Goal: Task Accomplishment & Management: Complete application form

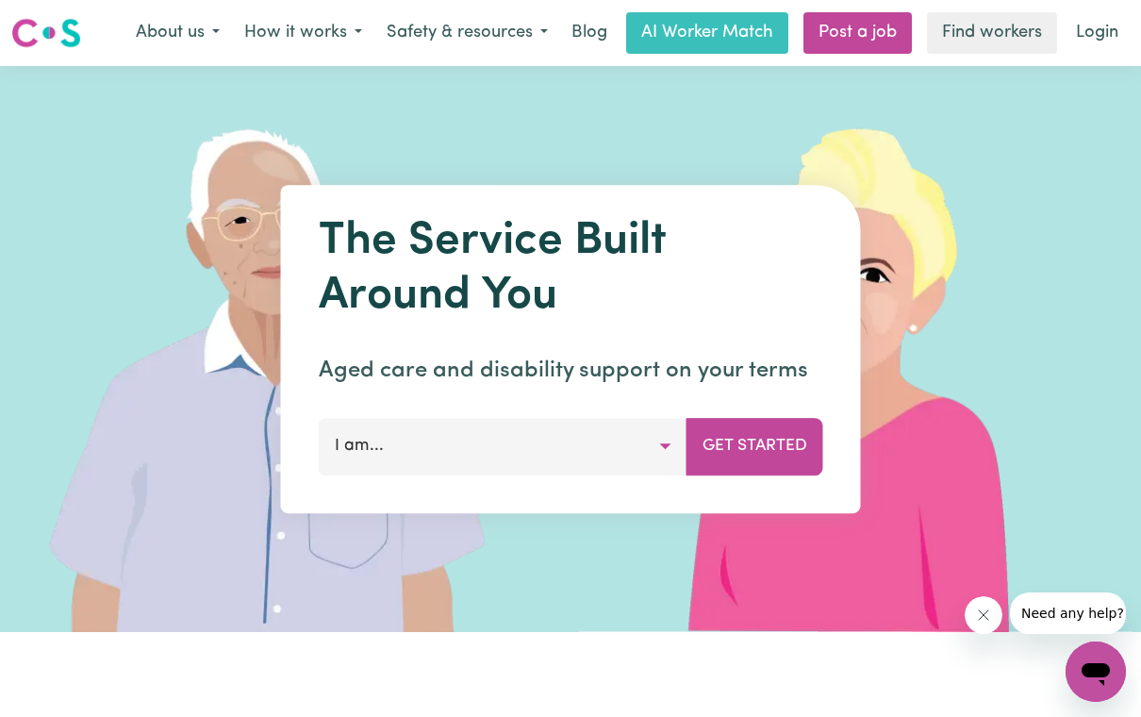
click at [628, 433] on button "I am..." at bounding box center [503, 446] width 369 height 57
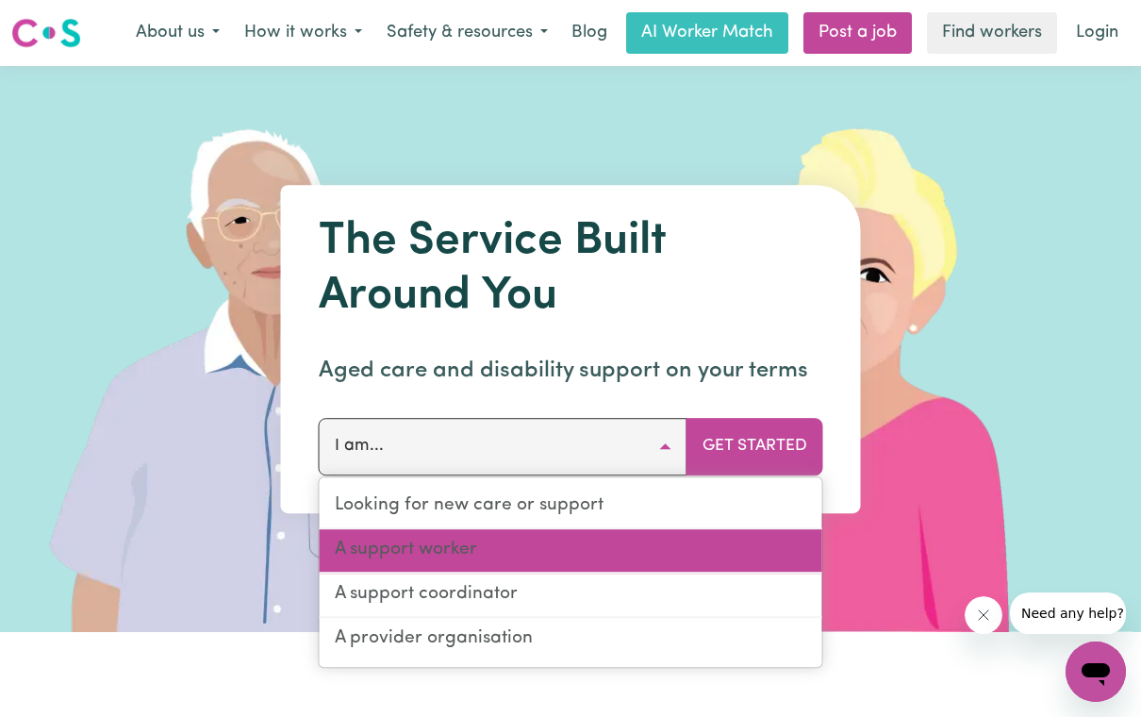
click at [487, 538] on link "A support worker" at bounding box center [571, 551] width 503 height 44
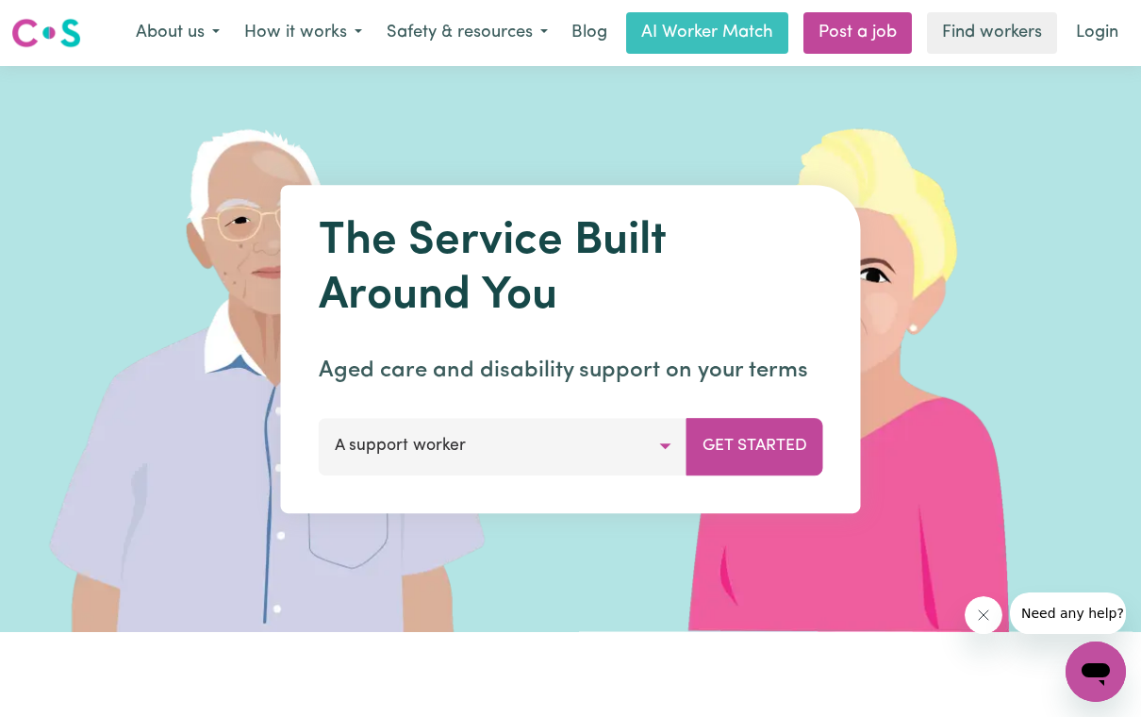
click at [735, 461] on button "Get Started" at bounding box center [754, 446] width 137 height 57
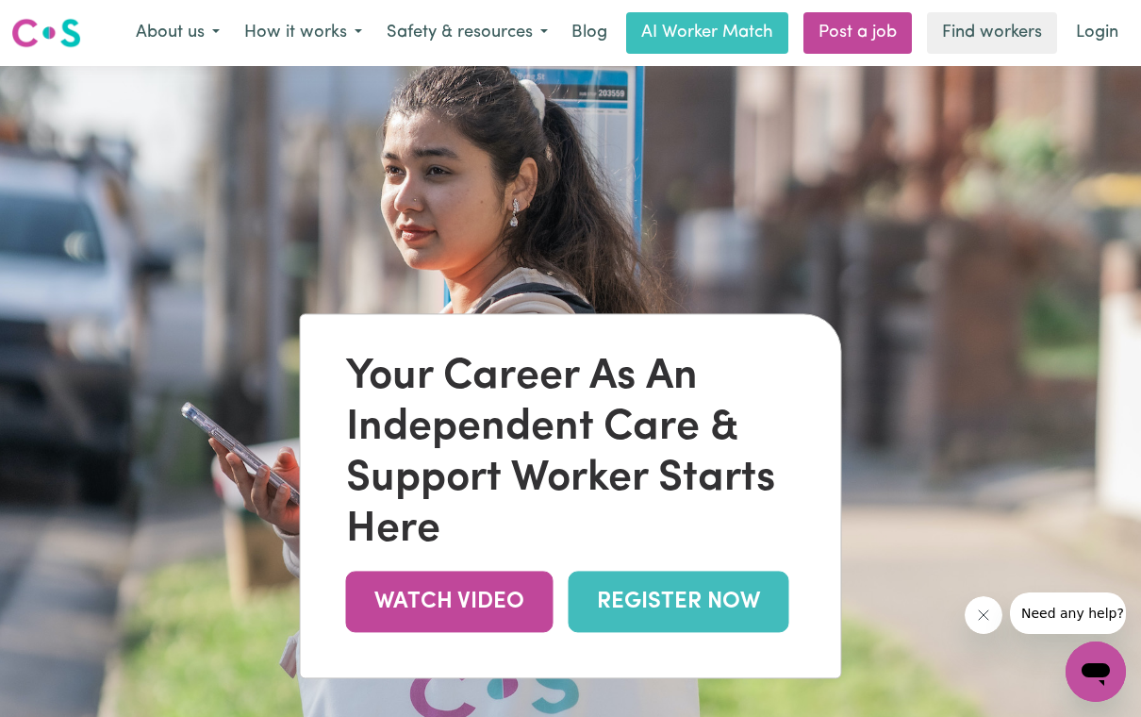
scroll to position [0, 11]
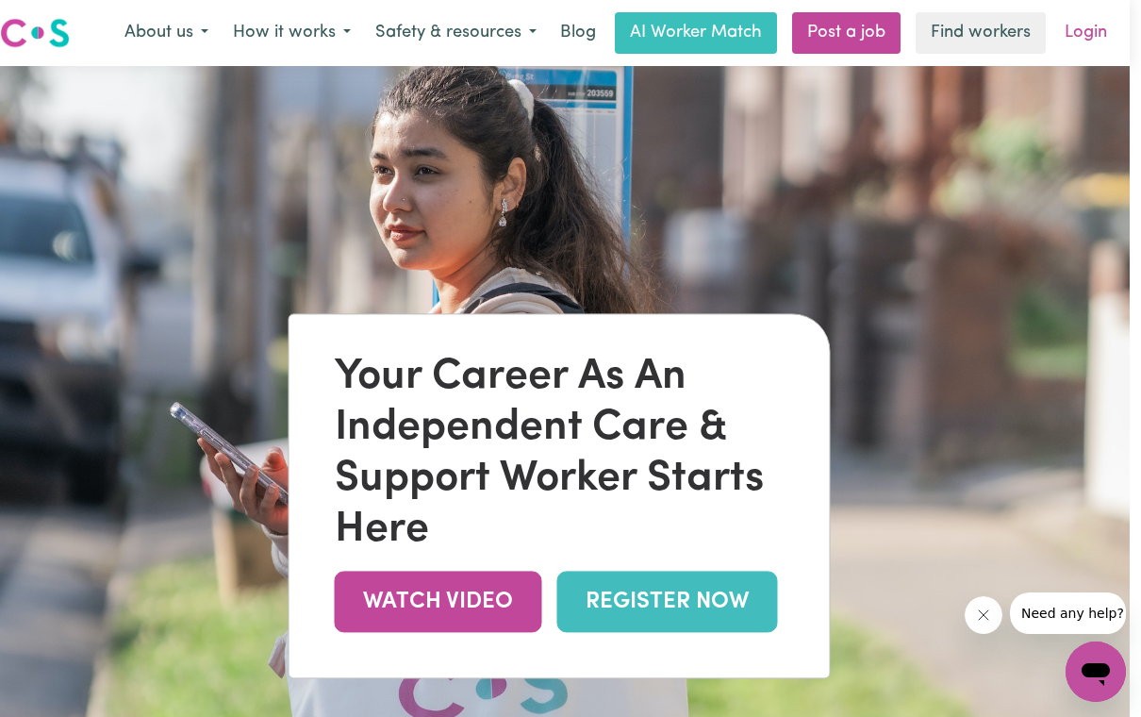
click at [1065, 38] on link "Login" at bounding box center [1085, 32] width 65 height 41
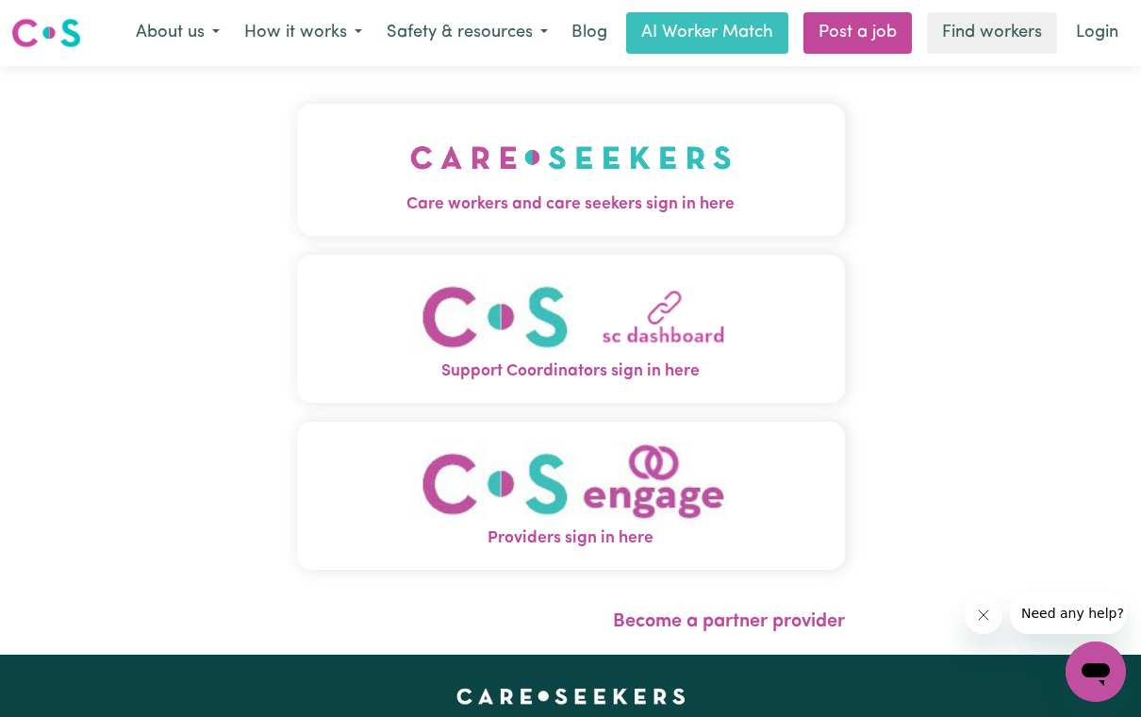
click at [767, 190] on button "Care workers and care seekers sign in here" at bounding box center [571, 170] width 548 height 132
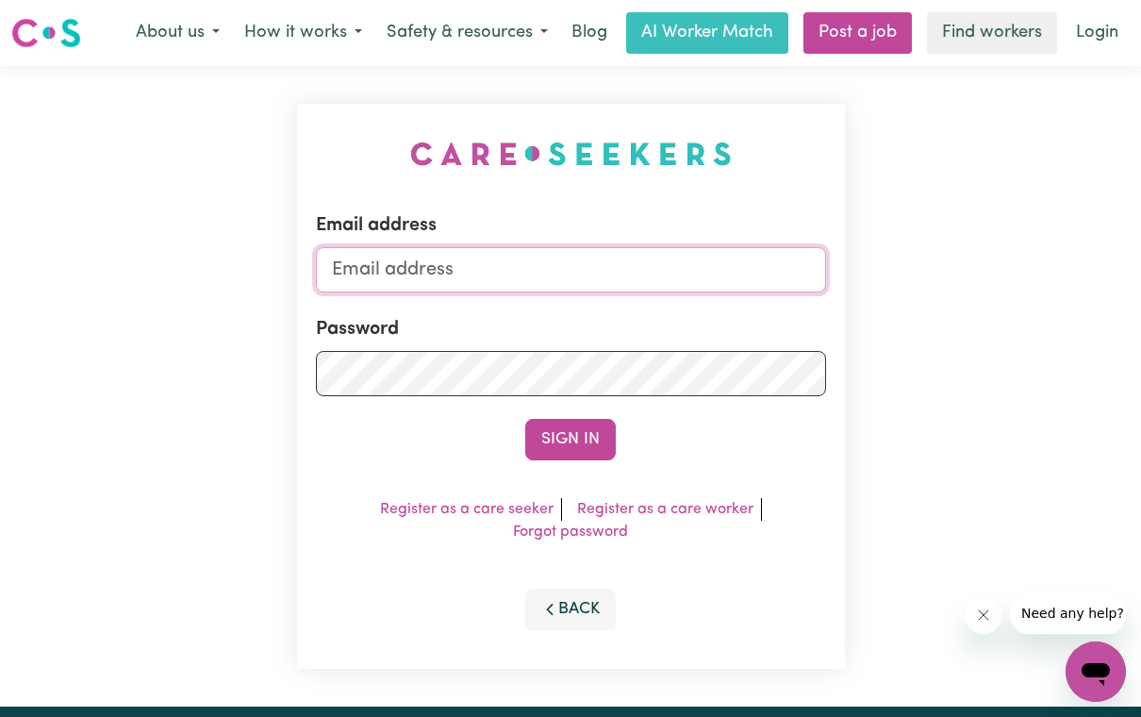
click at [802, 255] on input "Email address" at bounding box center [571, 269] width 510 height 45
type input "[EMAIL_ADDRESS][DOMAIN_NAME]"
click at [570, 439] on button "Sign In" at bounding box center [570, 439] width 91 height 41
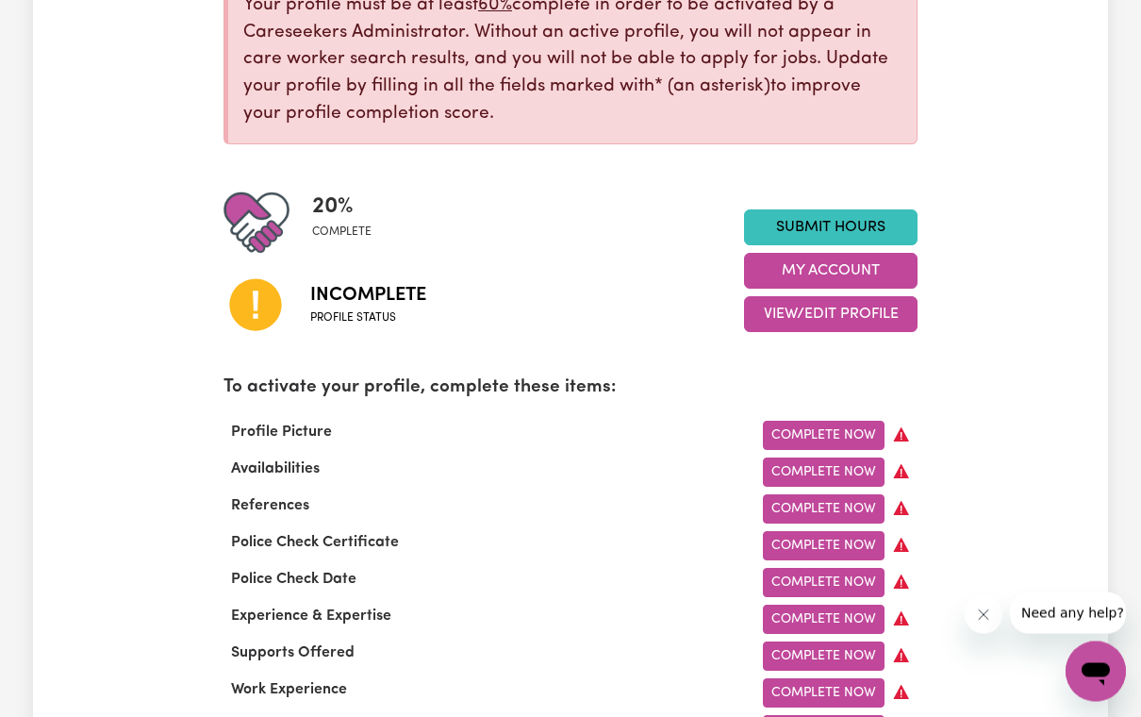
scroll to position [322, 0]
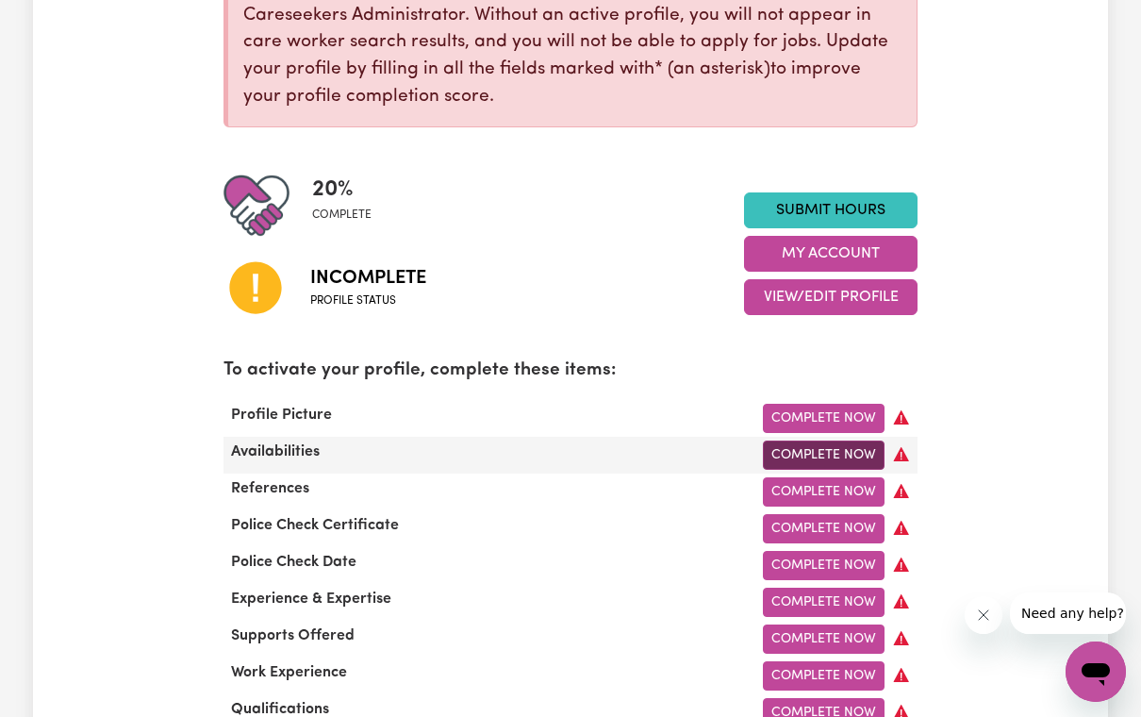
click at [835, 457] on link "Complete Now" at bounding box center [824, 454] width 122 height 29
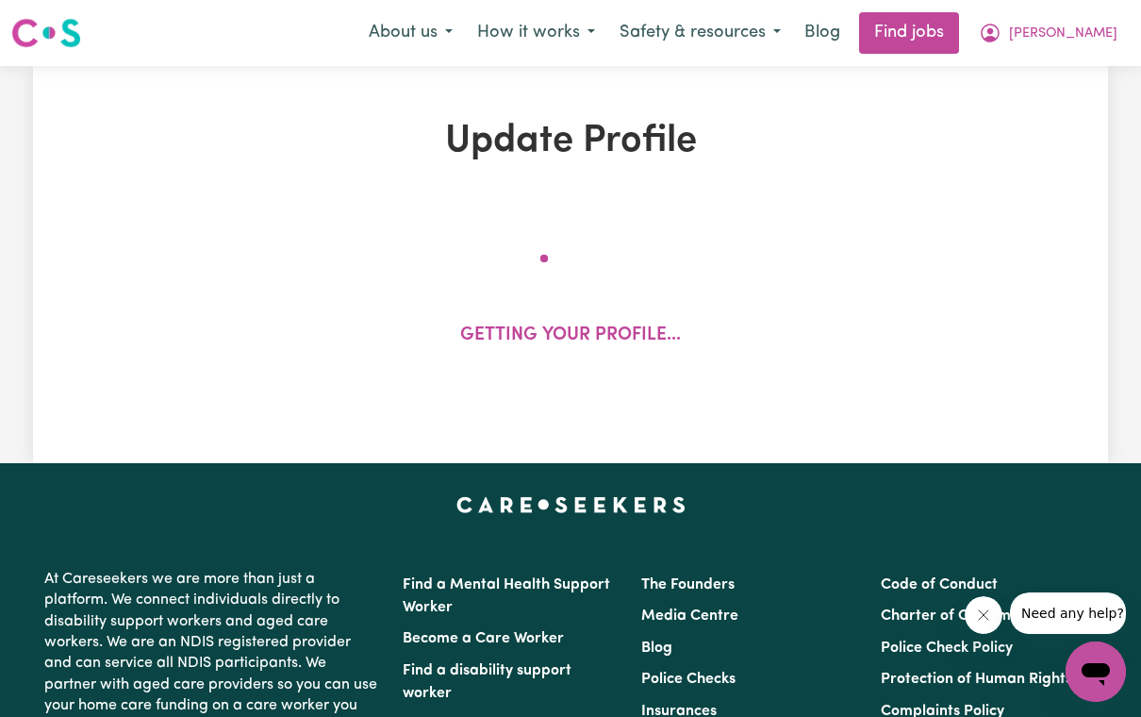
select select "[DEMOGRAPHIC_DATA]"
select select "Student Visa"
select select "Studying a healthcare related degree or qualification"
select select "40"
select select "50"
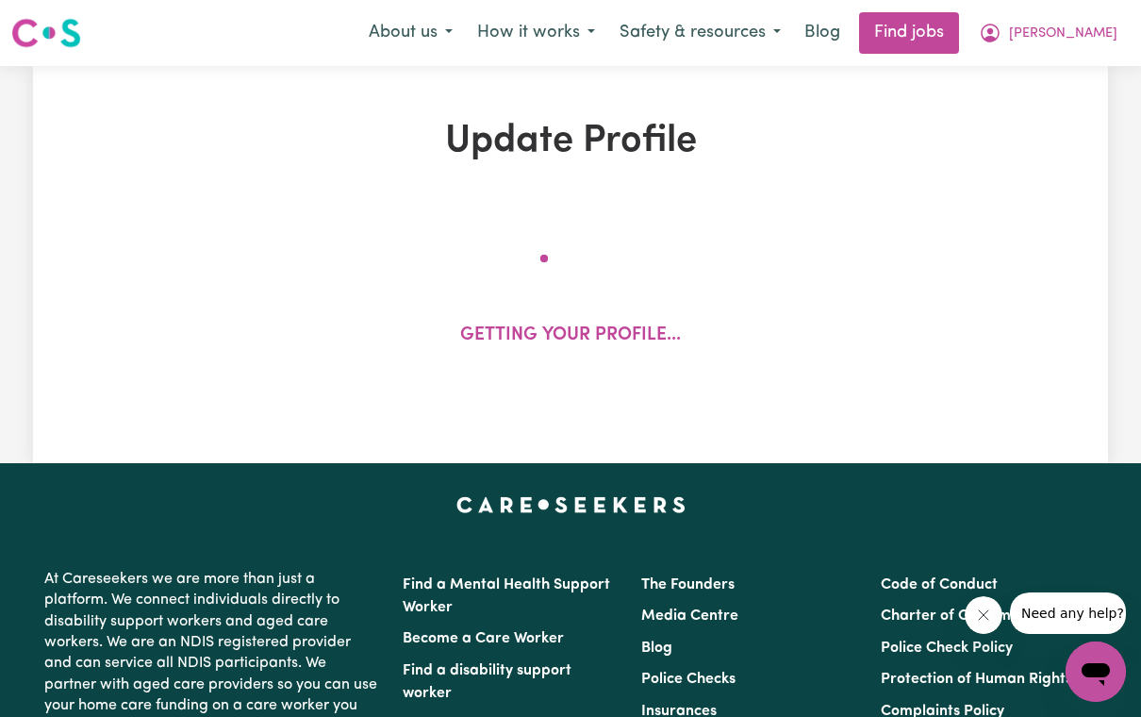
select select "60"
select select "90"
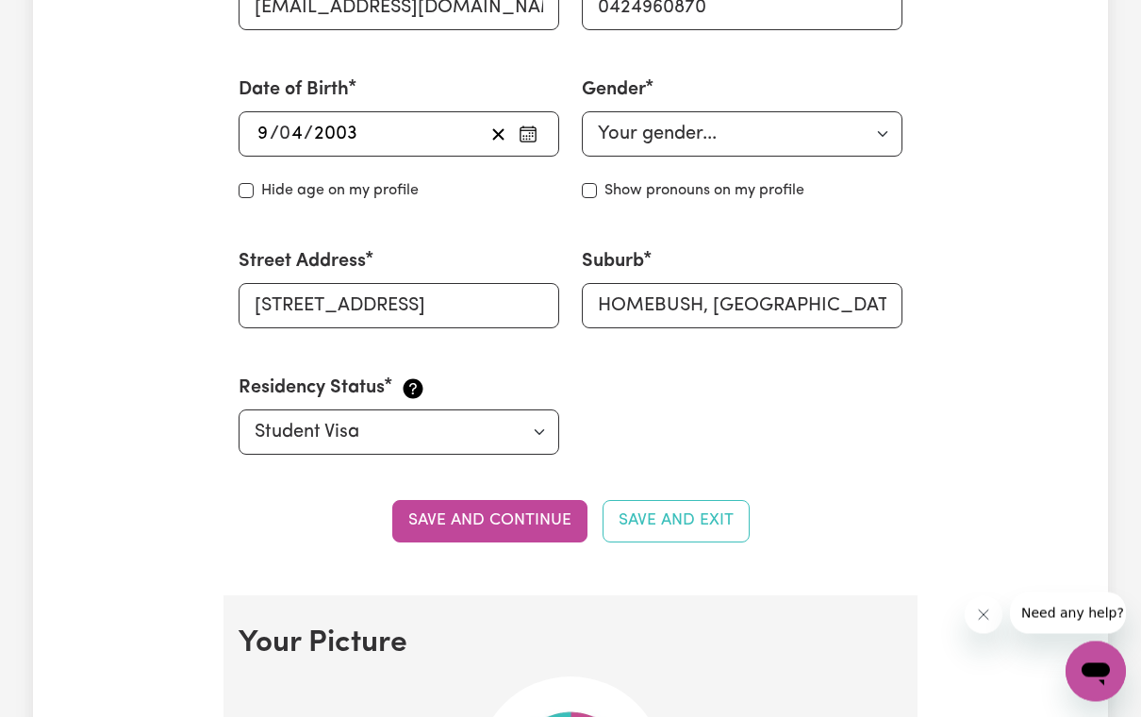
scroll to position [781, 0]
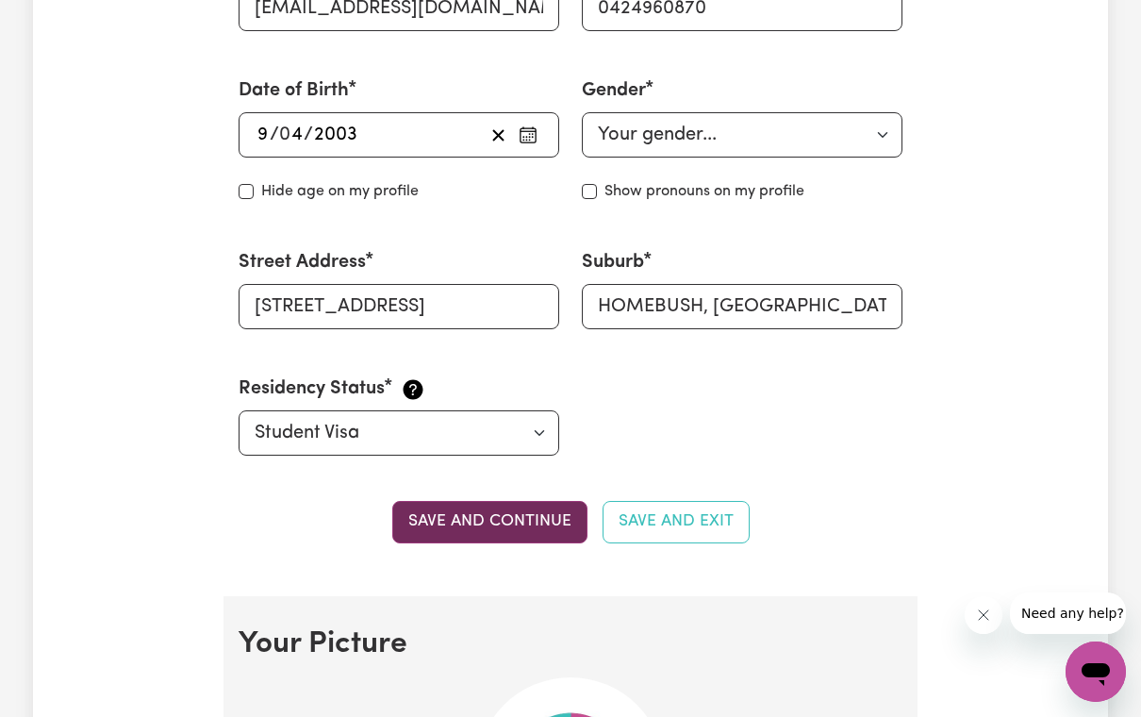
click at [538, 516] on button "Save and continue" at bounding box center [489, 521] width 195 height 41
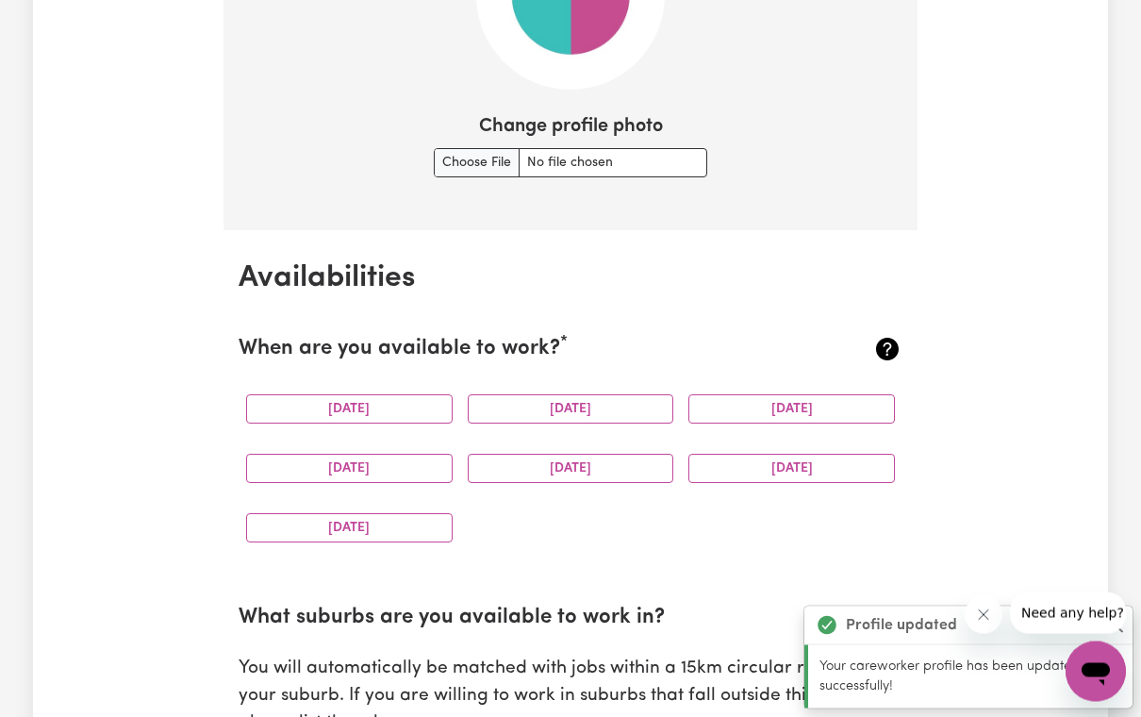
scroll to position [1557, 0]
click at [350, 403] on button "[DATE]" at bounding box center [349, 408] width 206 height 29
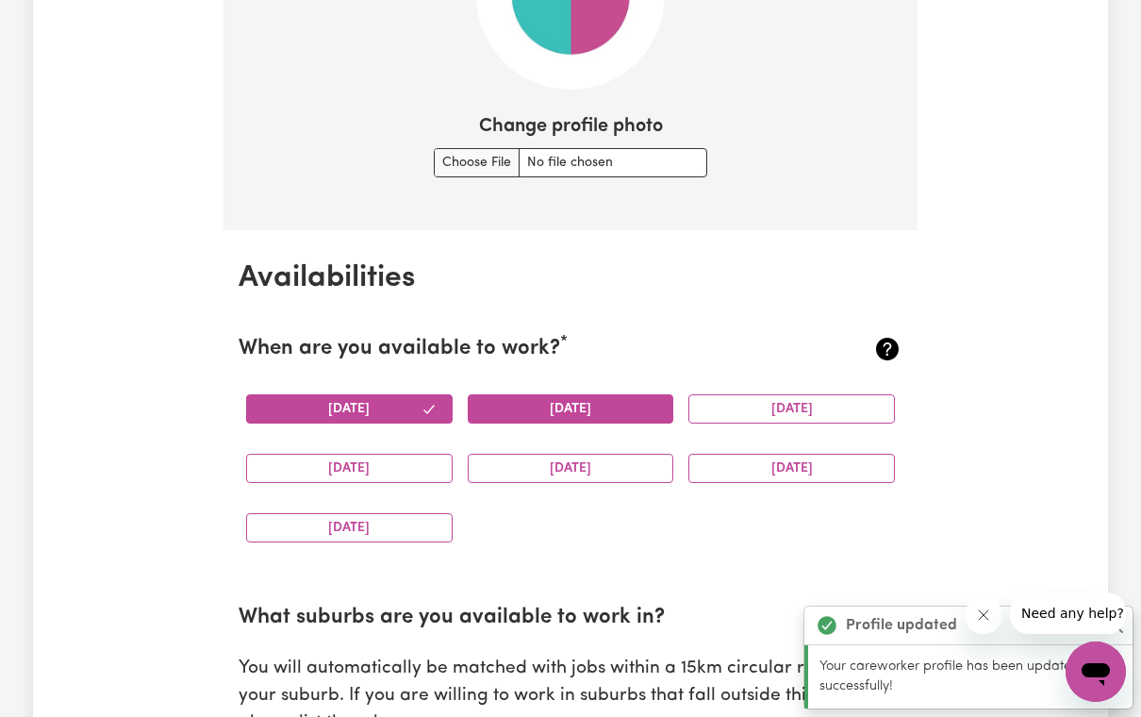
click at [603, 413] on button "[DATE]" at bounding box center [571, 408] width 206 height 29
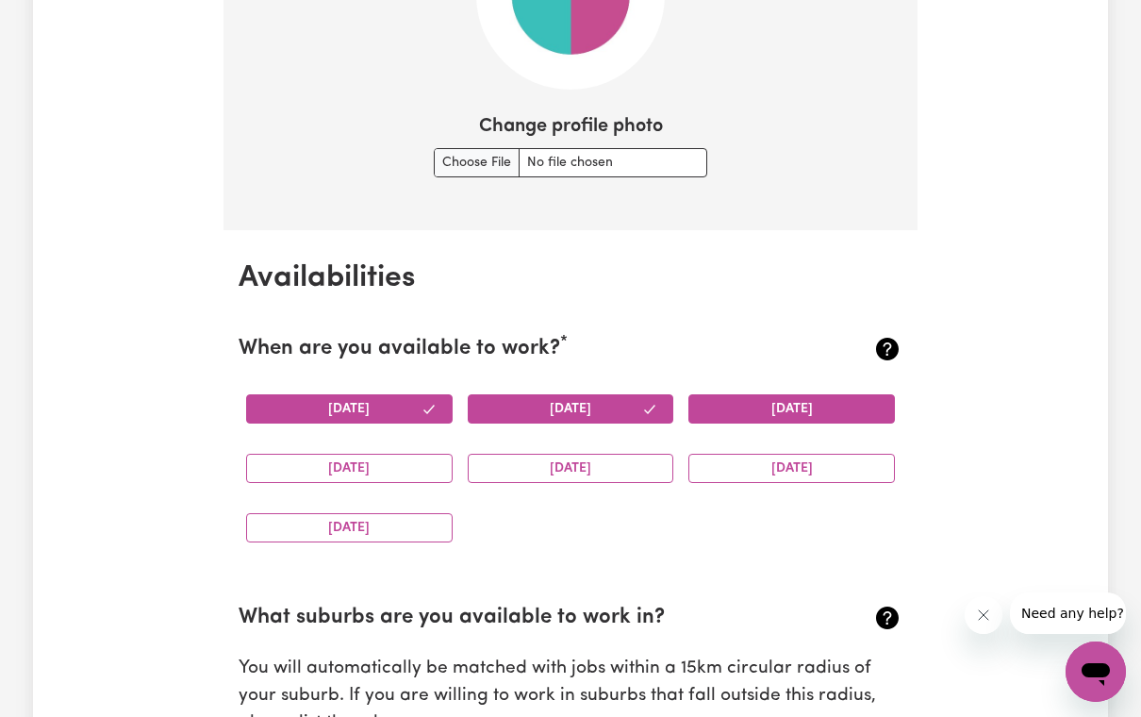
click at [803, 407] on button "[DATE]" at bounding box center [791, 408] width 206 height 29
click at [350, 476] on button "[DATE]" at bounding box center [349, 468] width 206 height 29
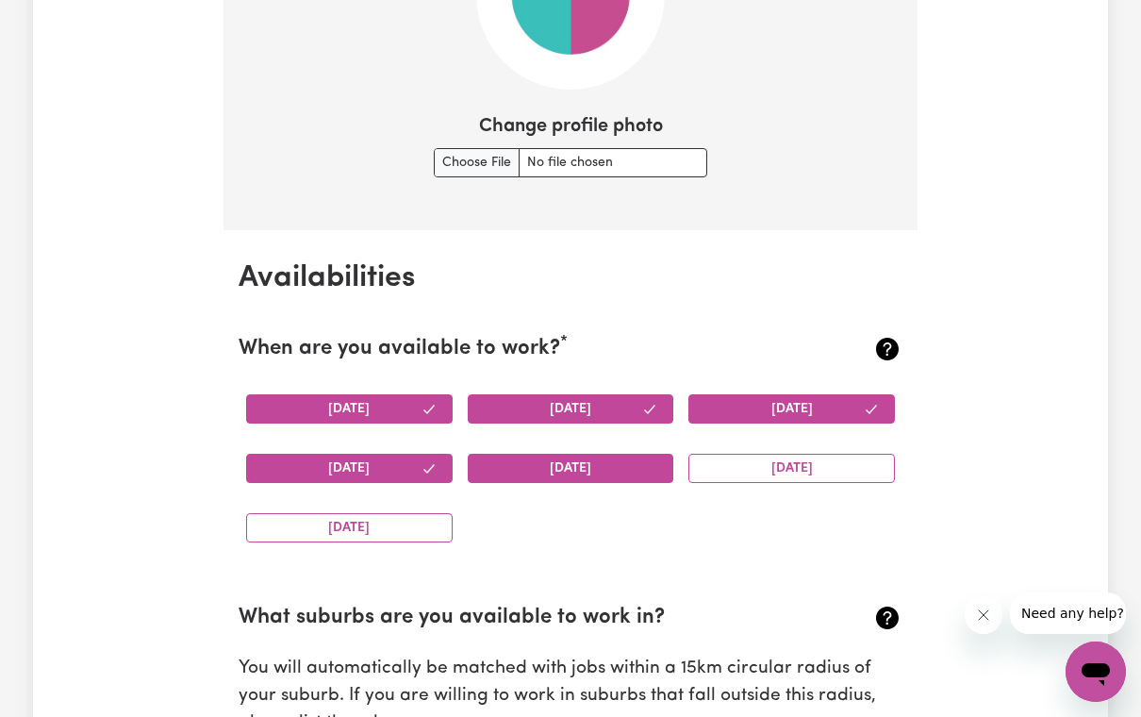
click at [618, 466] on button "[DATE]" at bounding box center [571, 468] width 206 height 29
click at [784, 454] on button "[DATE]" at bounding box center [791, 468] width 206 height 29
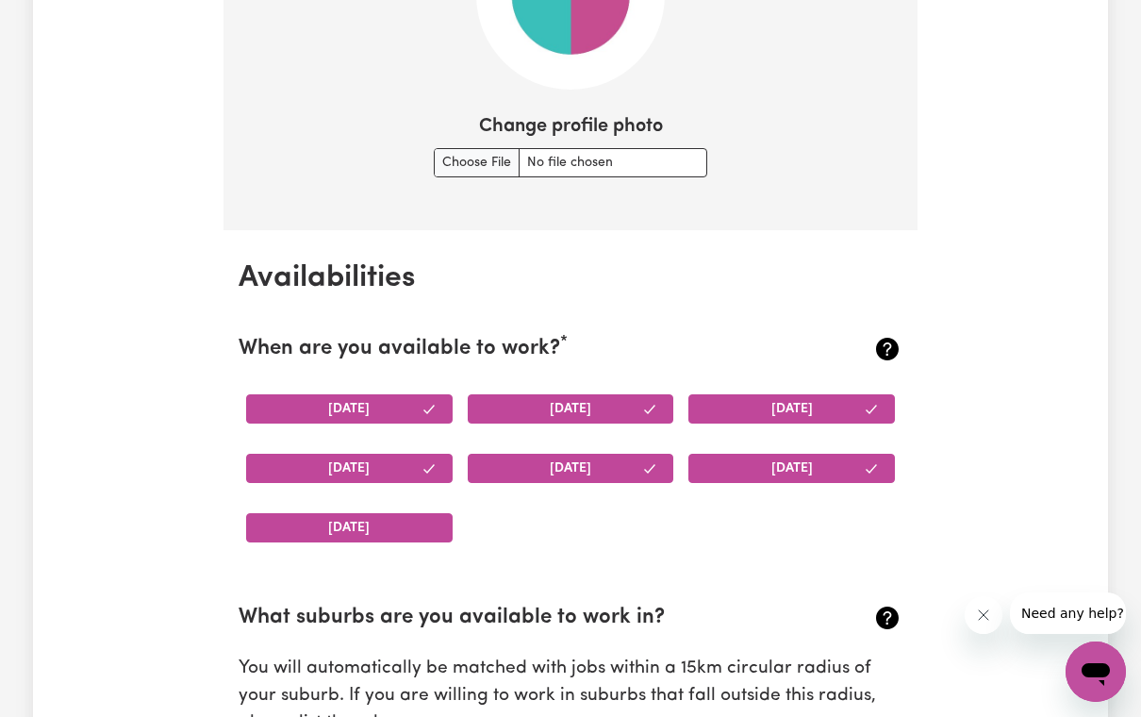
click at [329, 520] on button "[DATE]" at bounding box center [349, 527] width 206 height 29
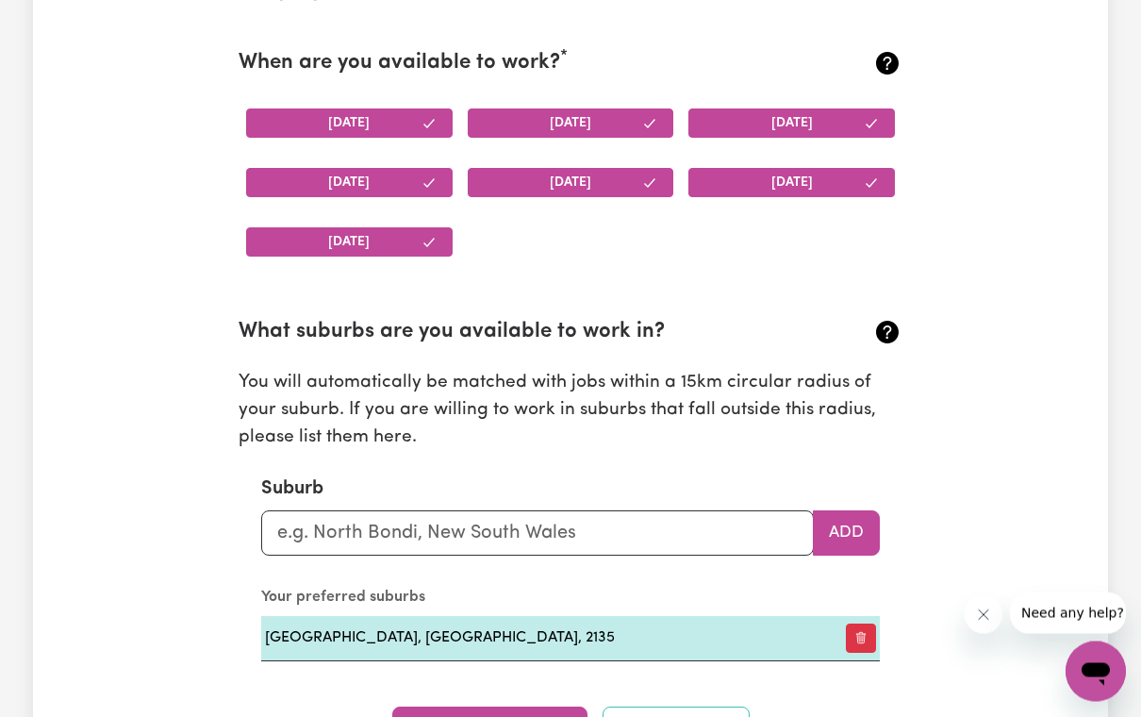
scroll to position [1842, 0]
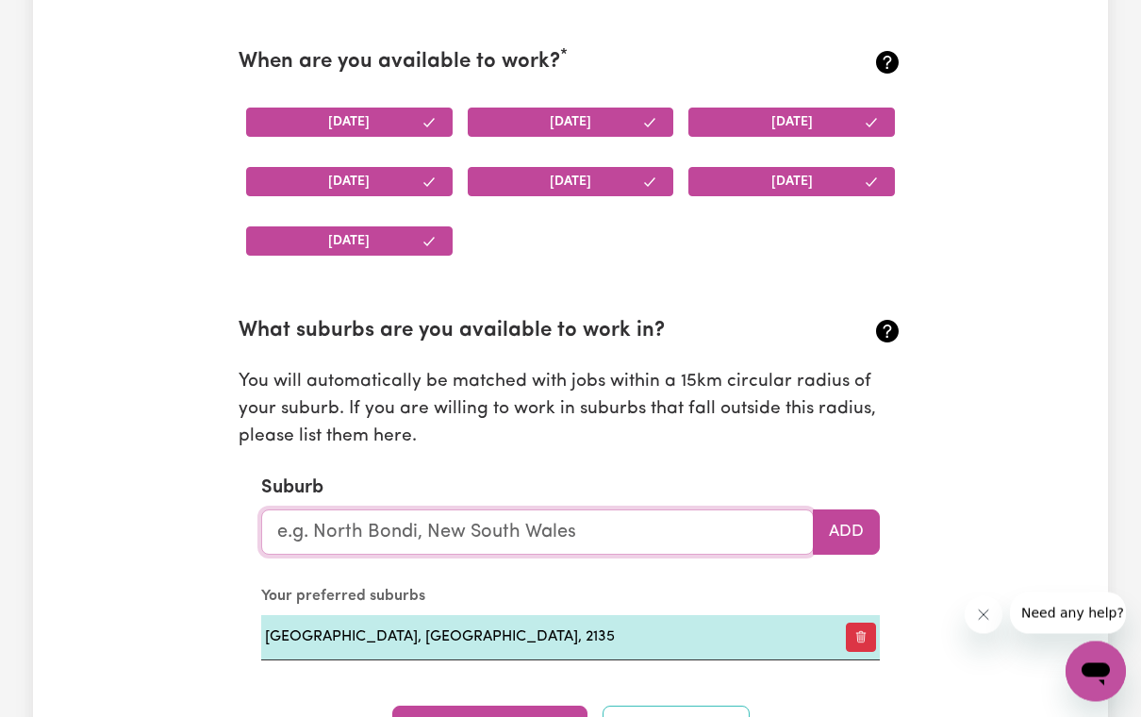
click at [726, 525] on input "text" at bounding box center [537, 532] width 553 height 45
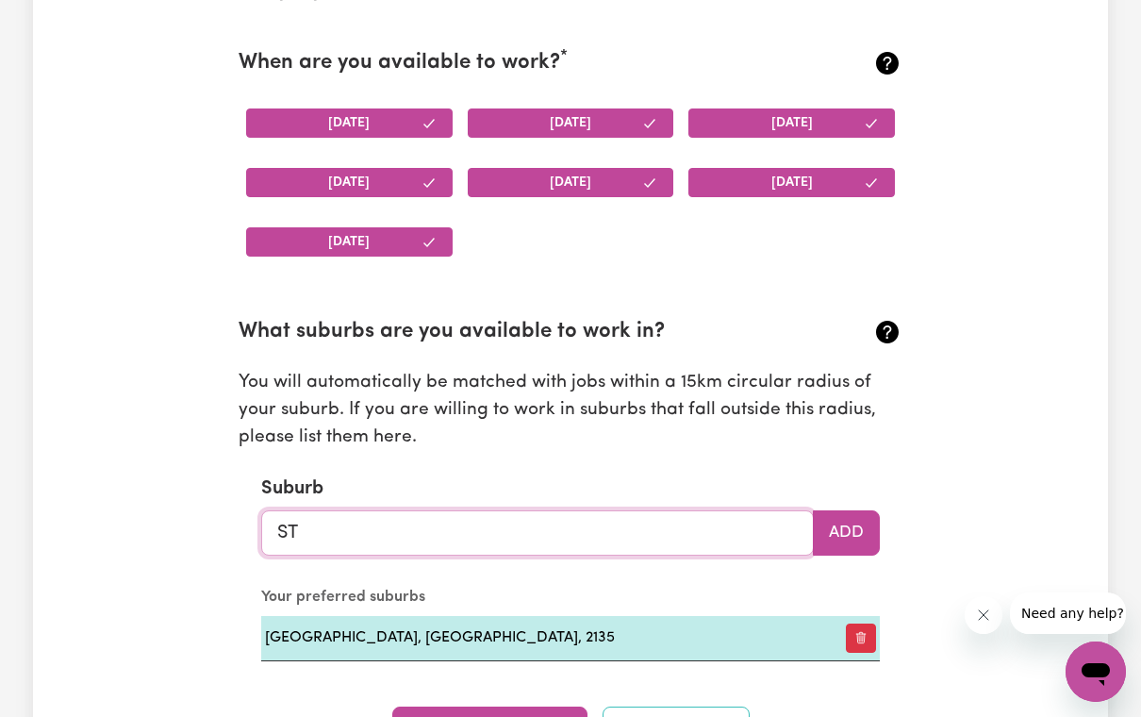
type input "STR"
type input "STRADBROKE, [GEOGRAPHIC_DATA], 3851"
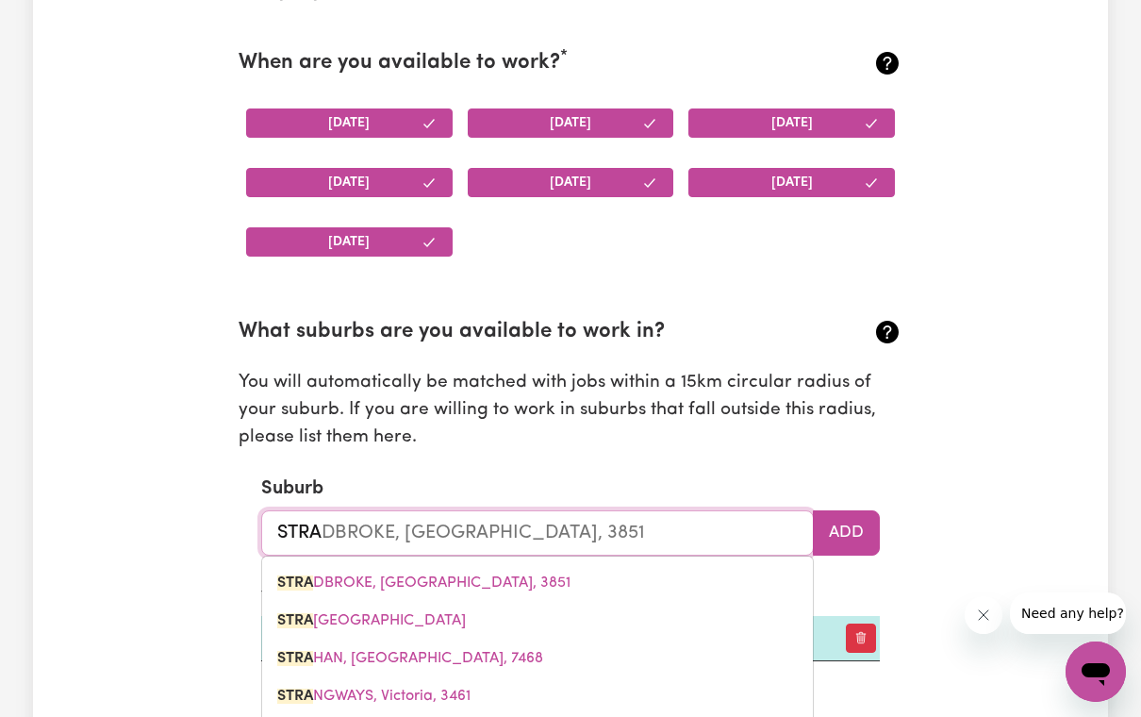
type input "STRAT"
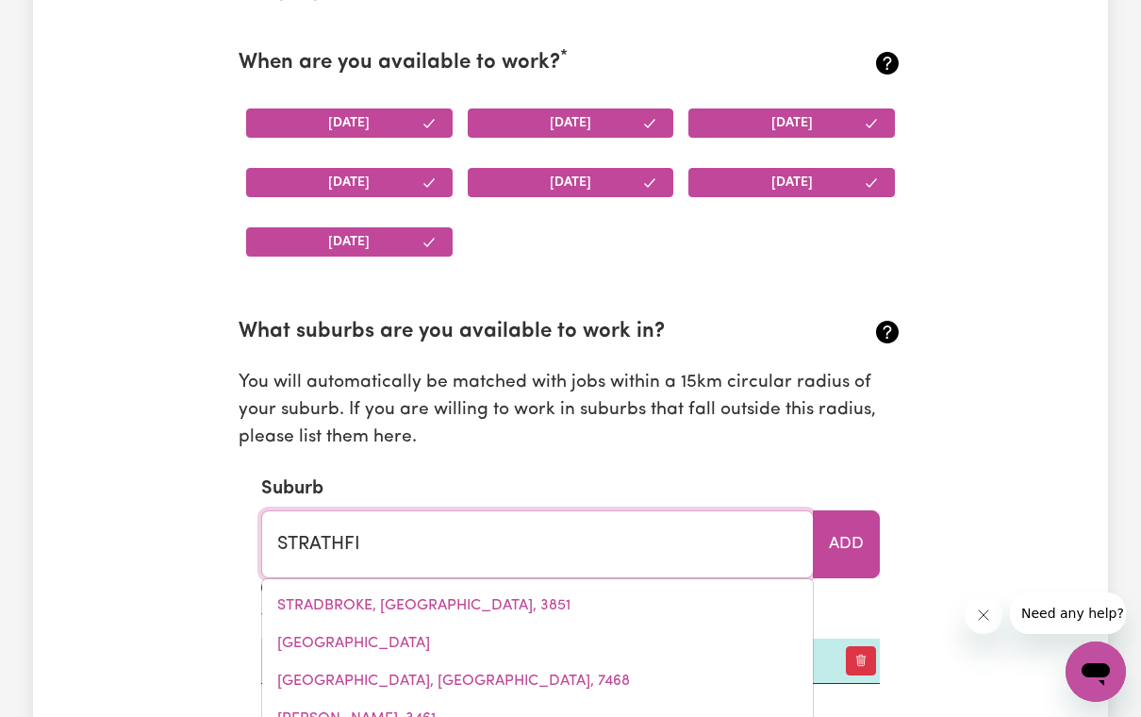
type input "STRATHFIE"
type input "[GEOGRAPHIC_DATA], [GEOGRAPHIC_DATA], 2135"
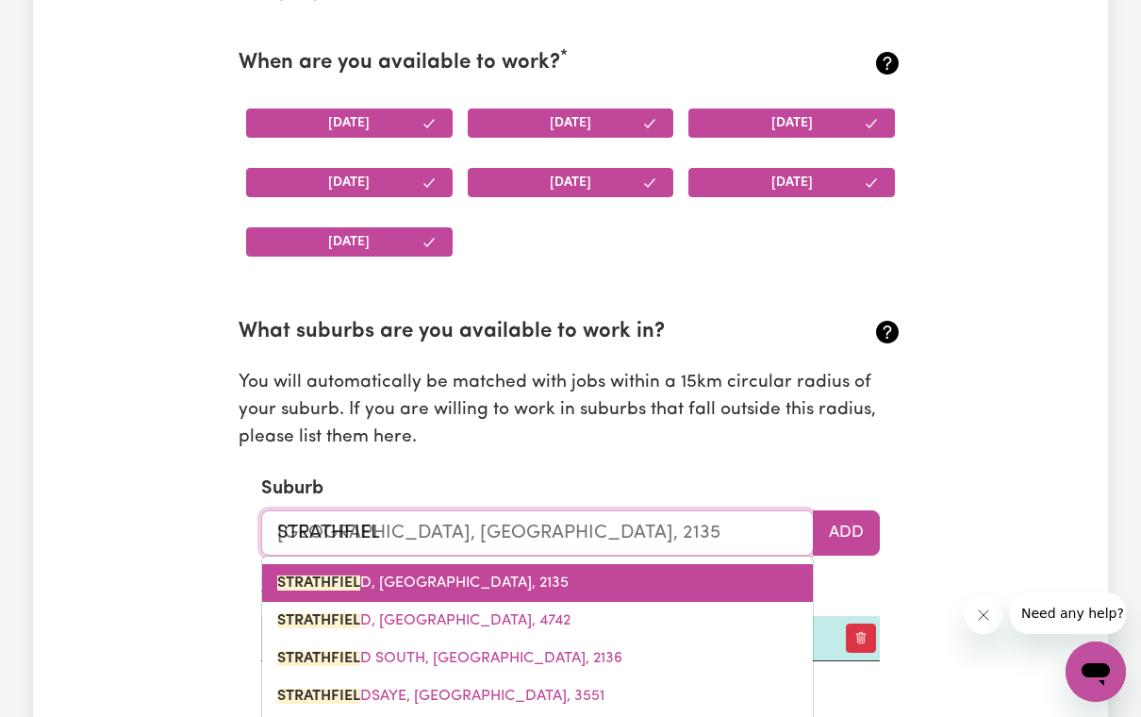
click at [520, 575] on span "STRATHFIEL D, [GEOGRAPHIC_DATA], 2135" at bounding box center [422, 582] width 291 height 15
type input "[GEOGRAPHIC_DATA], [GEOGRAPHIC_DATA], 2135"
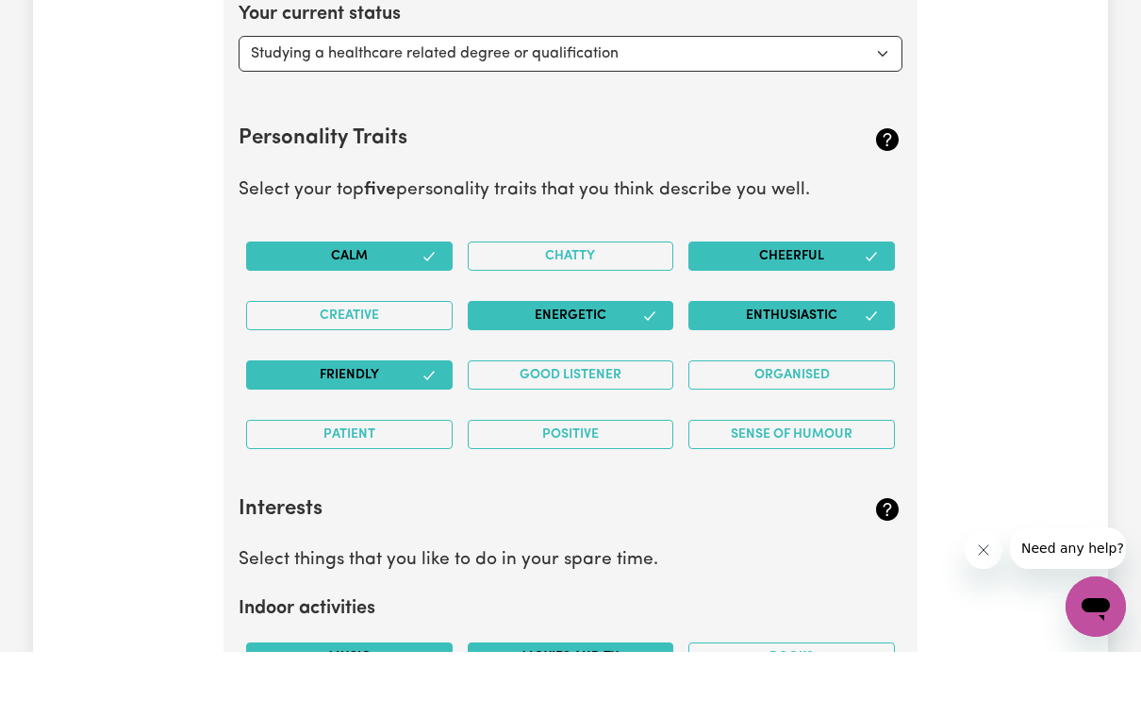
scroll to position [2968, 0]
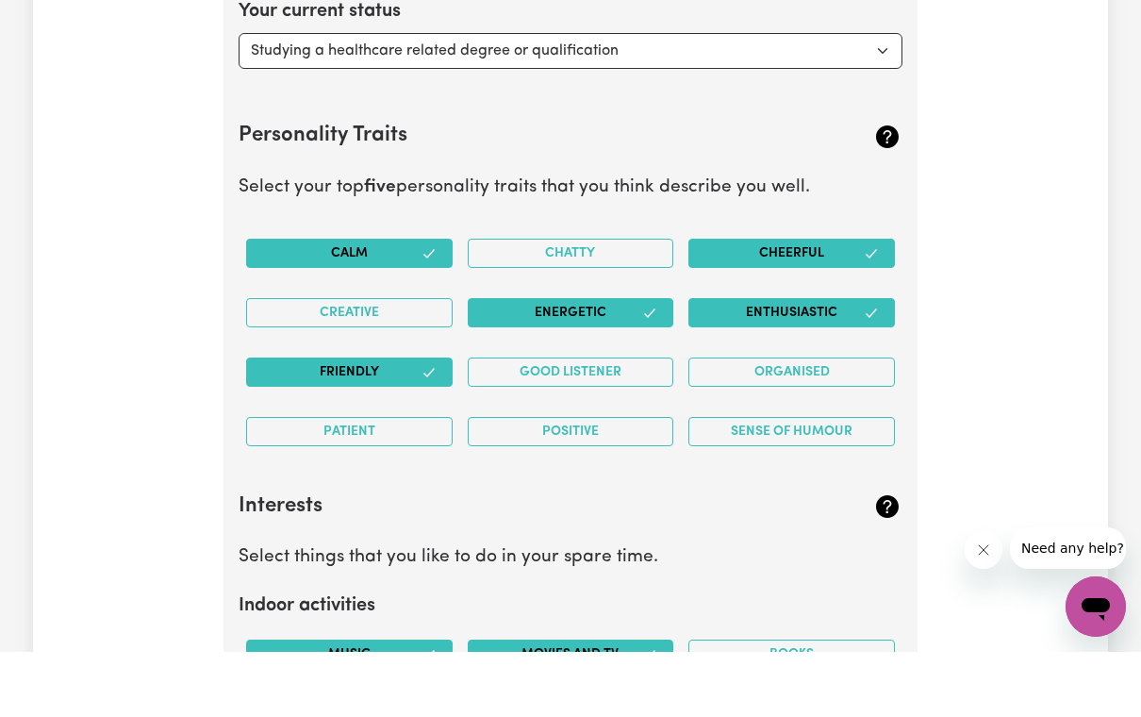
click at [411, 348] on div "Creative" at bounding box center [350, 377] width 222 height 59
click at [569, 422] on button "Good Listener" at bounding box center [571, 436] width 206 height 29
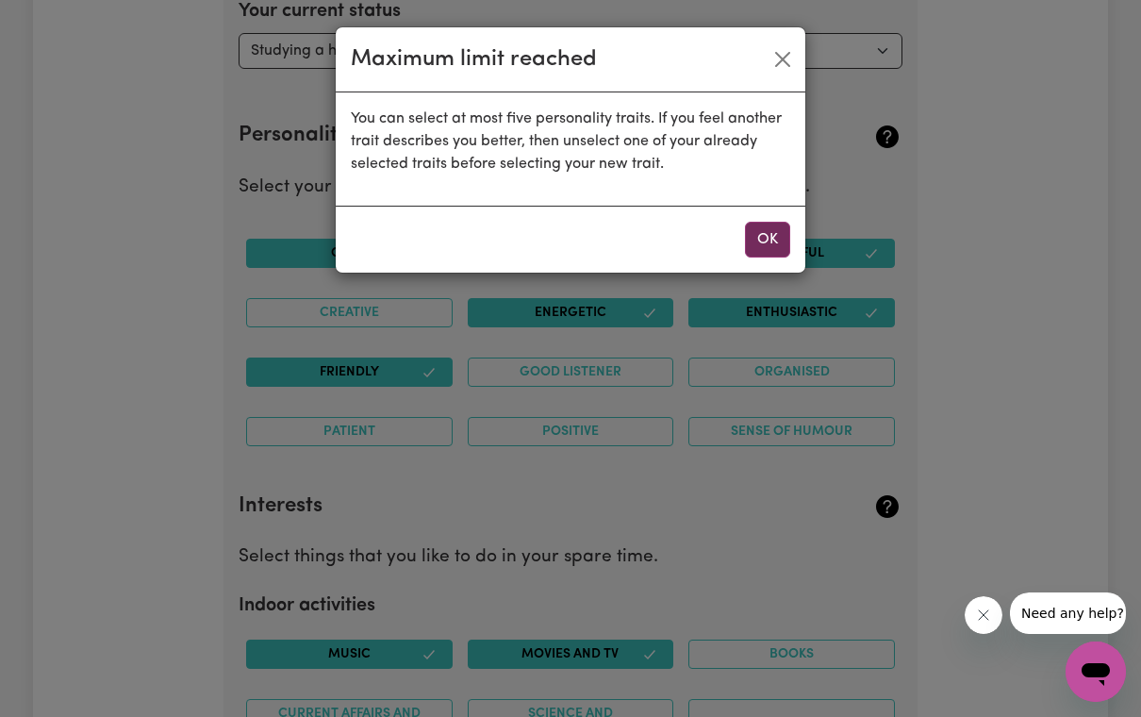
click at [777, 252] on button "OK" at bounding box center [767, 240] width 45 height 36
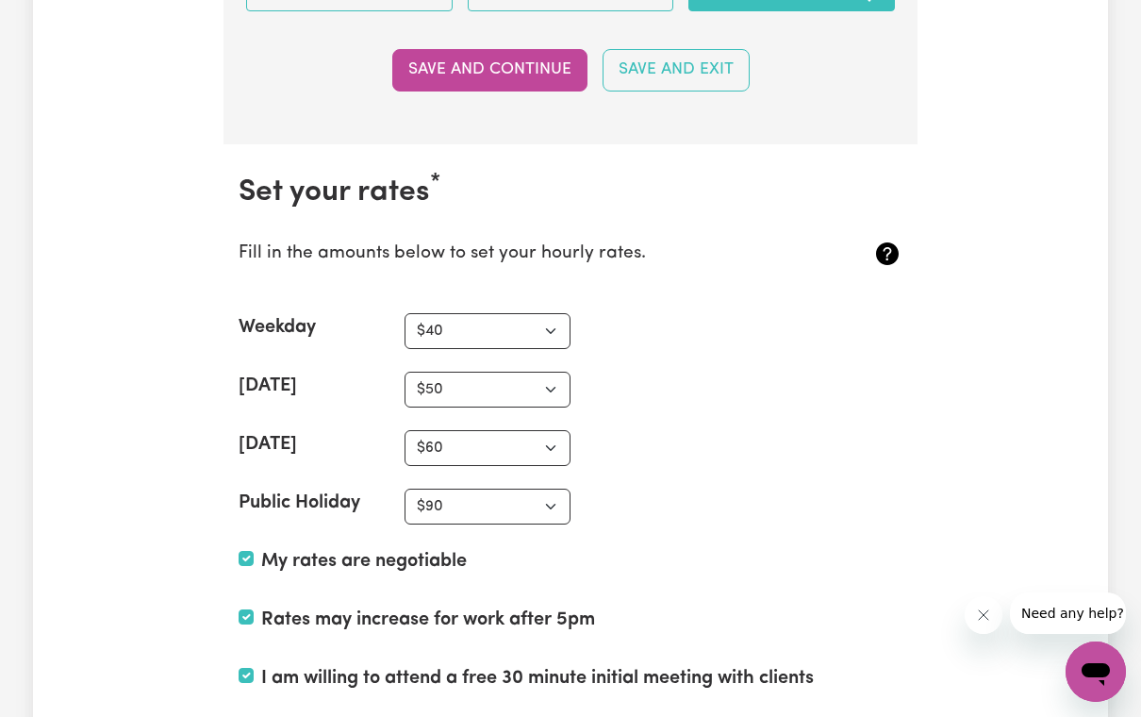
scroll to position [4385, 0]
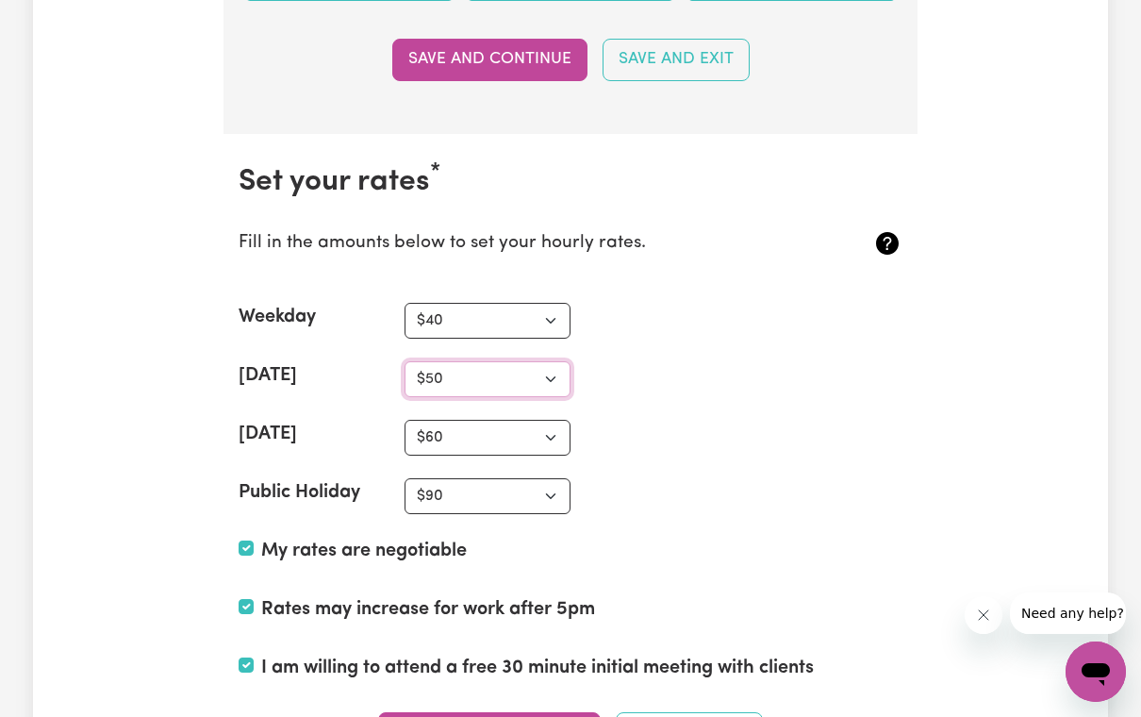
click at [569, 370] on select "N/A $37 $38 $39 $40 $41 $42 $43 $44 $45 $46 $47 $48 $49 $50 $51 $52 $53 $54 $55…" at bounding box center [487, 379] width 166 height 36
select select "55"
click at [538, 433] on select "N/A $37 $38 $39 $40 $41 $42 $43 $44 $45 $46 $47 $48 $49 $50 $51 $52 $53 $54 $55…" at bounding box center [487, 438] width 166 height 36
select select "65"
click at [557, 326] on select "N/A $37 $38 $39 $40 $41 $42 $43 $44 $45 $46 $47 $48 $49 $50 $51 $52 $53 $54 $55…" at bounding box center [487, 321] width 166 height 36
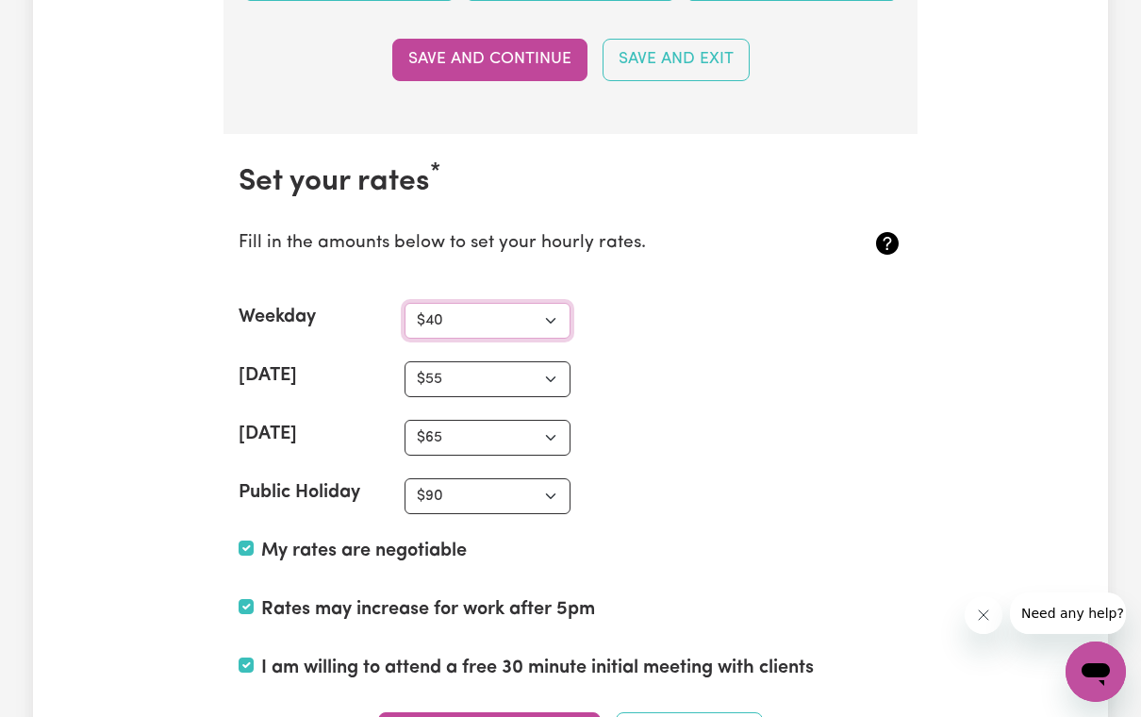
select select "44"
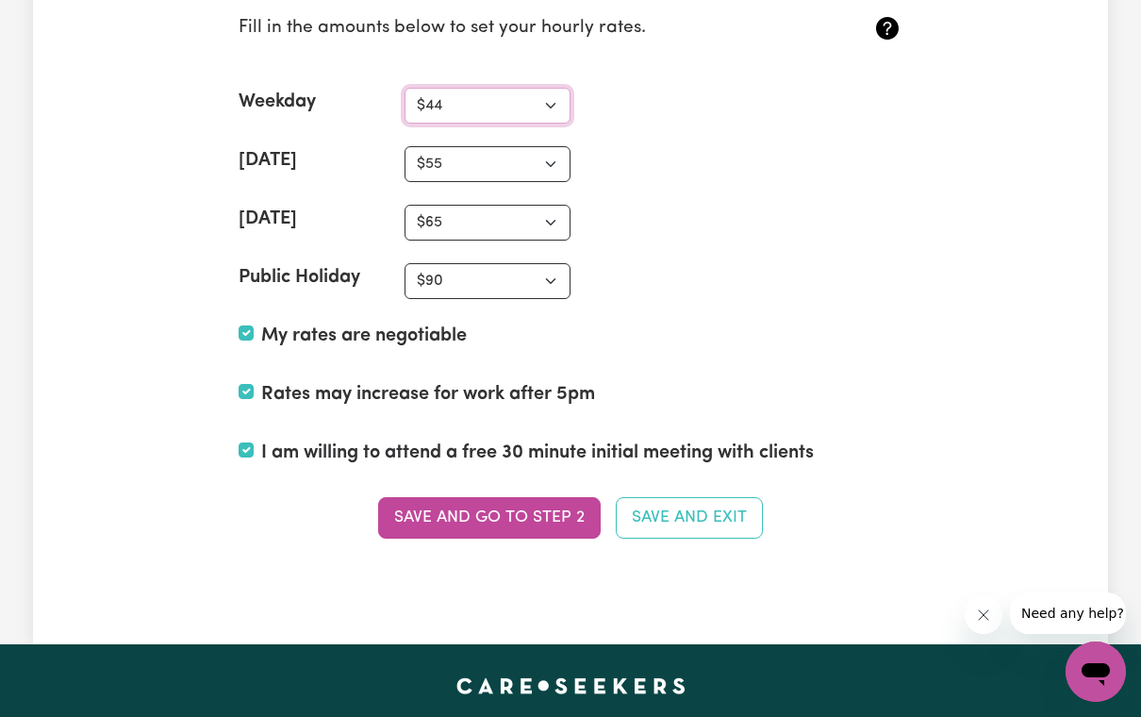
scroll to position [4604, 0]
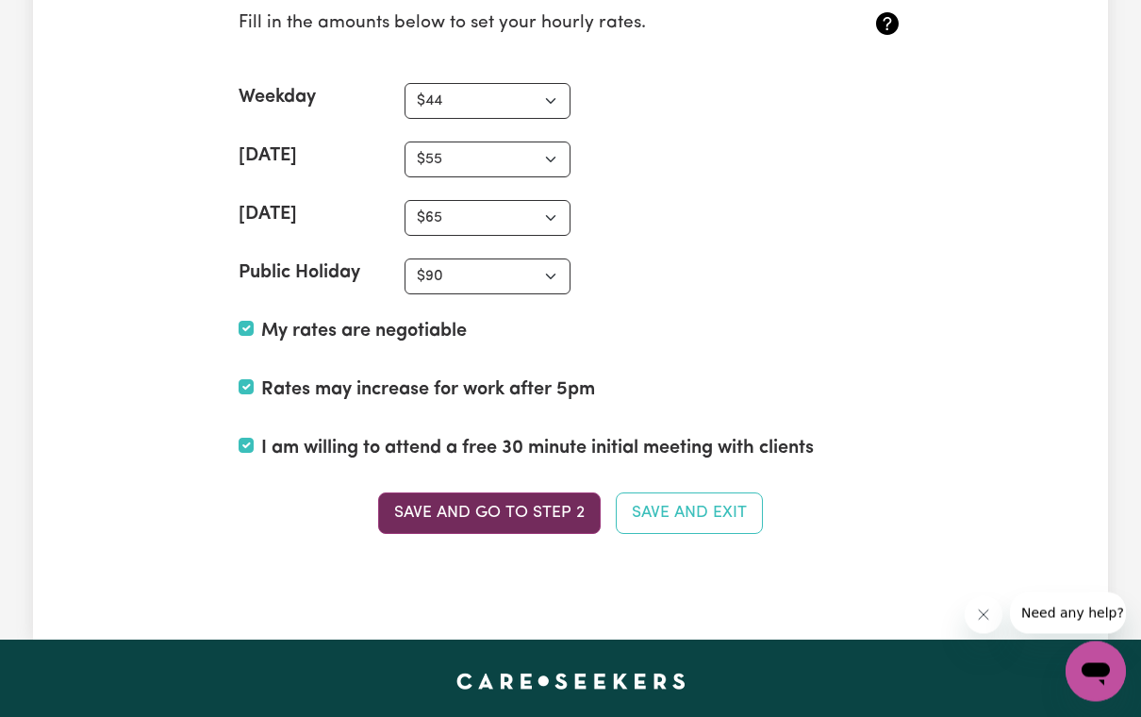
click at [525, 500] on button "Save and go to Step 2" at bounding box center [489, 513] width 223 height 41
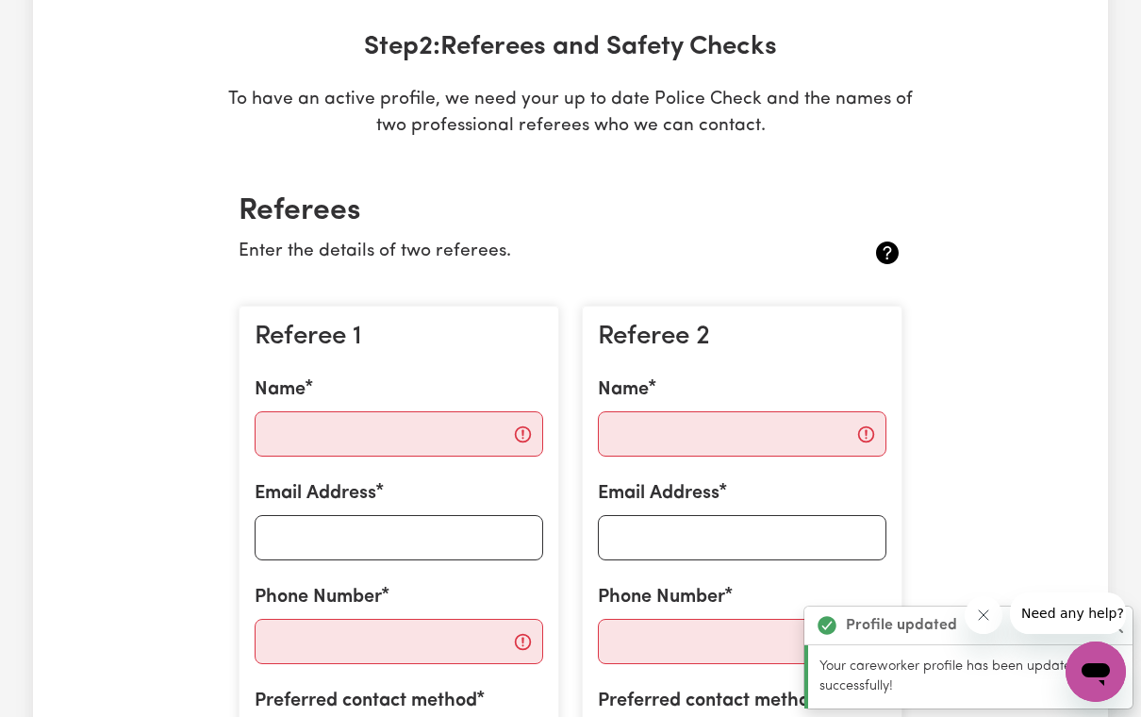
scroll to position [279, 0]
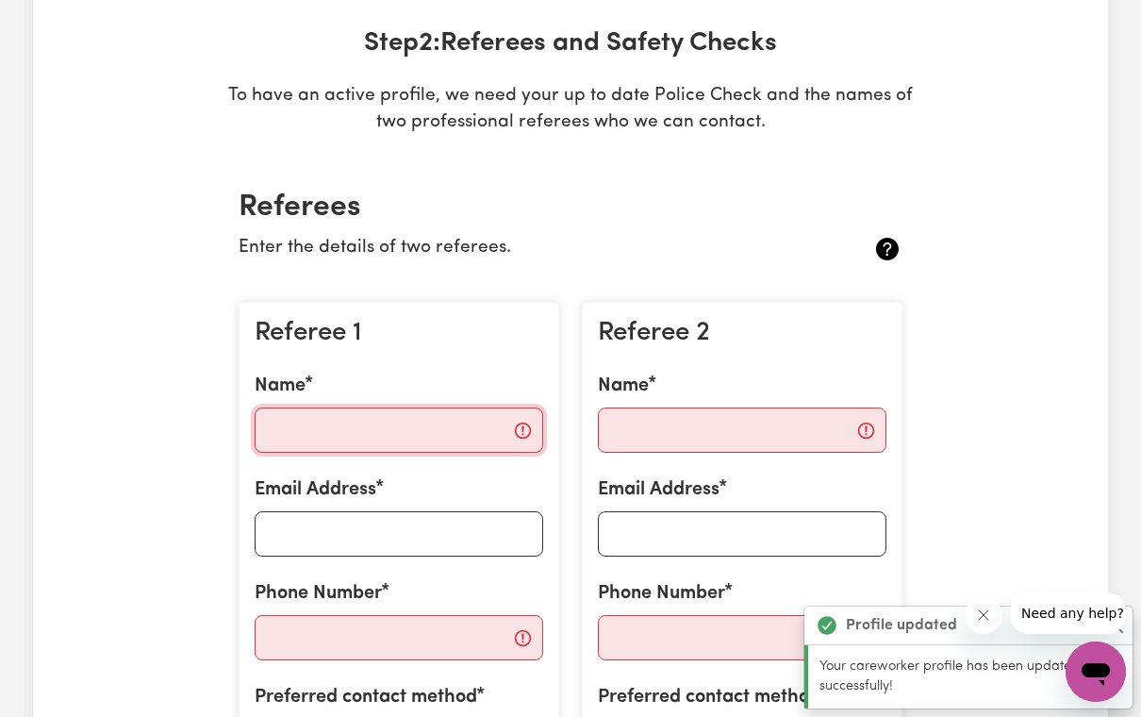
click at [483, 431] on input "Name" at bounding box center [399, 429] width 289 height 45
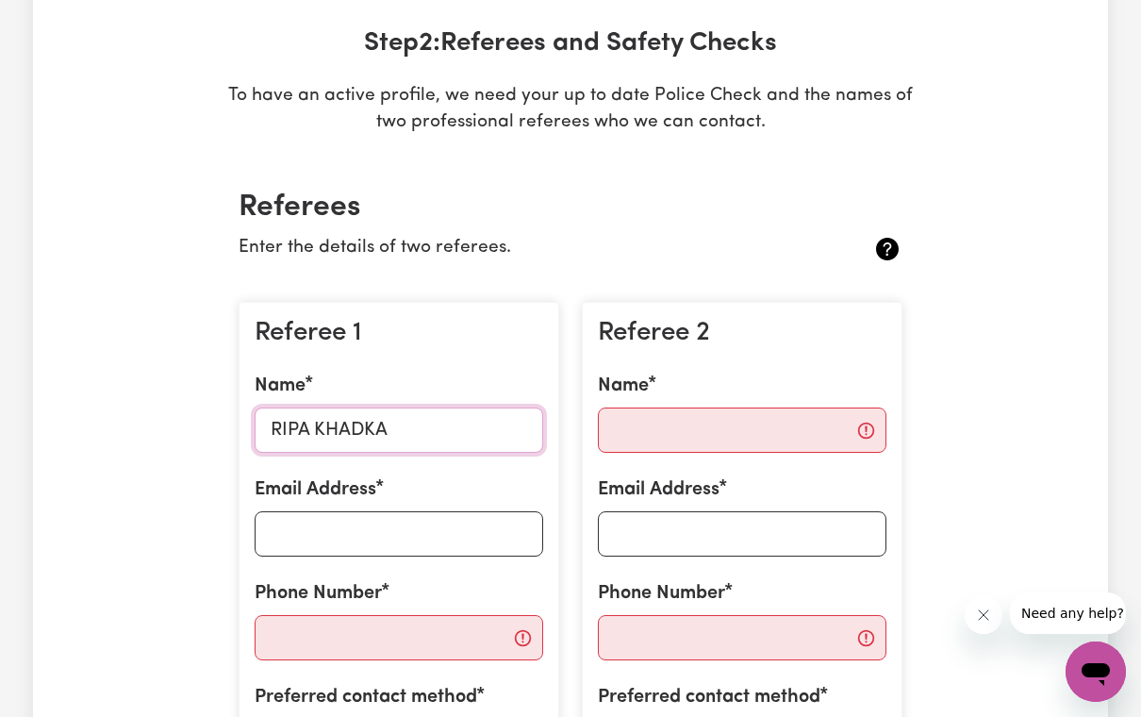
type input "RIPA KHADKA"
click at [488, 519] on input "Email Address" at bounding box center [399, 533] width 289 height 45
type input "R"
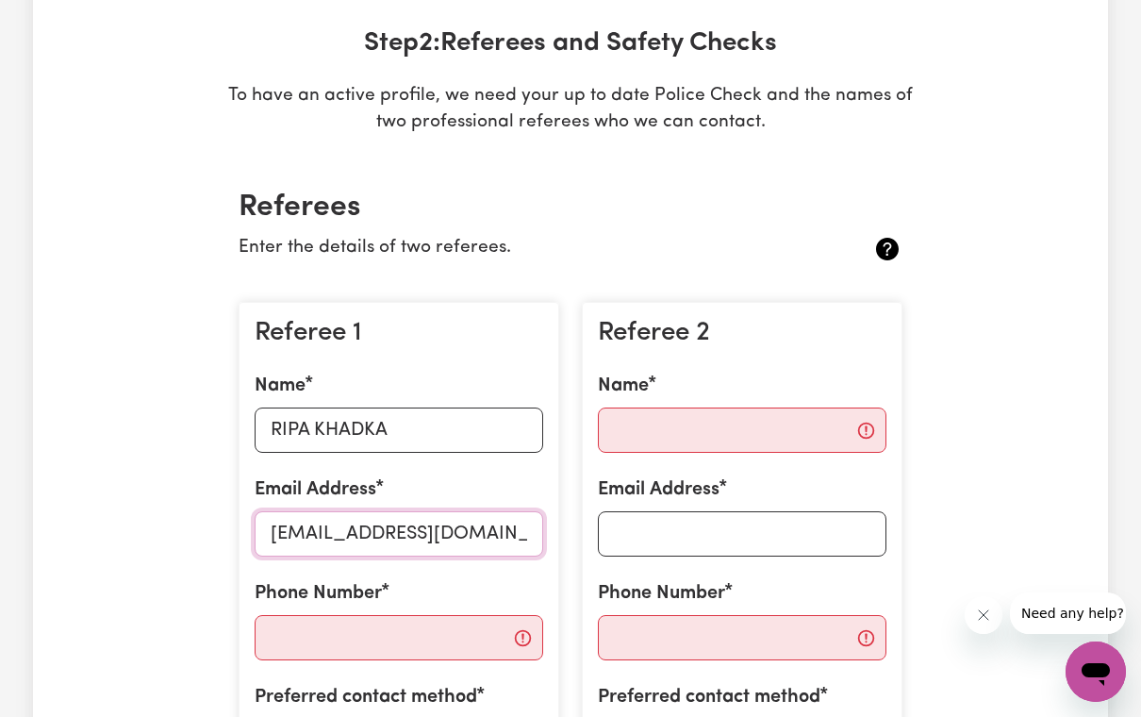
type input "[EMAIL_ADDRESS][DOMAIN_NAME]"
click at [487, 619] on section "Referees Enter the details of two referees. Referee 1 Name [PERSON_NAME] Email …" at bounding box center [570, 553] width 694 height 788
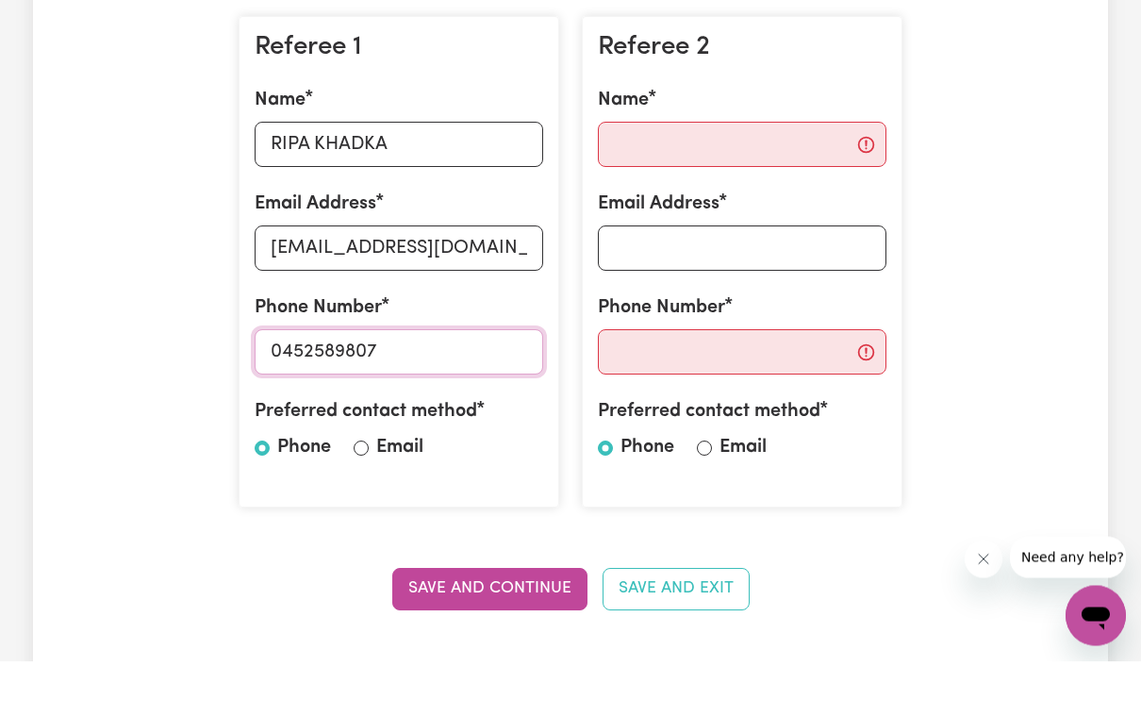
type input "0452589807"
click at [387, 489] on label "Email" at bounding box center [399, 503] width 47 height 28
click at [369, 497] on input "Email" at bounding box center [361, 504] width 15 height 15
radio input "true"
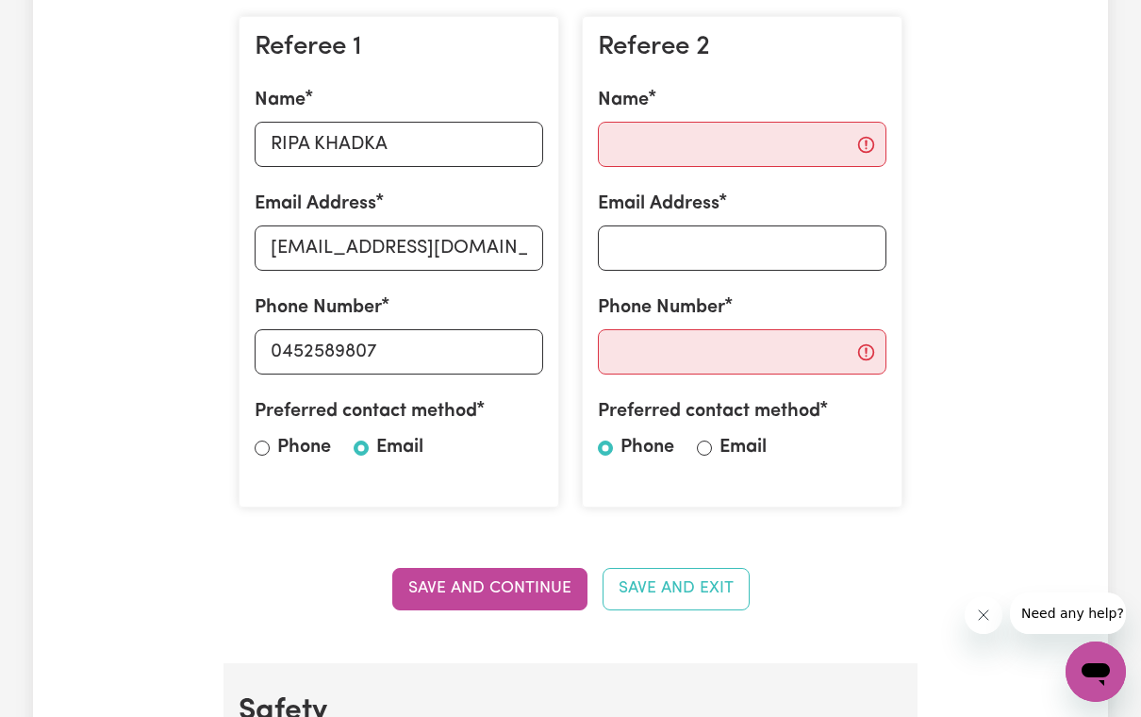
click at [713, 451] on div "Preferred contact method Phone Email" at bounding box center [742, 433] width 289 height 72
click at [692, 173] on div "Referee 2 Name Email Address Phone Number Preferred contact method Phone Email" at bounding box center [742, 262] width 321 height 492
click at [684, 147] on input "Name" at bounding box center [742, 144] width 289 height 45
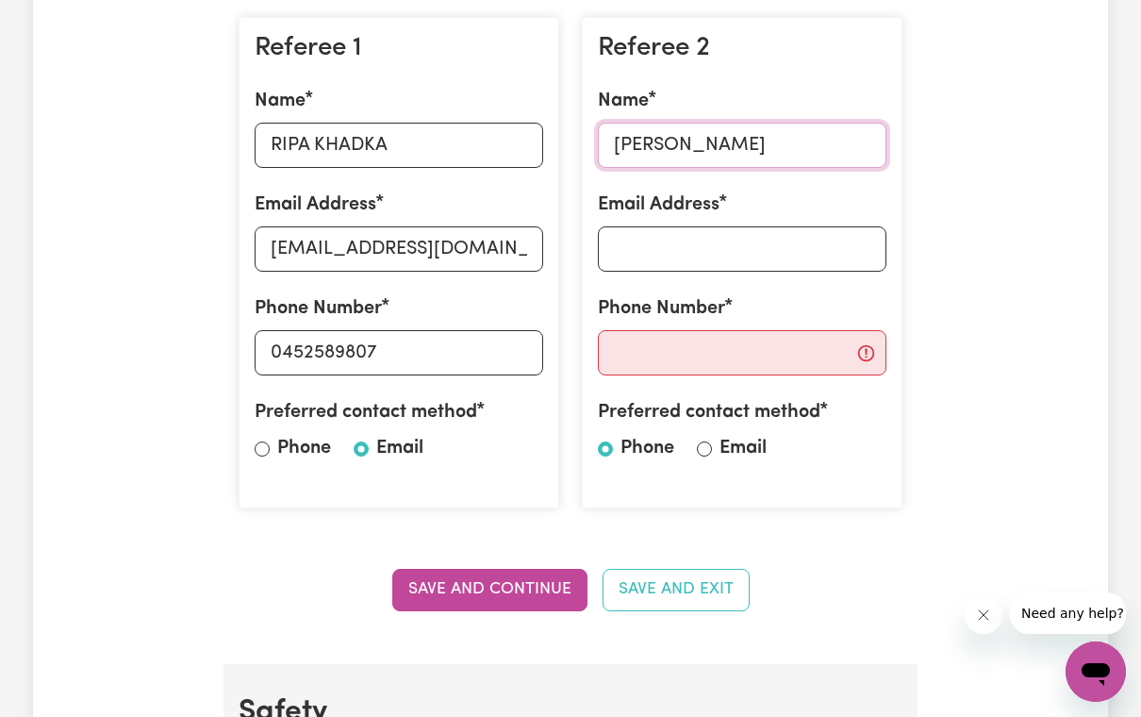
type input "[PERSON_NAME]"
click at [675, 230] on input "Email Address" at bounding box center [742, 248] width 289 height 45
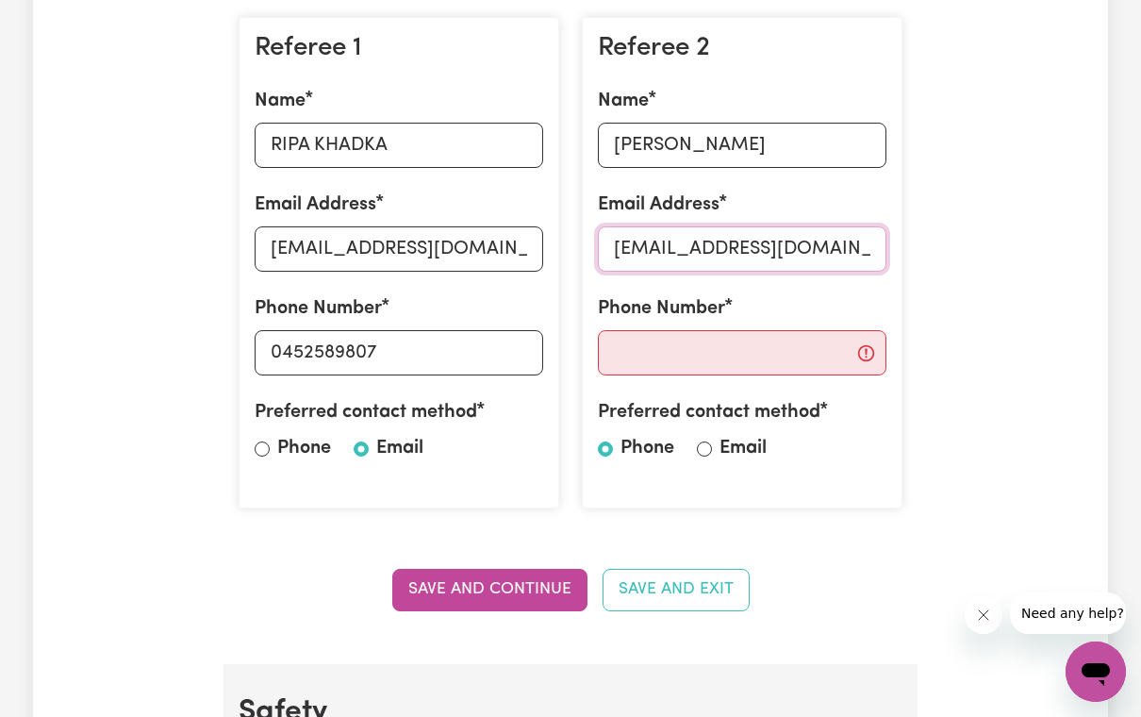
type input "[EMAIL_ADDRESS][DOMAIN_NAME]"
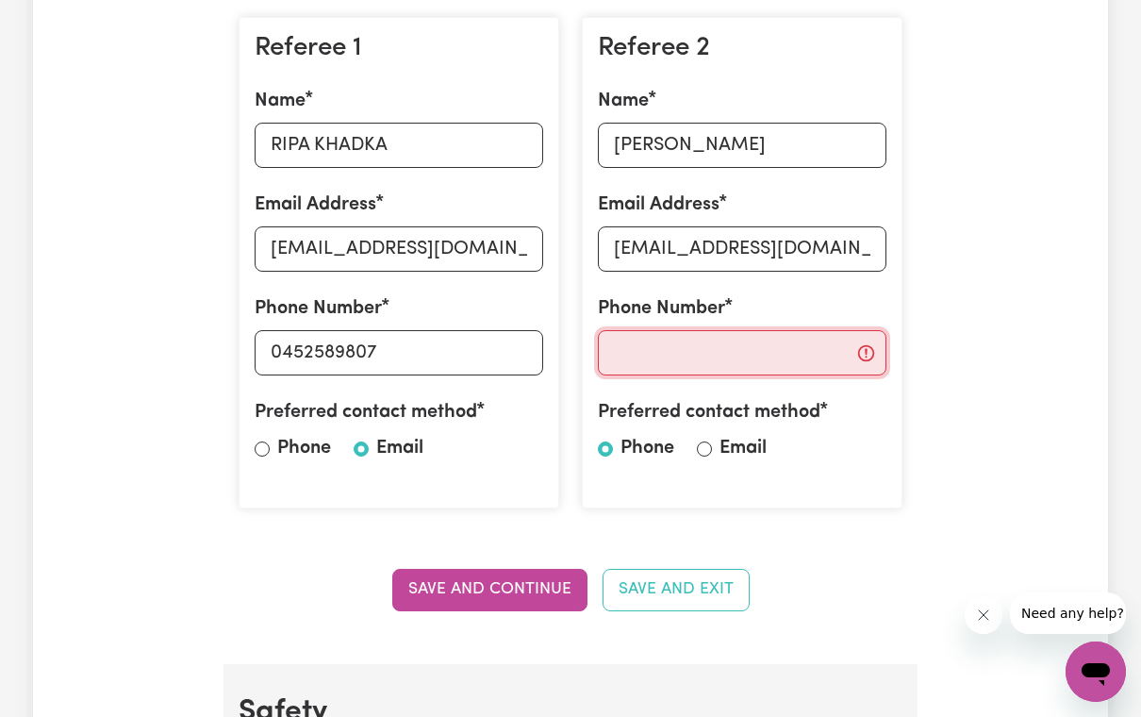
click at [816, 356] on input "Phone Number" at bounding box center [742, 352] width 289 height 45
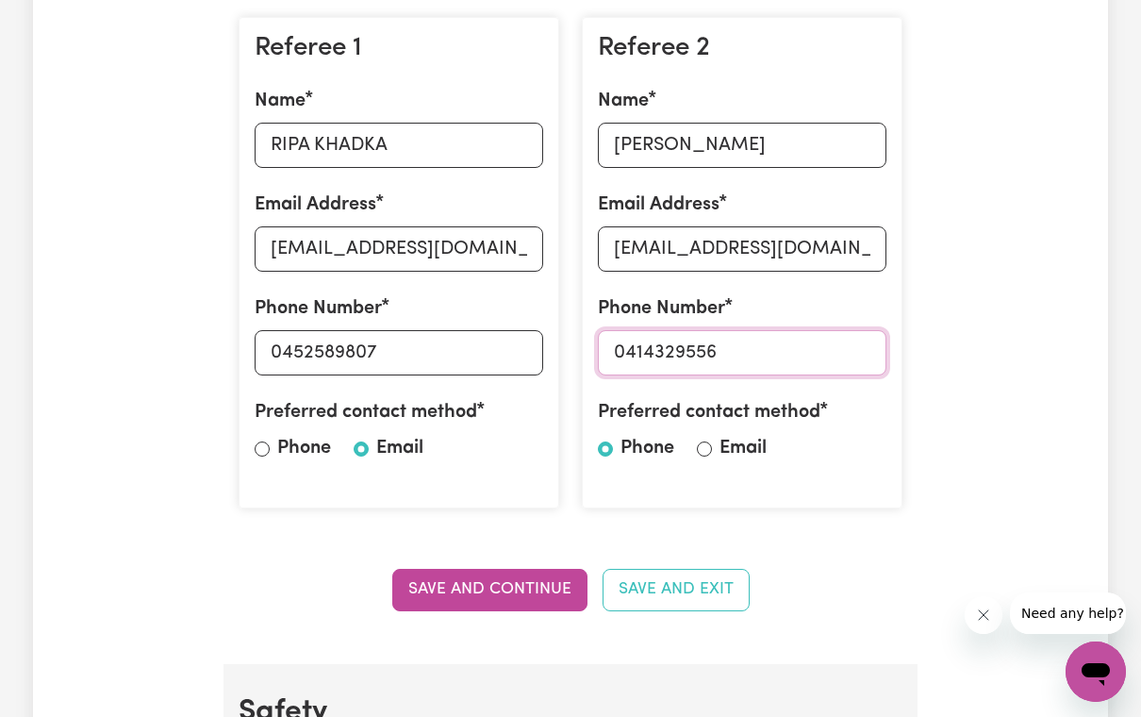
type input "0414329556"
click at [722, 434] on label "Email" at bounding box center [742, 448] width 47 height 28
click at [712, 441] on input "Email" at bounding box center [704, 448] width 15 height 15
radio input "true"
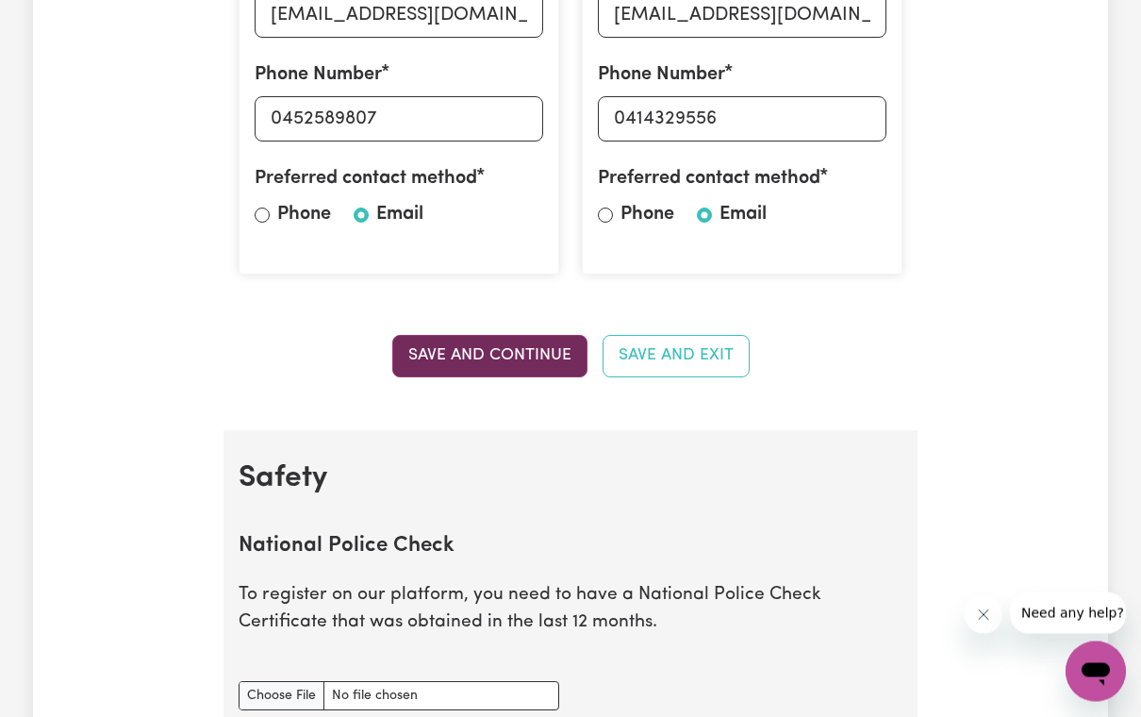
click at [520, 348] on button "Save and Continue" at bounding box center [489, 356] width 195 height 41
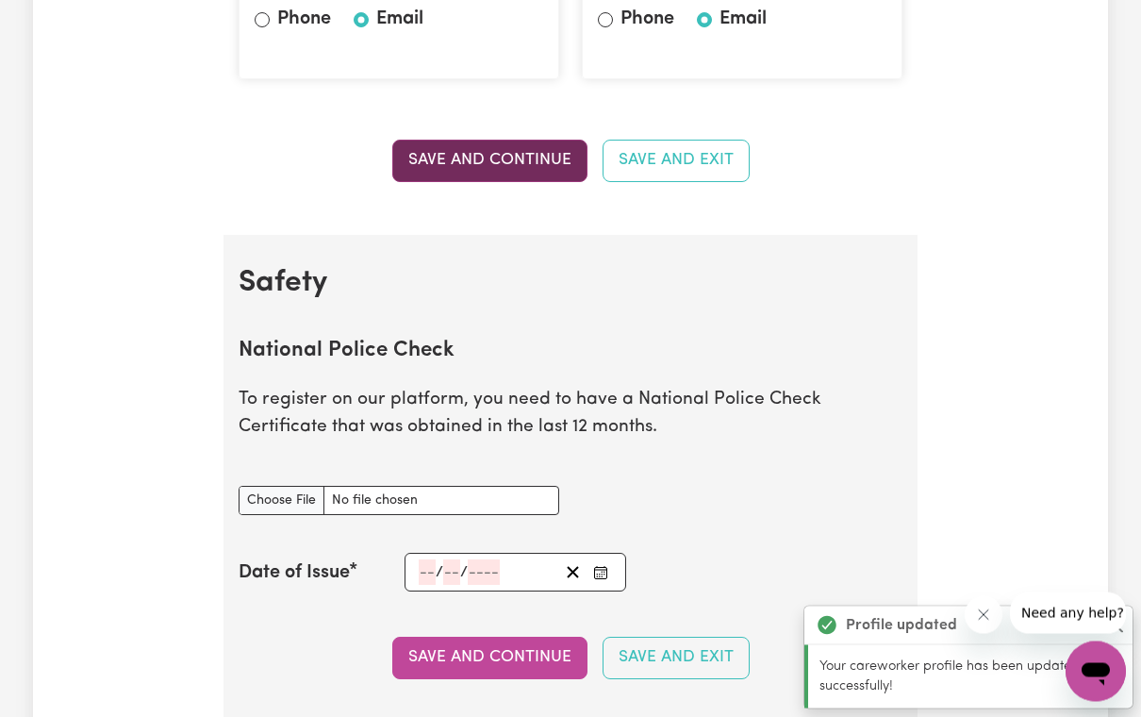
scroll to position [1224, 0]
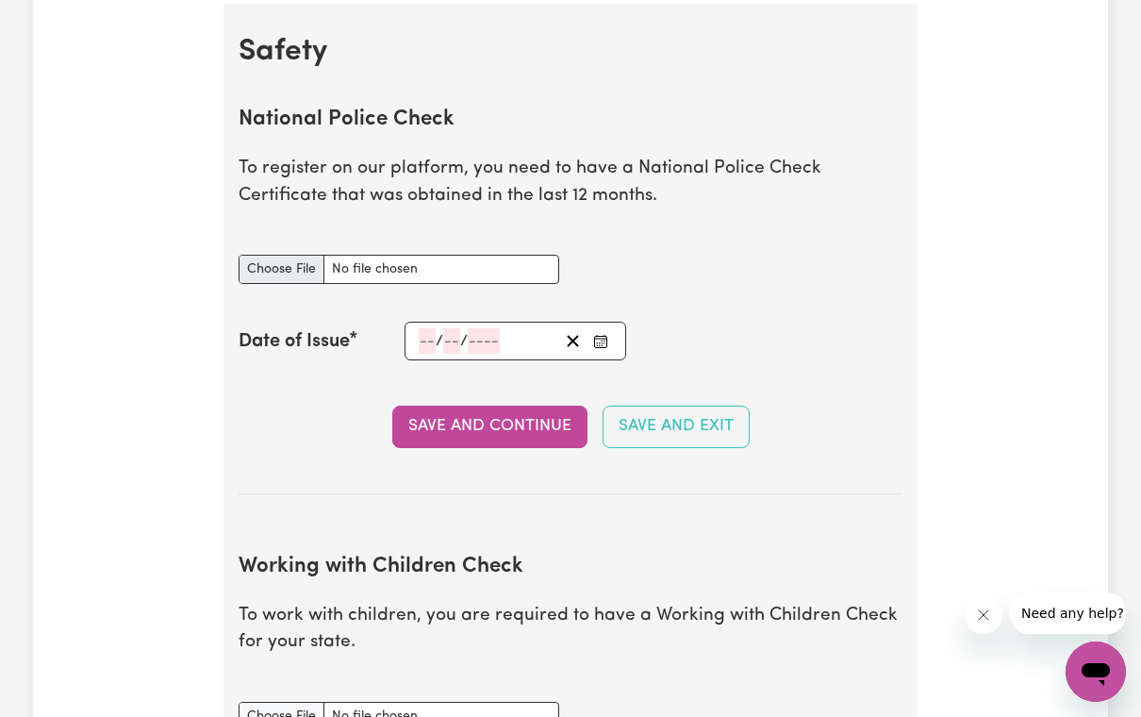
click at [306, 273] on input "National Police Check document" at bounding box center [399, 269] width 321 height 29
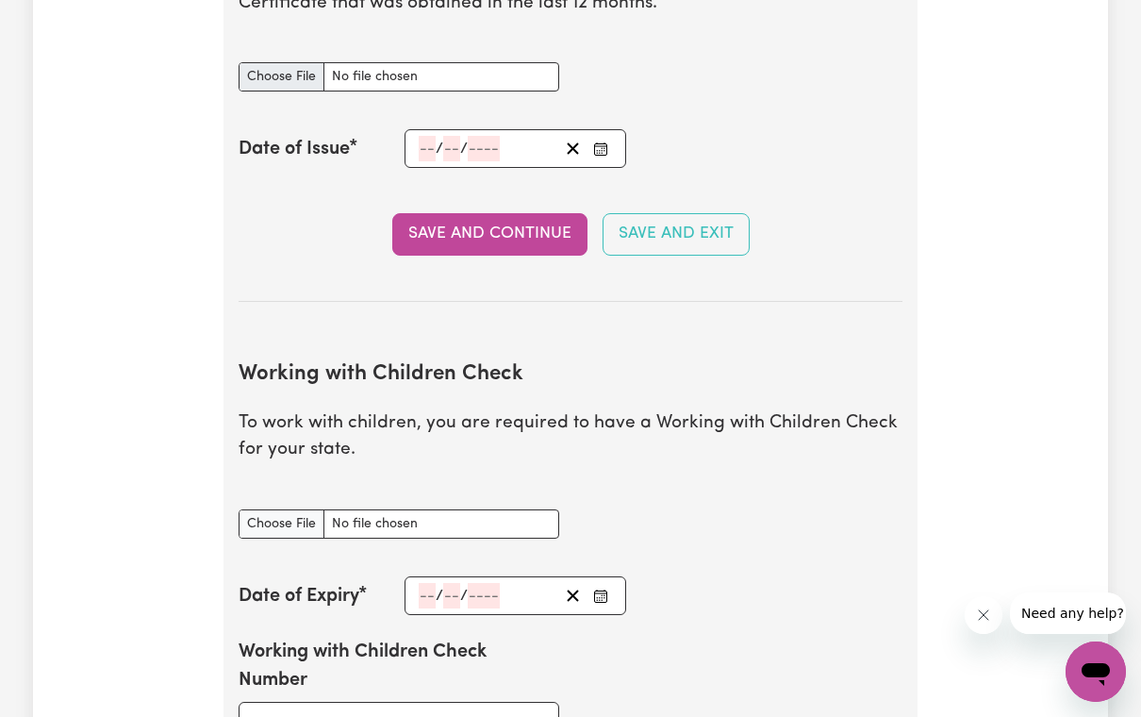
scroll to position [1415, 0]
click at [421, 140] on div "/ /" at bounding box center [515, 149] width 222 height 39
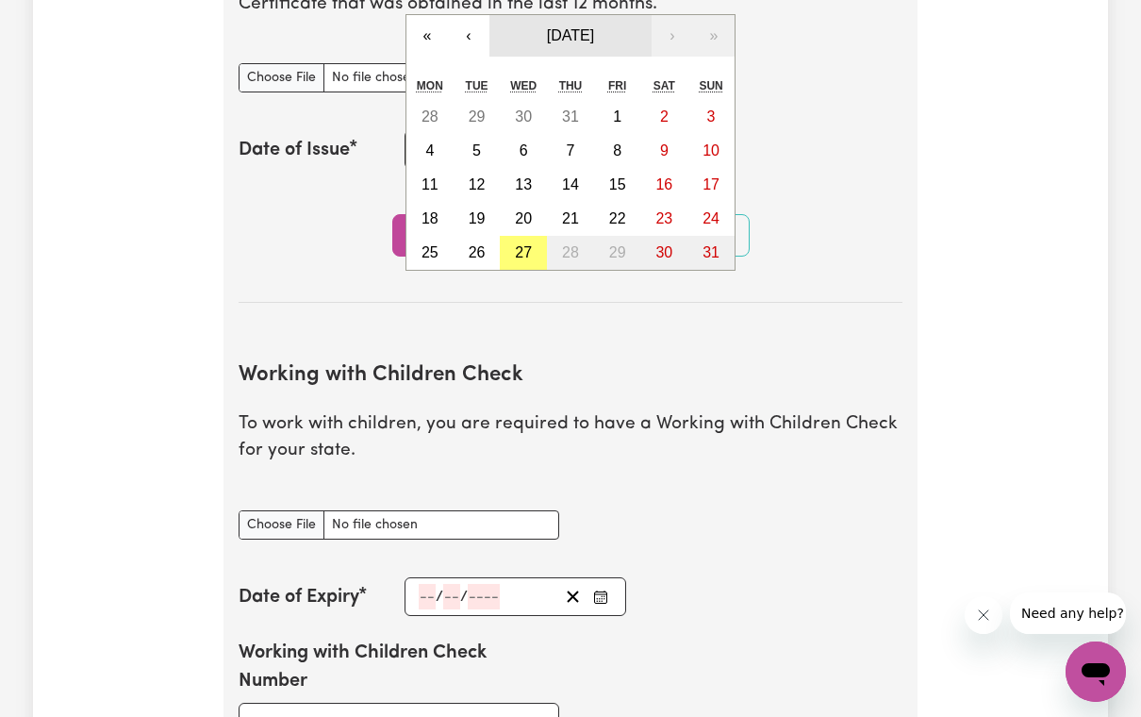
click at [557, 48] on button "[DATE]" at bounding box center [570, 35] width 162 height 41
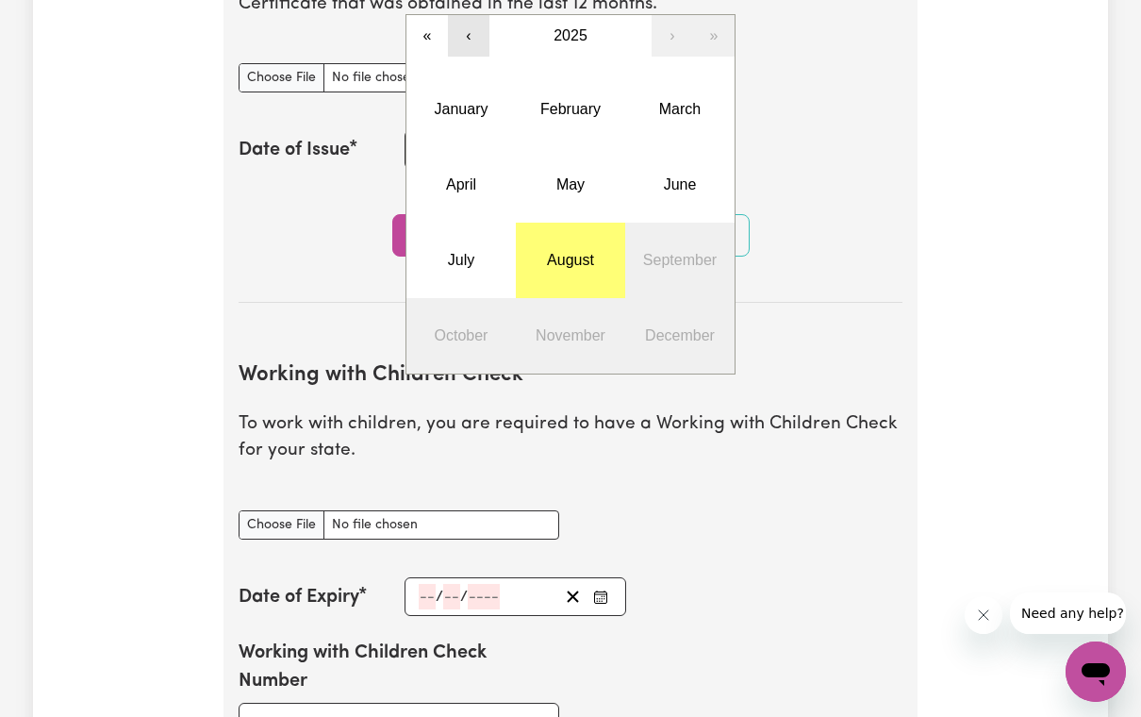
click at [477, 31] on button "‹" at bounding box center [468, 35] width 41 height 41
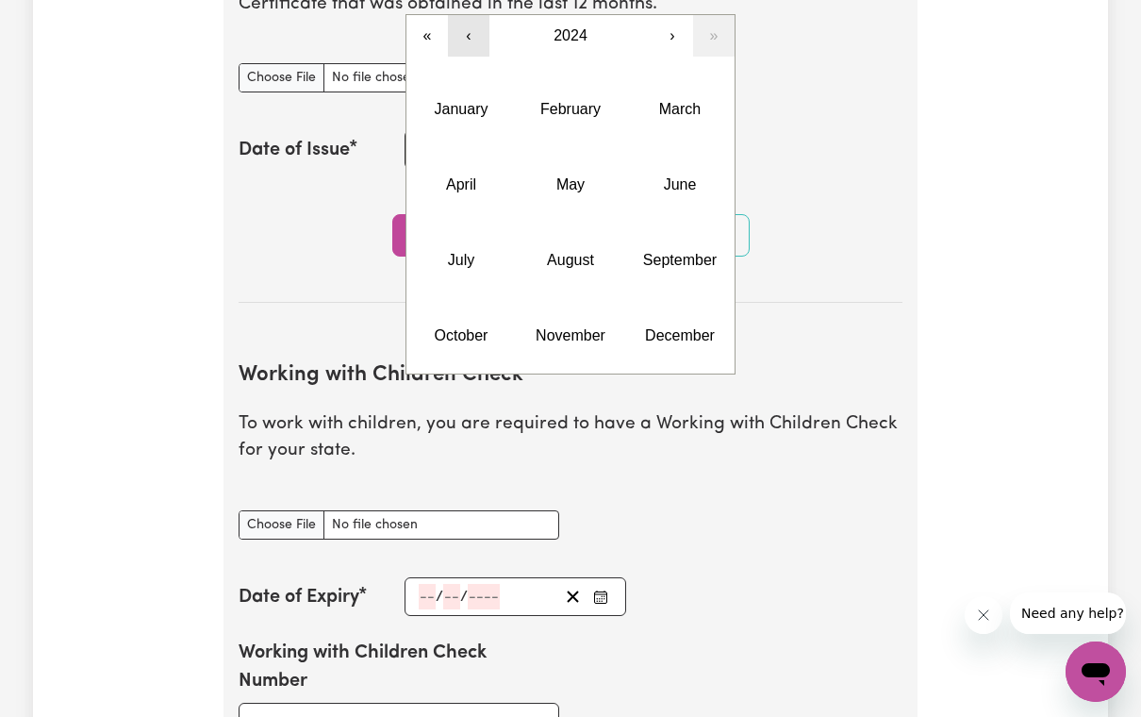
click at [477, 31] on button "‹" at bounding box center [468, 35] width 41 height 41
click at [643, 256] on abbr "September" at bounding box center [680, 260] width 74 height 16
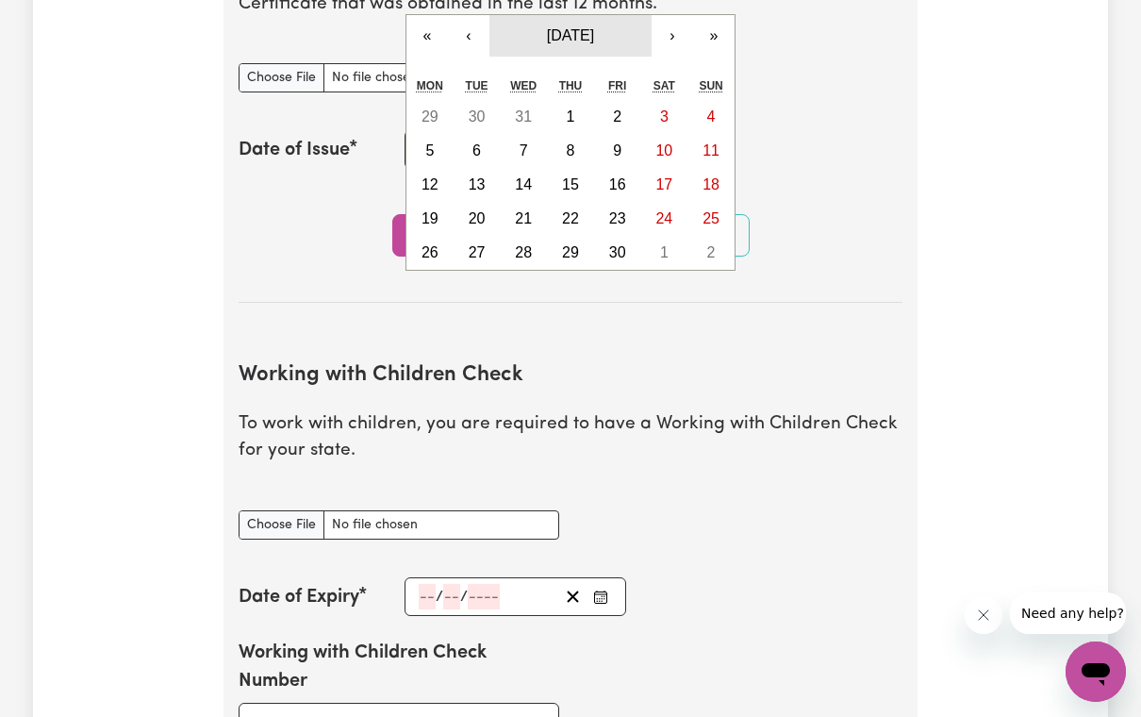
click at [567, 34] on span "[DATE]" at bounding box center [570, 35] width 47 height 16
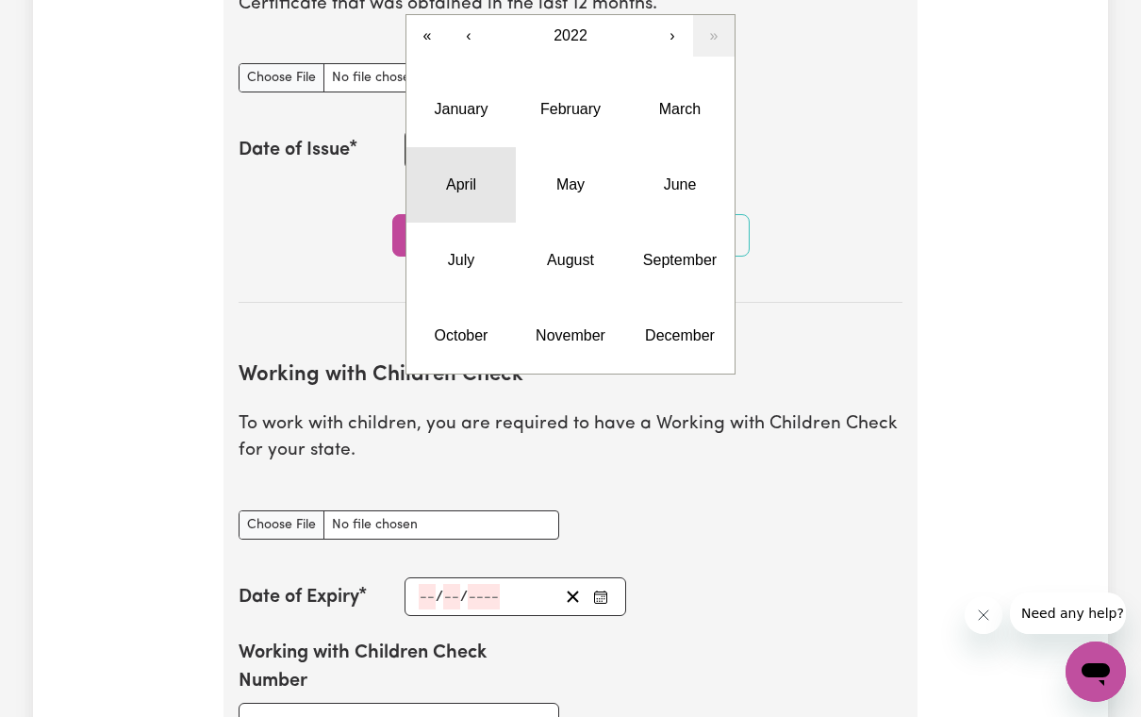
click at [497, 175] on button "April" at bounding box center [460, 184] width 109 height 75
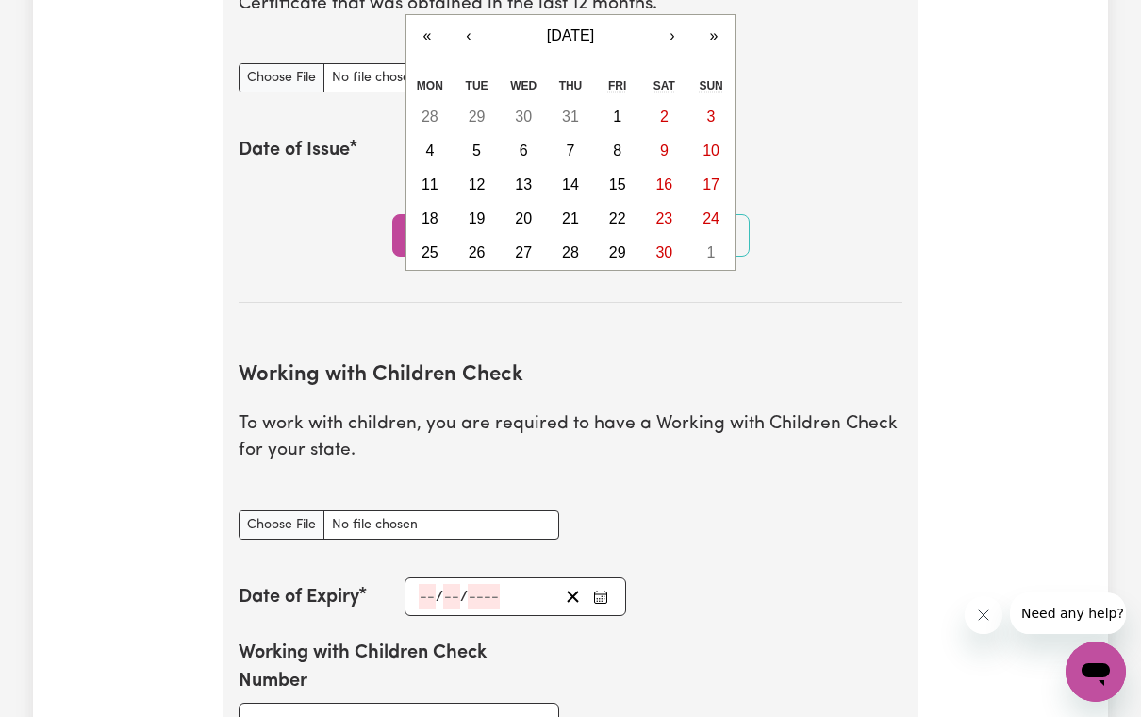
click at [666, 149] on abbr "9" at bounding box center [664, 150] width 8 height 16
type input "[DATE]"
type input "9"
type input "4"
type input "2022"
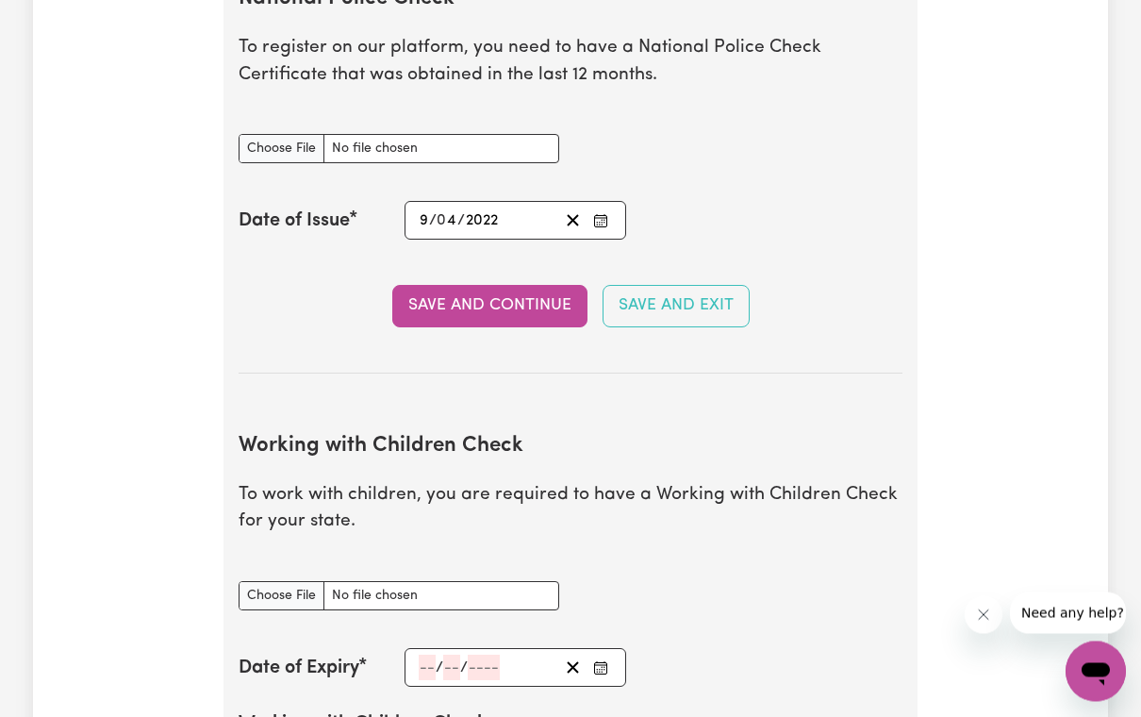
scroll to position [1339, 0]
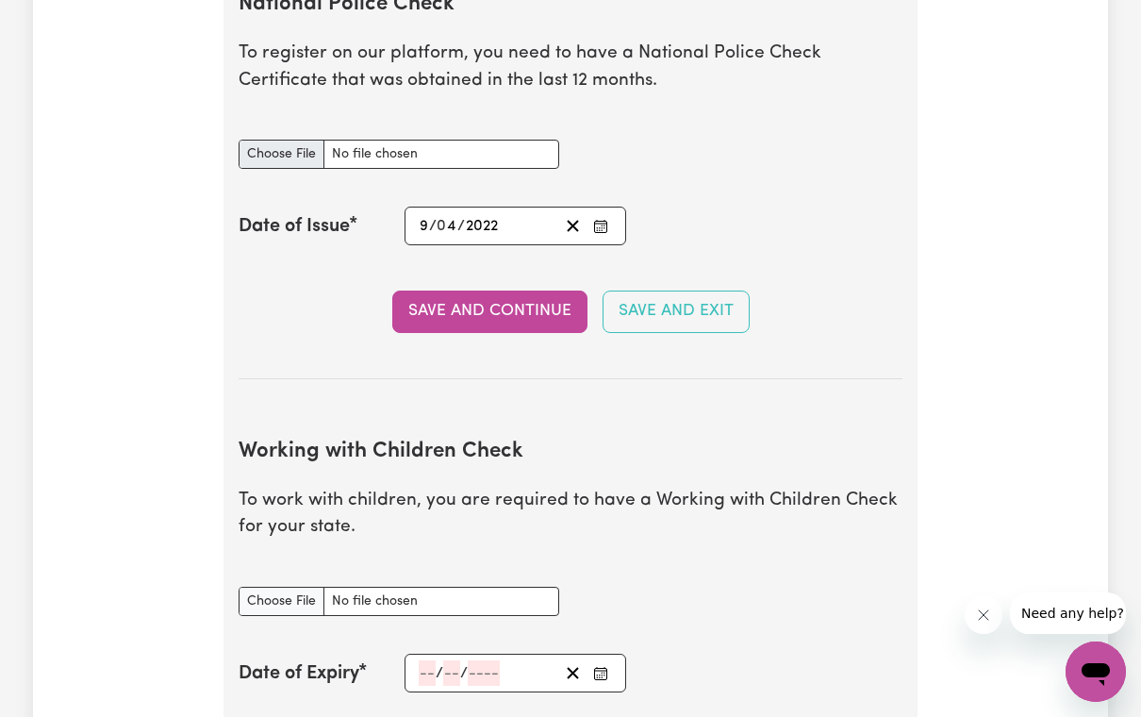
click at [289, 143] on input "National Police Check document" at bounding box center [399, 154] width 321 height 29
type input "C:\fakepath\NSWPF-2022-143964.pdf"
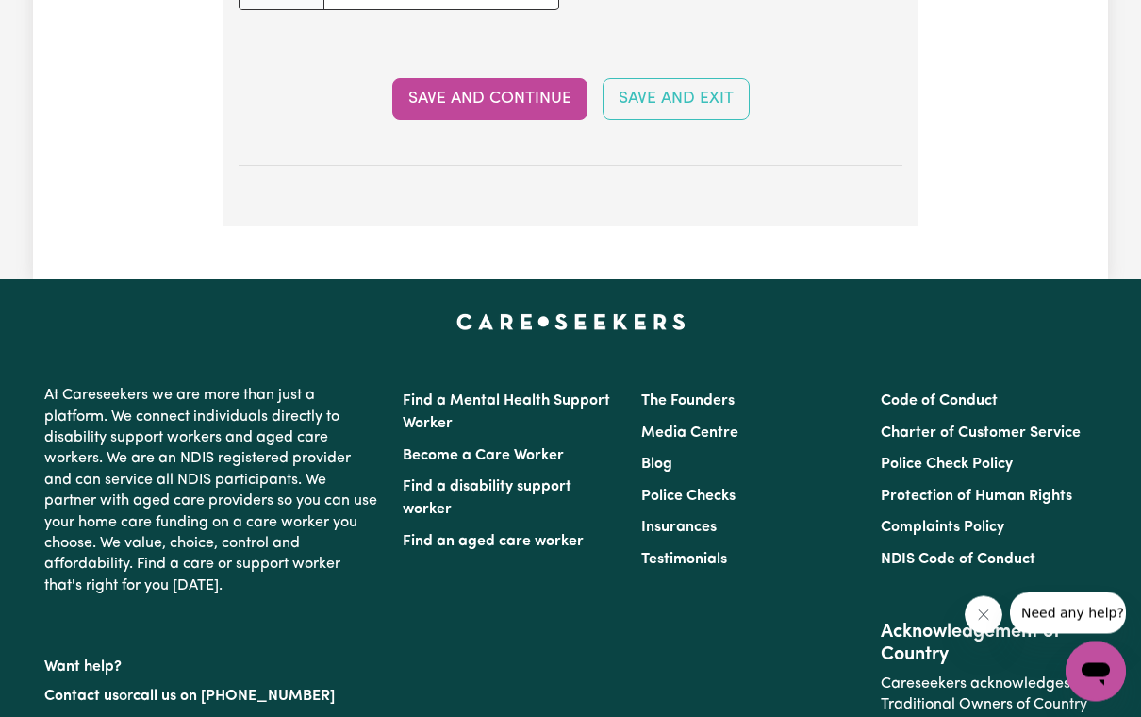
scroll to position [3547, 0]
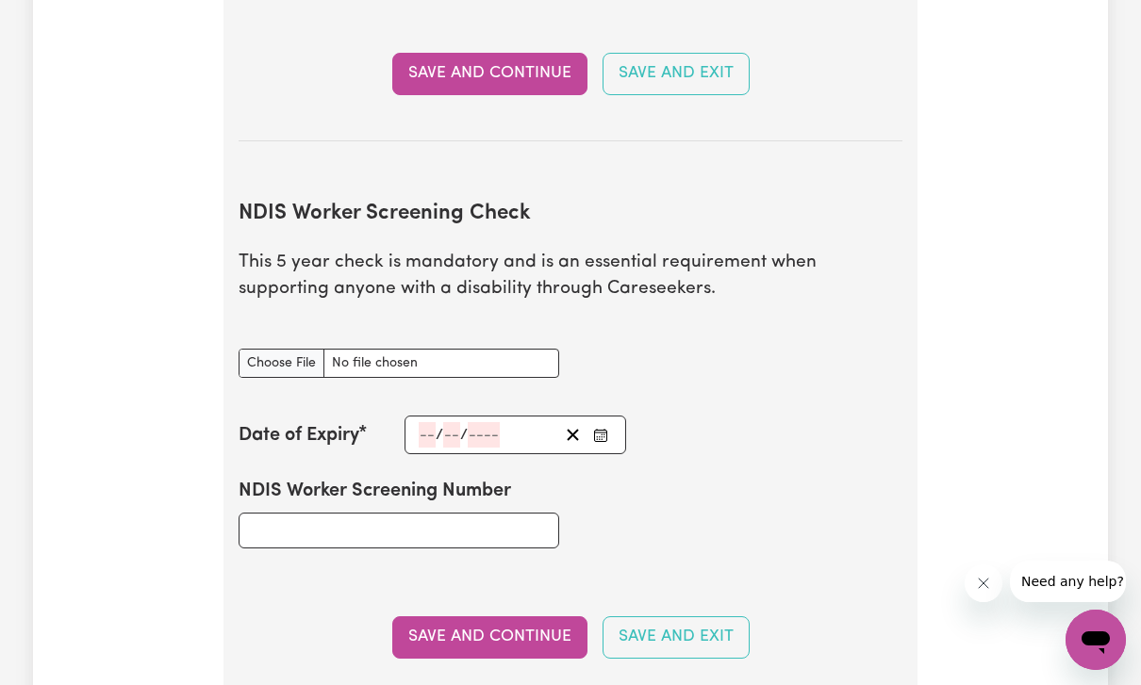
scroll to position [2168, 0]
click at [454, 517] on input "NDIS Worker Screening Number" at bounding box center [399, 532] width 321 height 36
click at [408, 514] on input "NDIS Worker Screening Number" at bounding box center [399, 532] width 321 height 36
paste input "26935936"
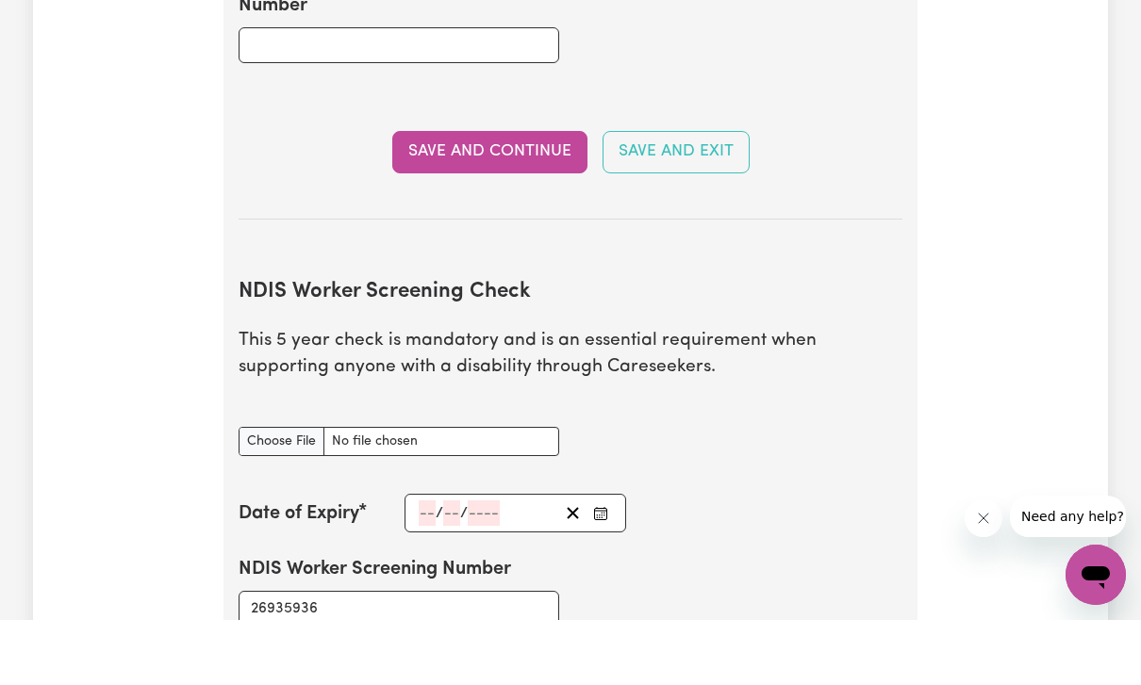
scroll to position [2091, 0]
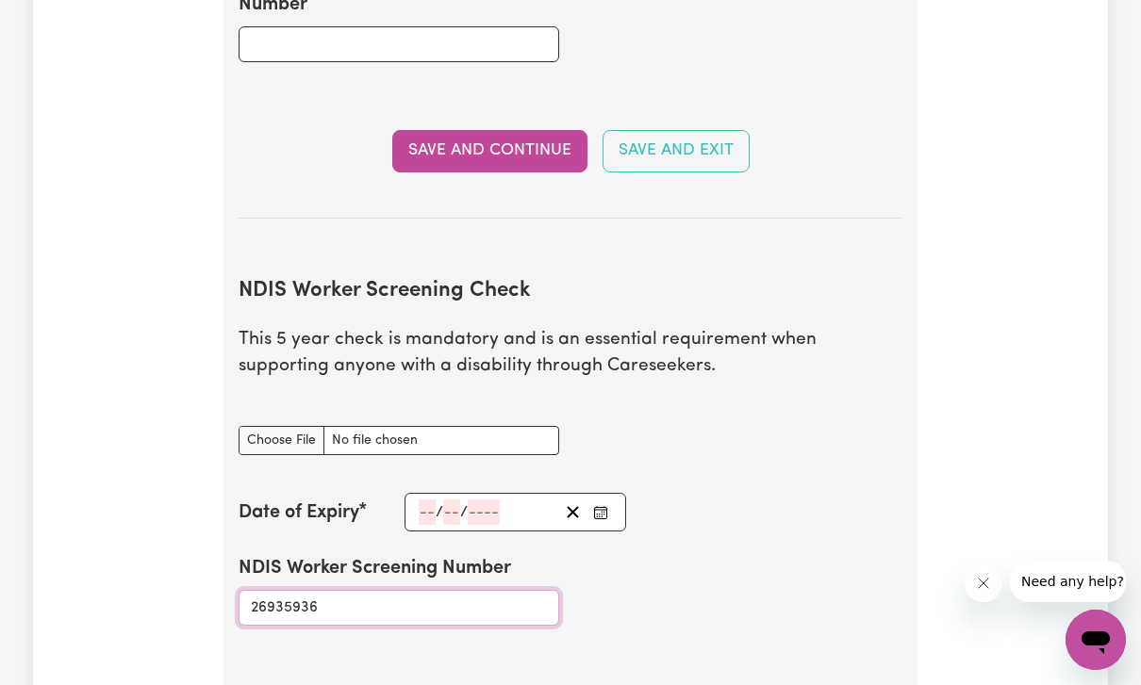
type input "26935936"
click at [427, 503] on input "number" at bounding box center [427, 512] width 17 height 25
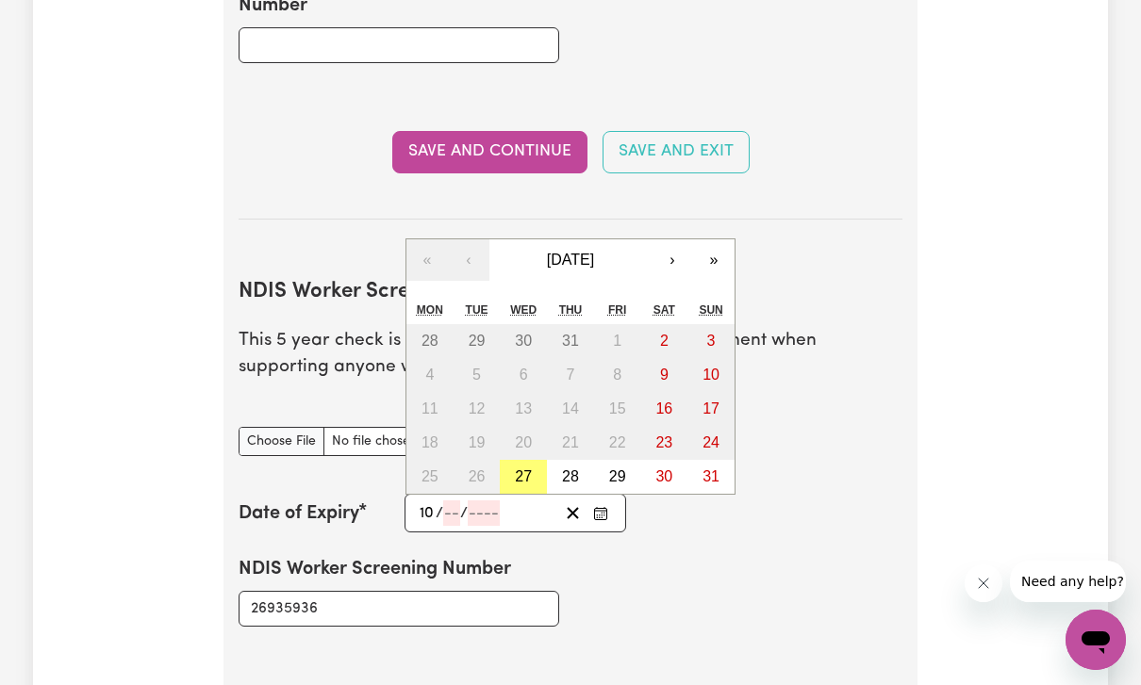
type input "10"
type input "202"
type input "[DATE]"
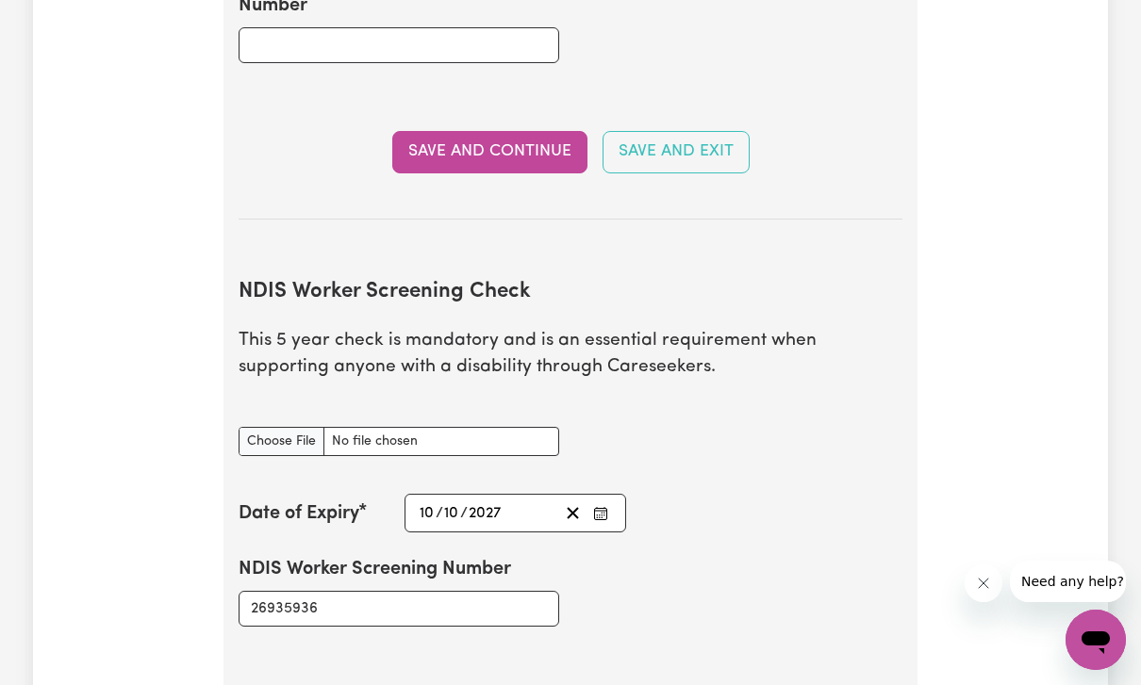
type input "2027"
click at [833, 512] on div "Date of Expiry [DATE] [DATE] « ‹ [DATE] › » Mon Tue Wed Thu Fri Sat Sun 27 28 2…" at bounding box center [571, 513] width 664 height 39
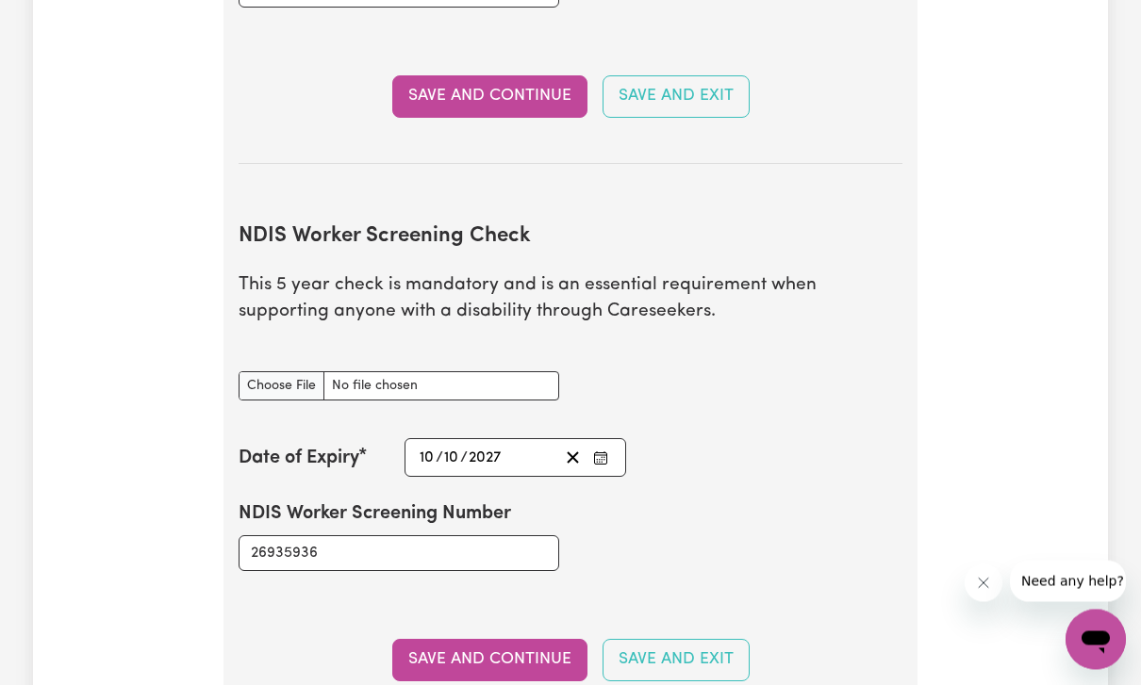
scroll to position [2155, 0]
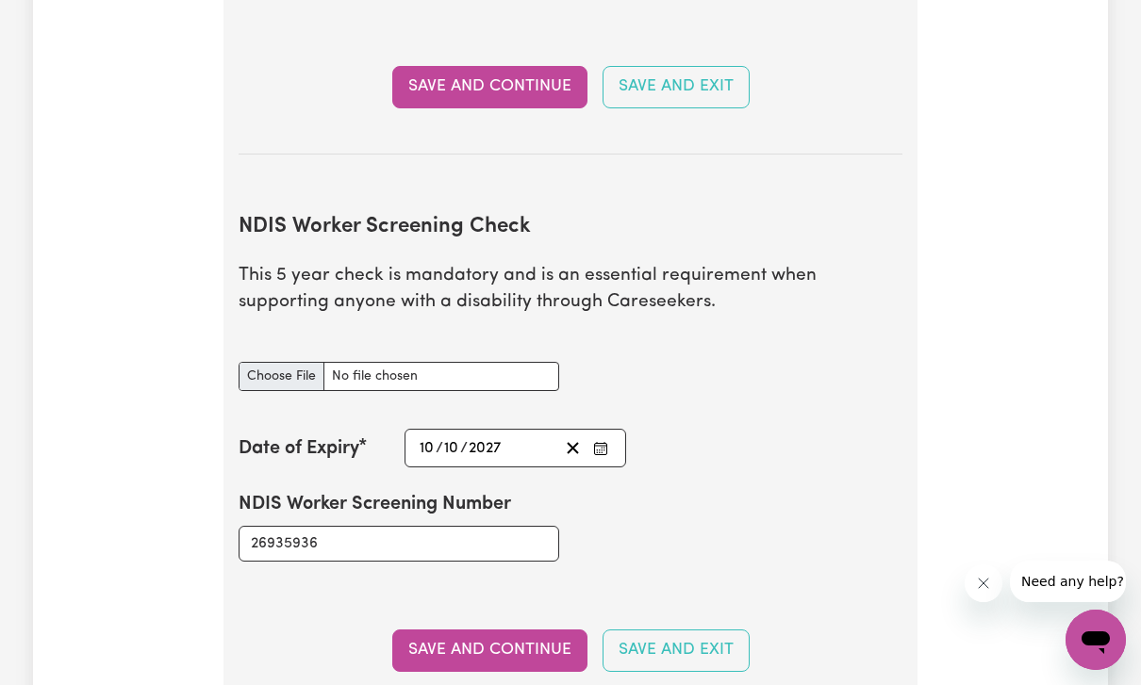
click at [288, 369] on input "NDIS Worker Screening Check document" at bounding box center [399, 376] width 321 height 29
type input "C:\fakepath\IMG_0145.png"
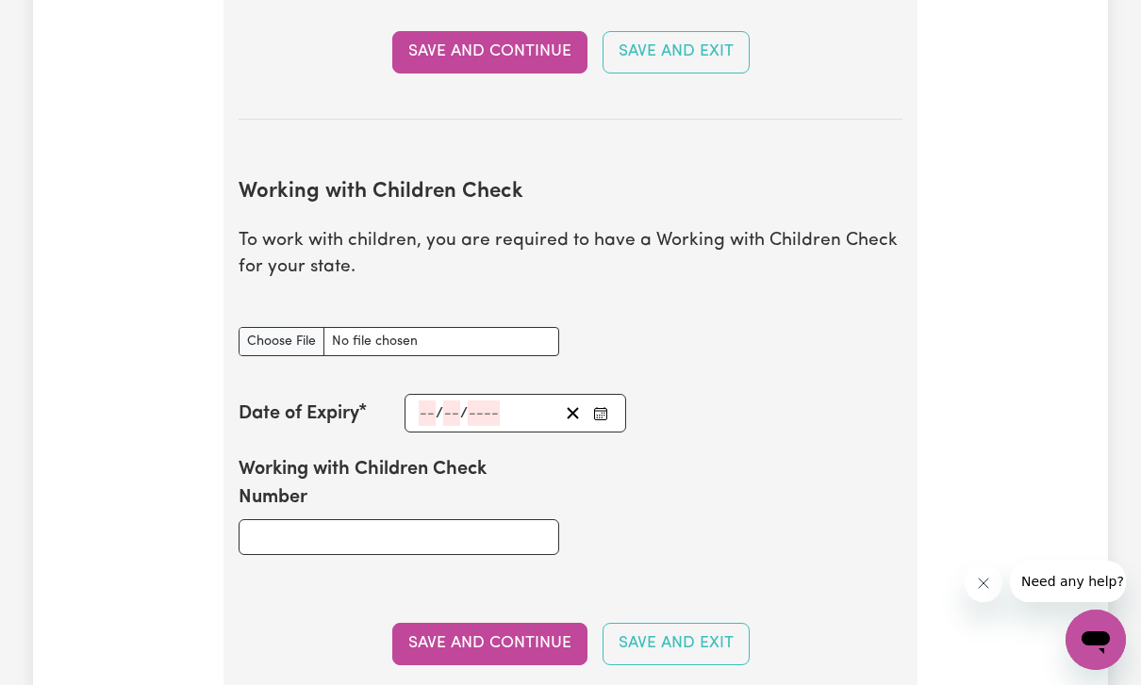
scroll to position [1597, 0]
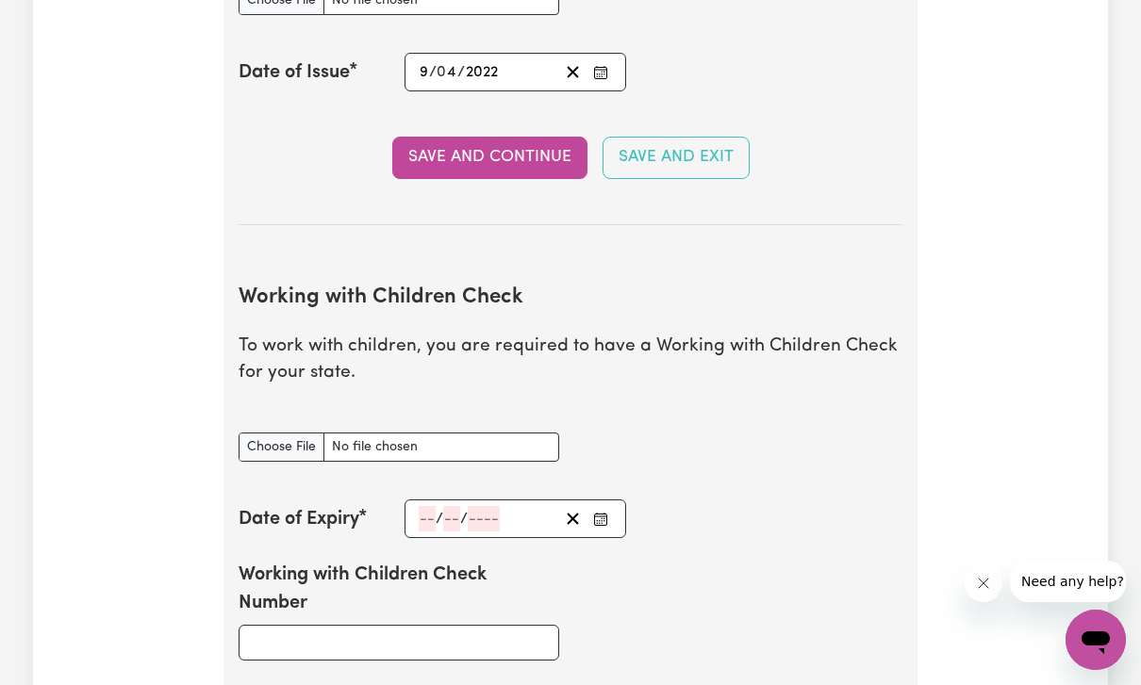
scroll to position [1491, 0]
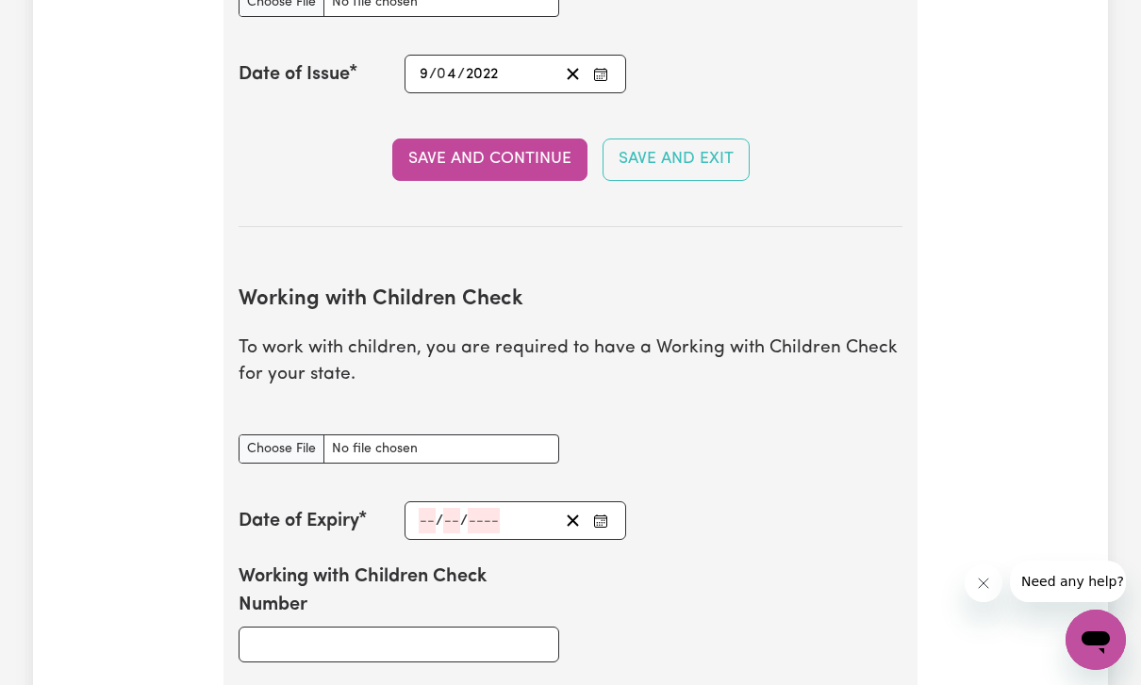
click at [883, 120] on section "National Police Check To register on our platform, you need to have a National …" at bounding box center [571, 18] width 664 height 417
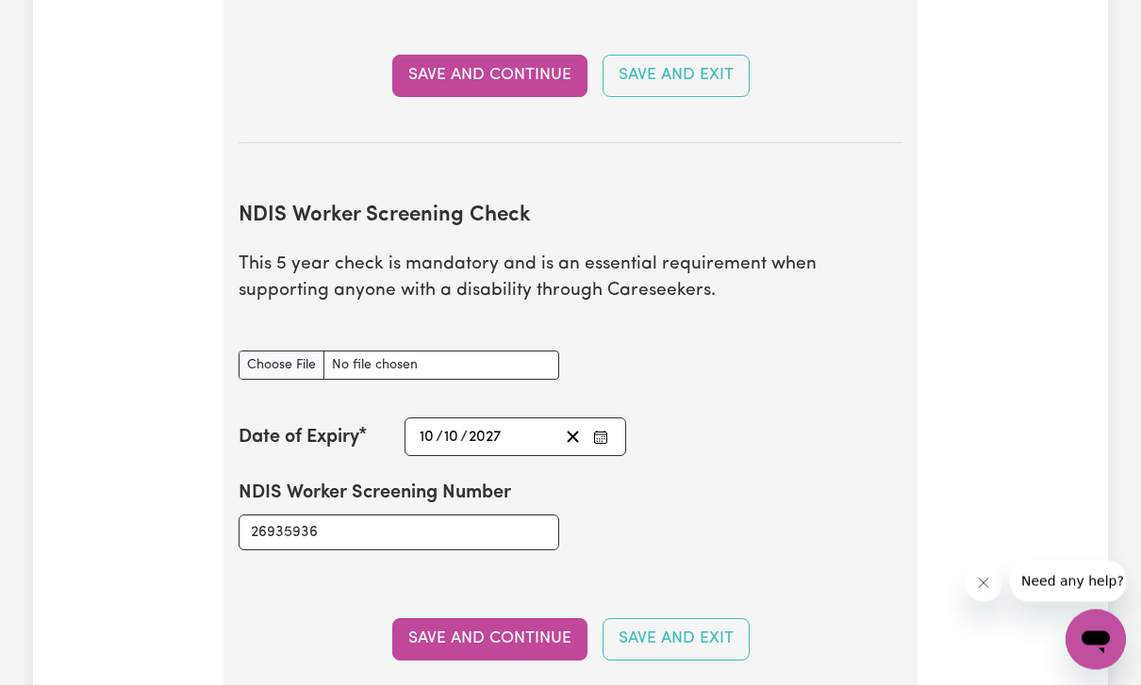
scroll to position [2167, 0]
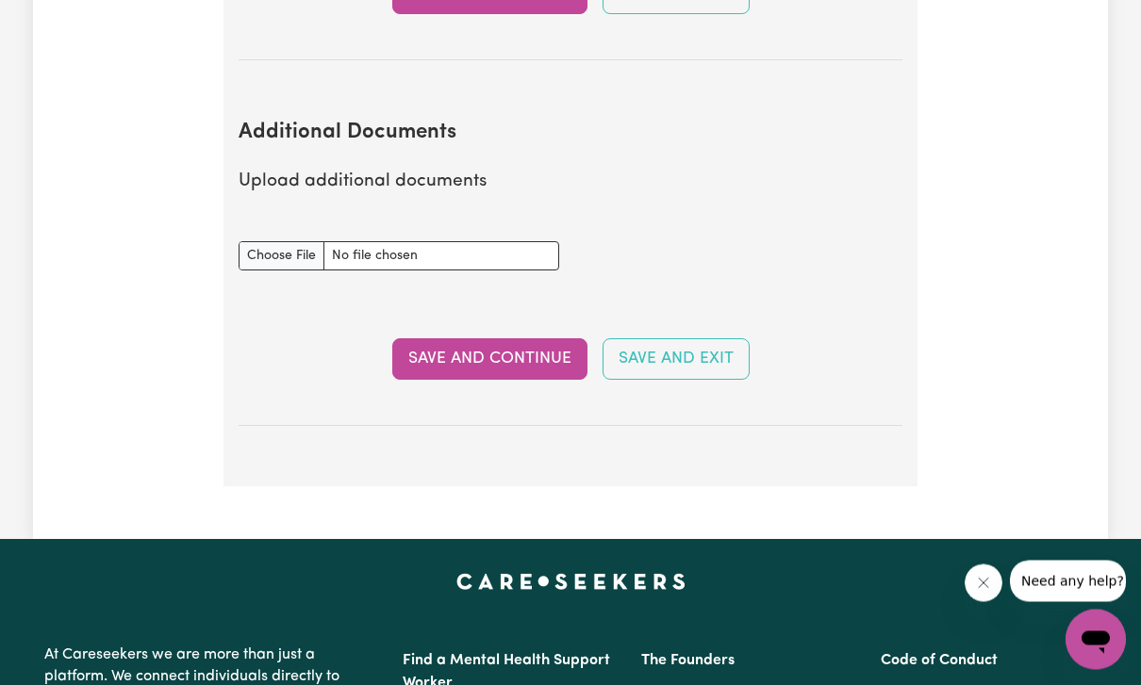
scroll to position [3287, 0]
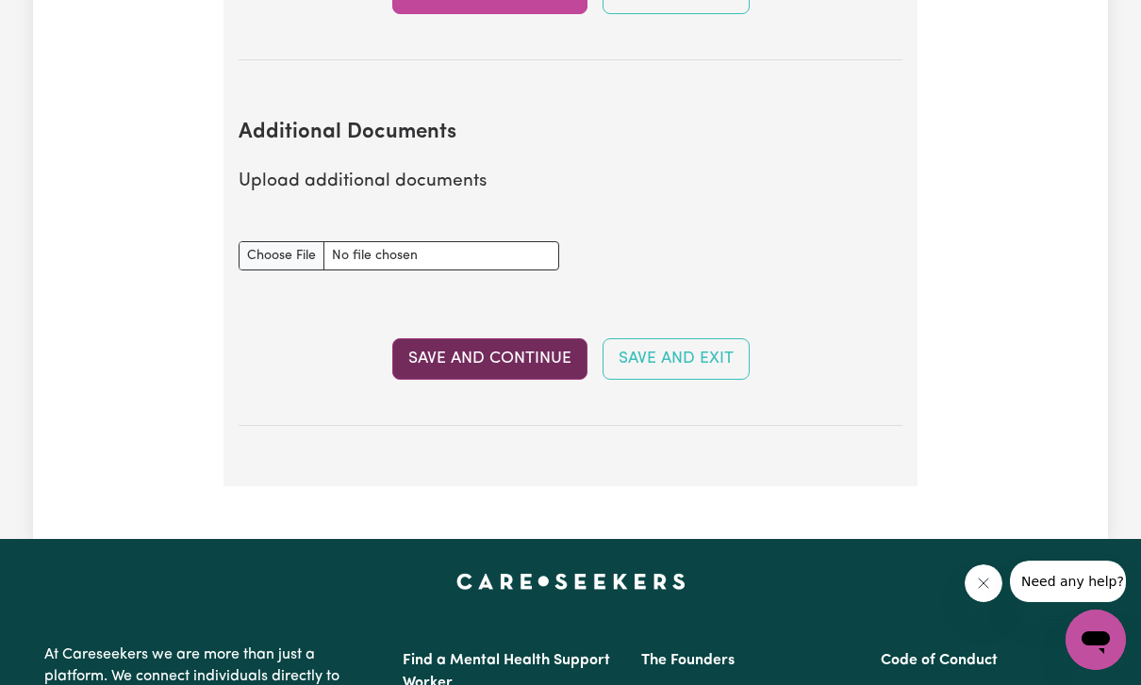
click at [492, 360] on button "Save and Continue" at bounding box center [489, 358] width 195 height 41
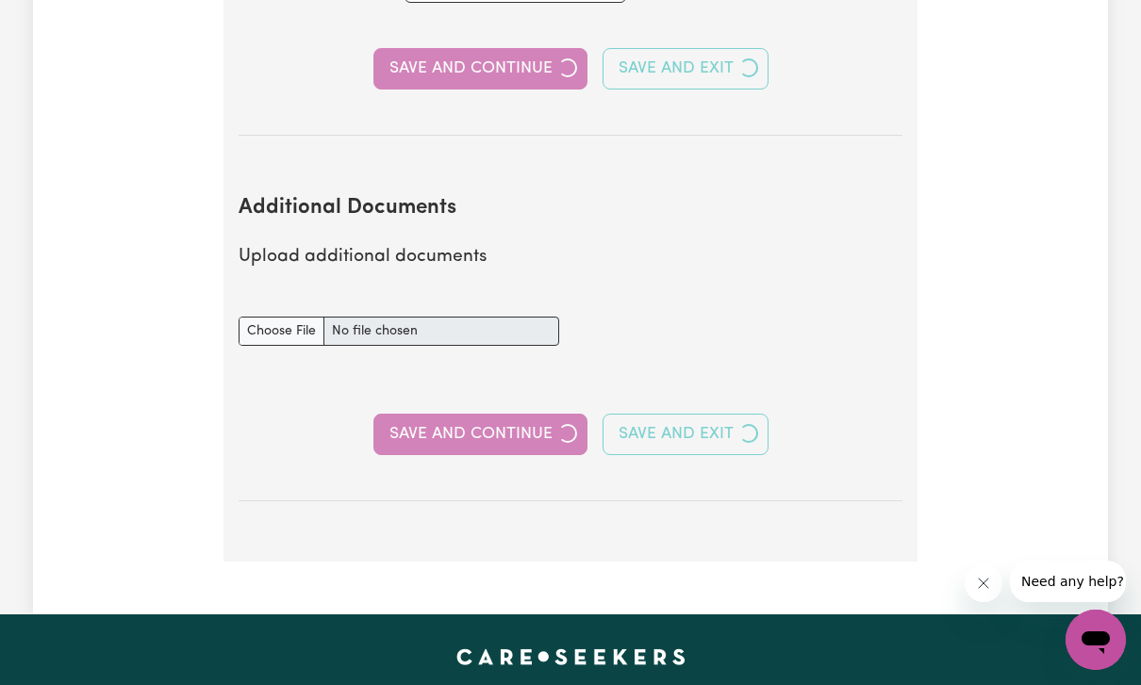
select select "Certificate III (Individual Support)"
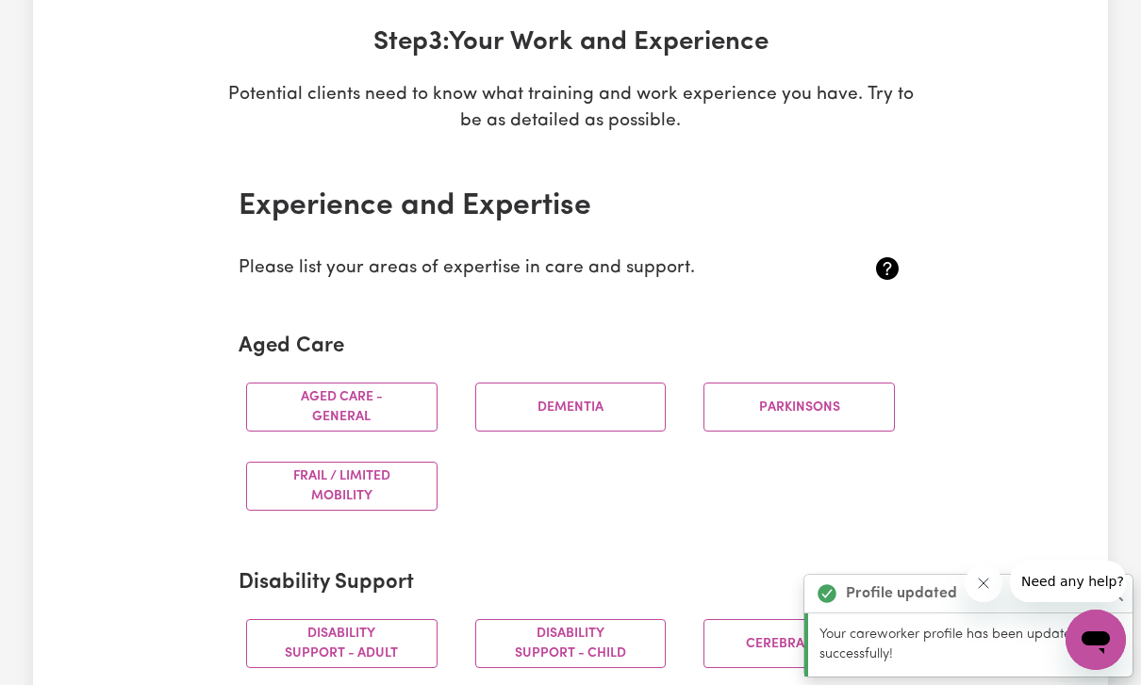
scroll to position [280, 0]
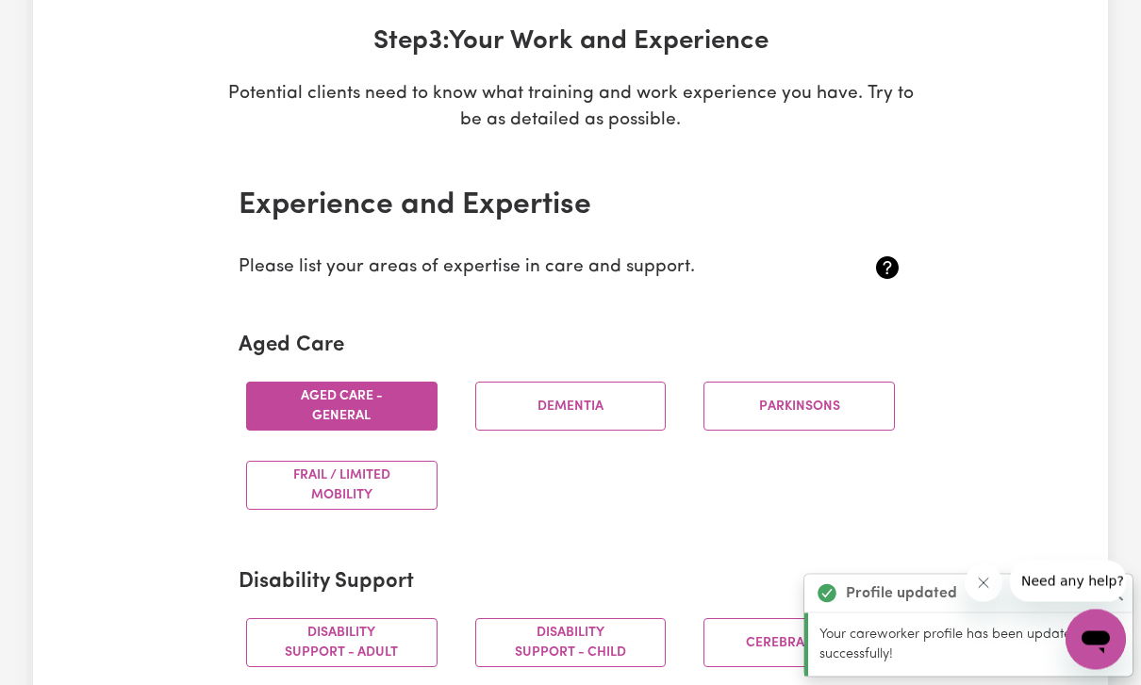
click at [345, 392] on button "Aged care - General" at bounding box center [341, 407] width 191 height 49
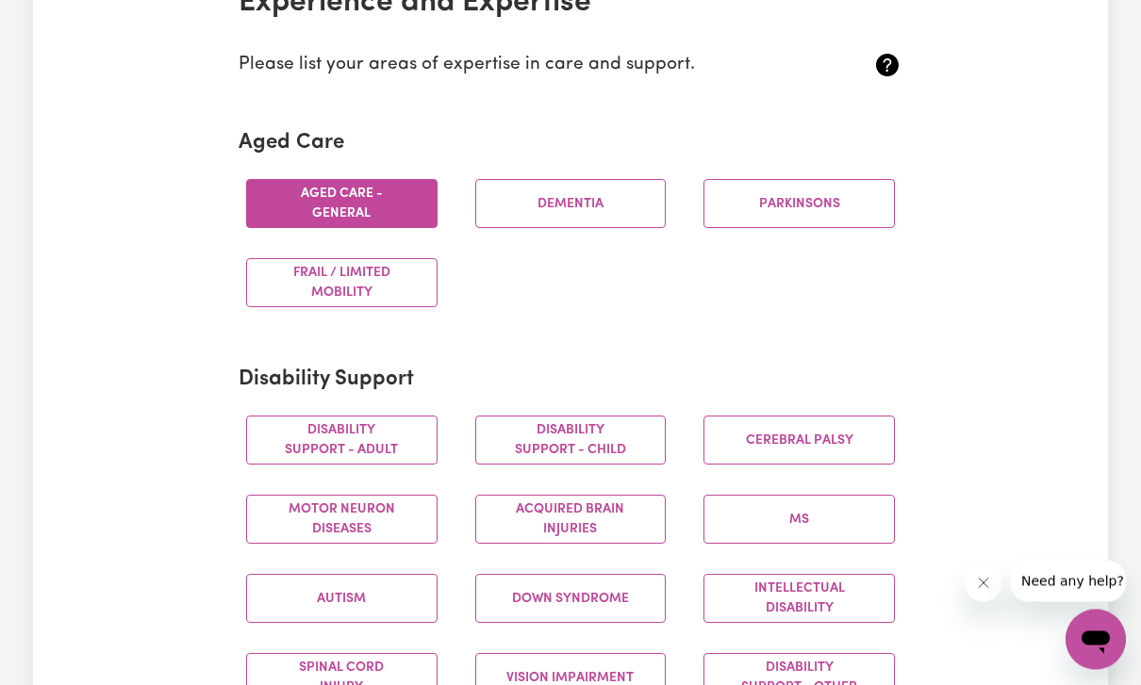
scroll to position [487, 0]
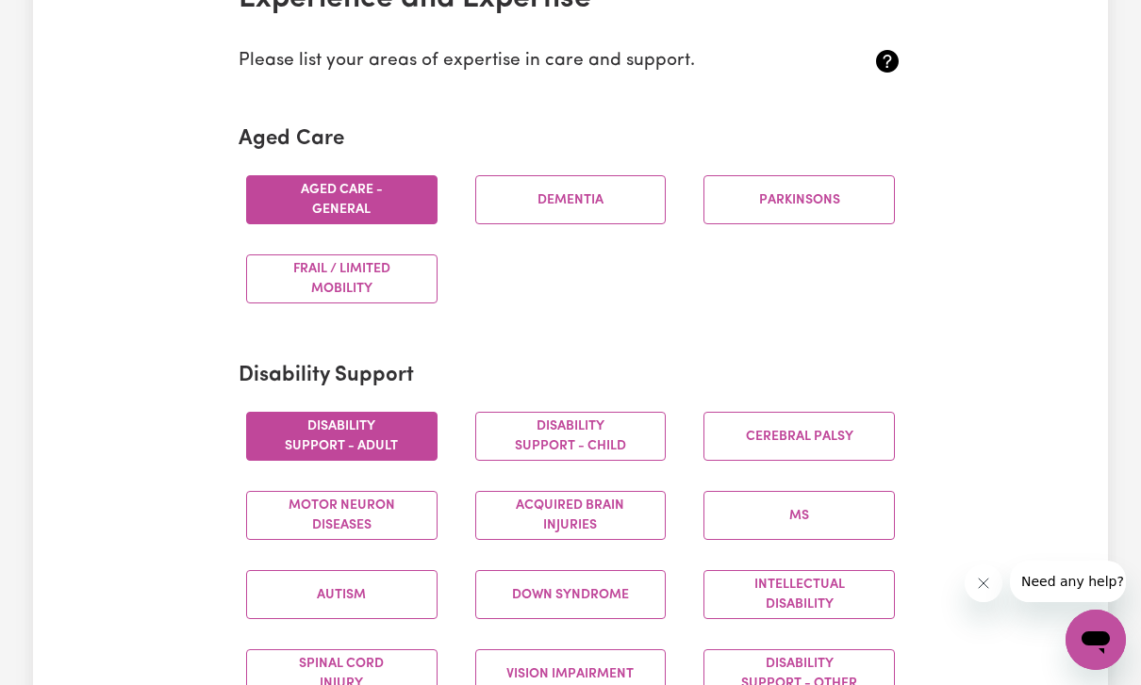
click at [345, 441] on button "Disability support - Adult" at bounding box center [341, 436] width 191 height 49
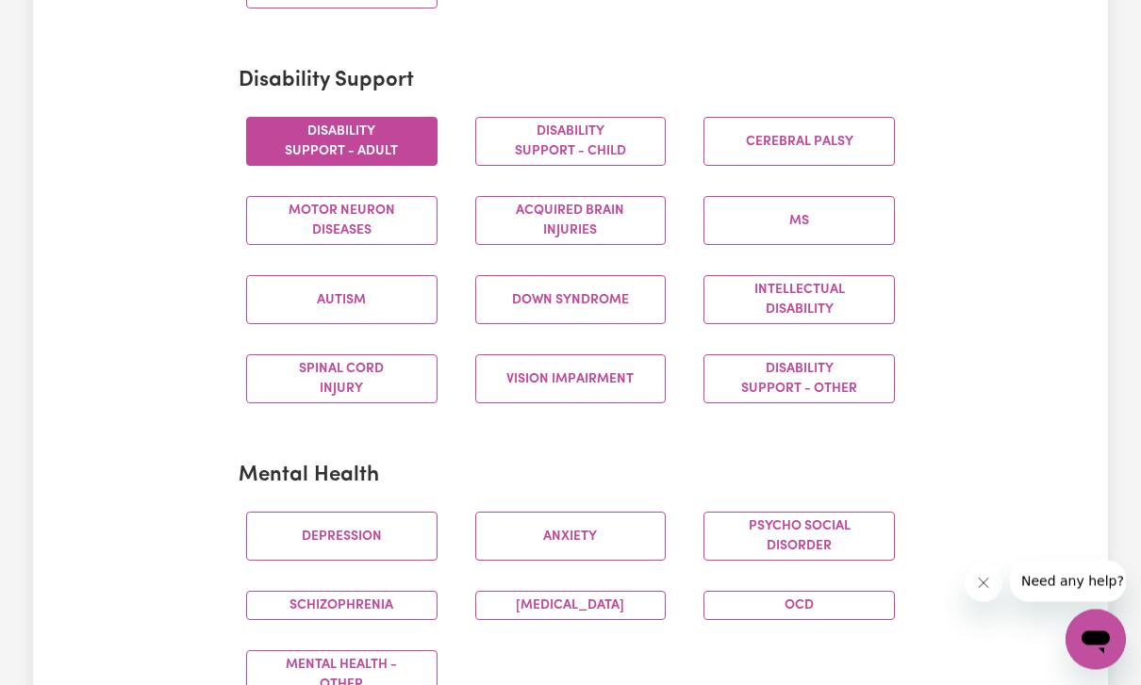
scroll to position [791, 0]
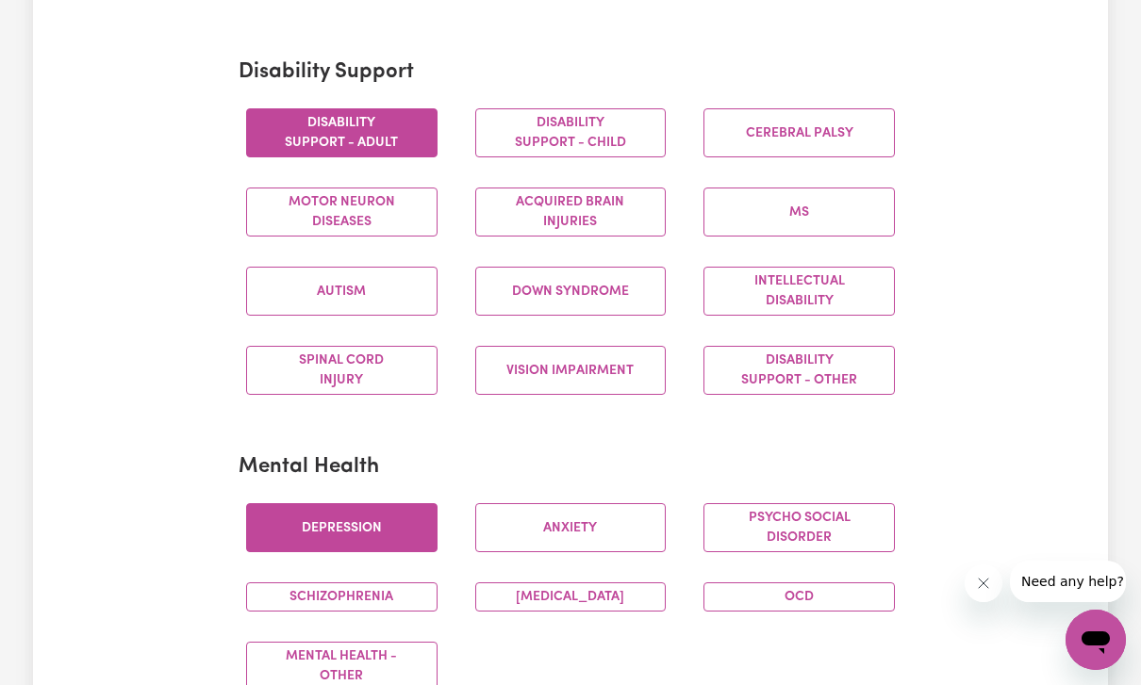
click at [390, 511] on button "Depression" at bounding box center [341, 527] width 191 height 49
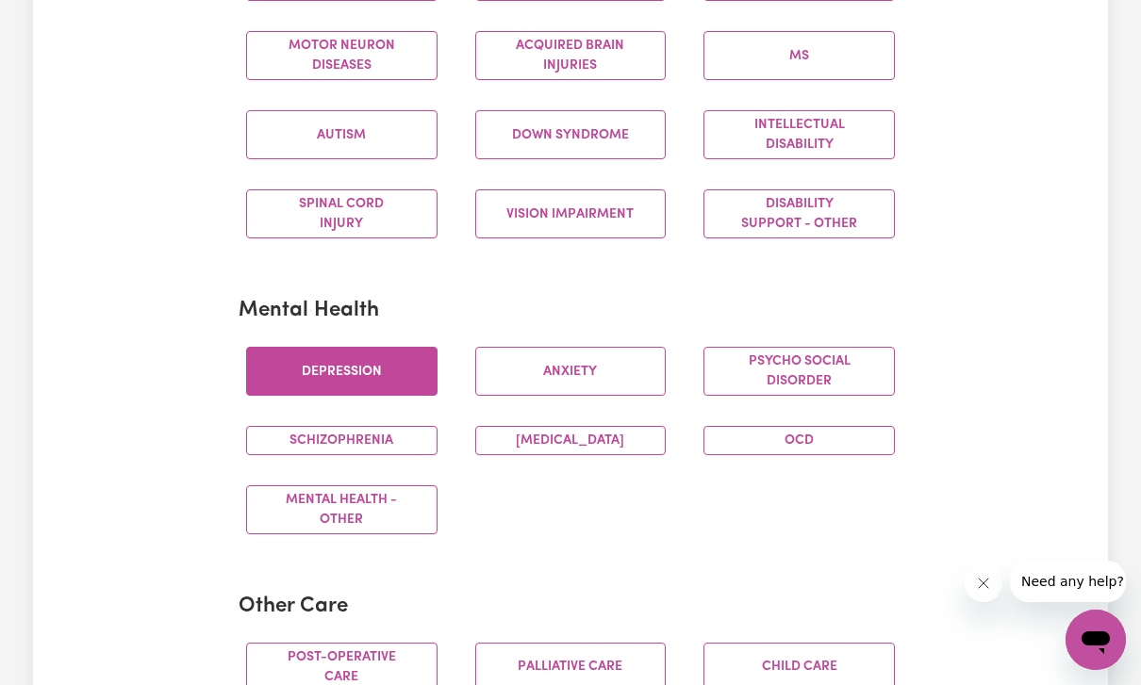
scroll to position [949, 0]
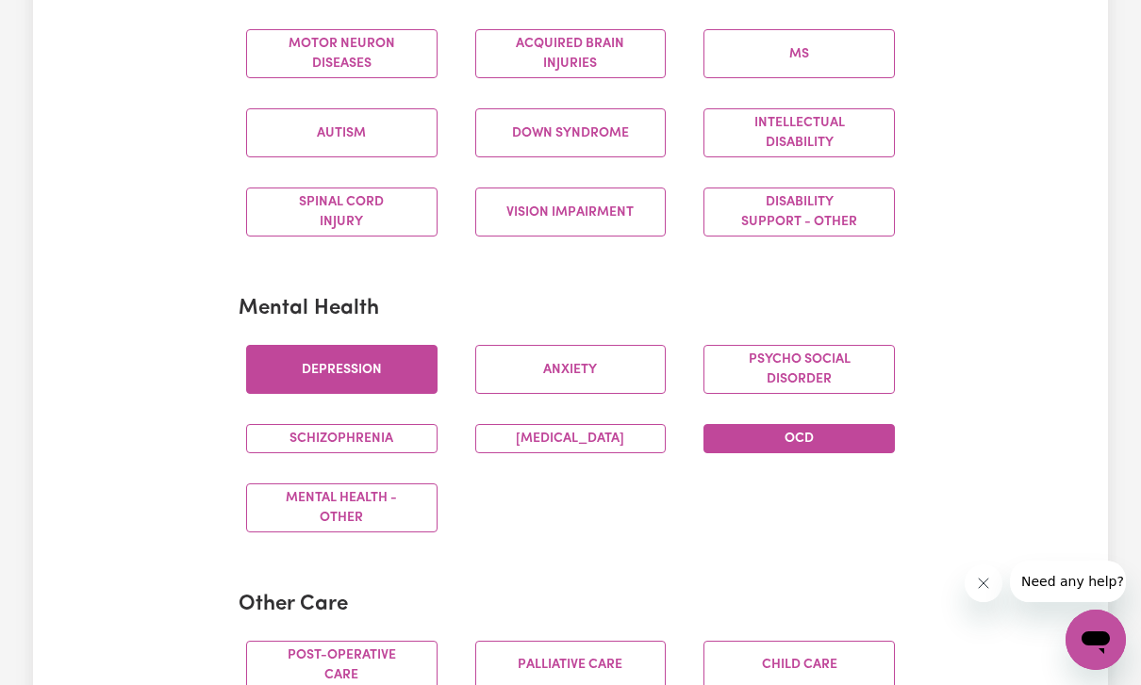
click at [850, 445] on button "OCD" at bounding box center [798, 438] width 191 height 29
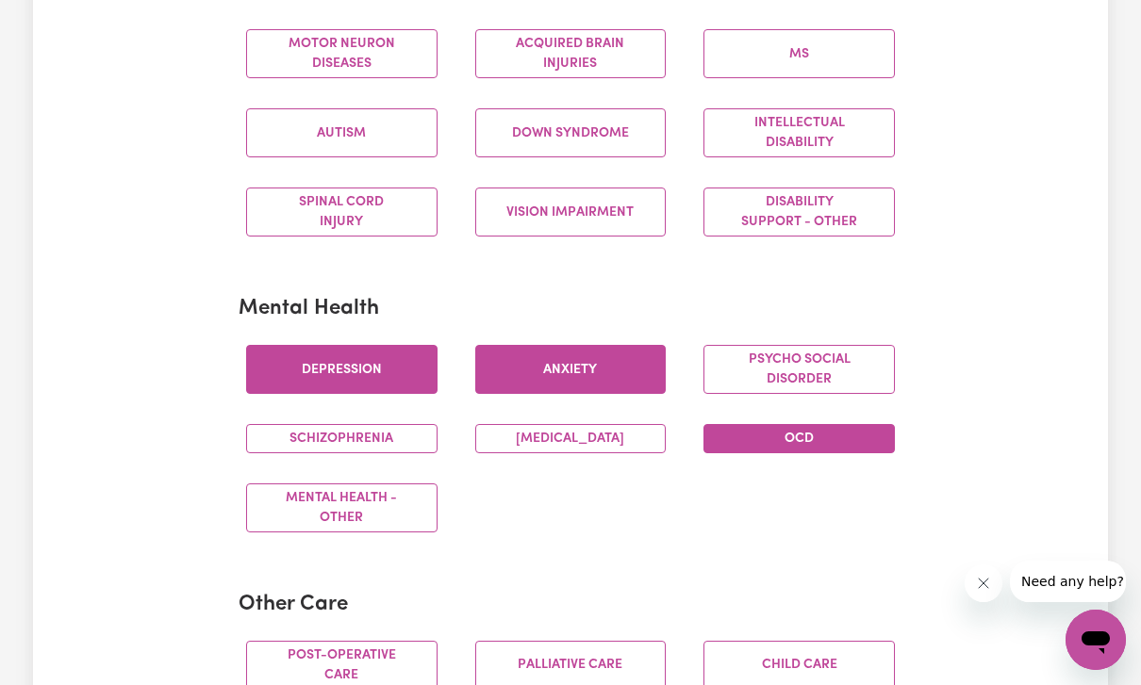
click at [616, 379] on button "Anxiety" at bounding box center [570, 369] width 191 height 49
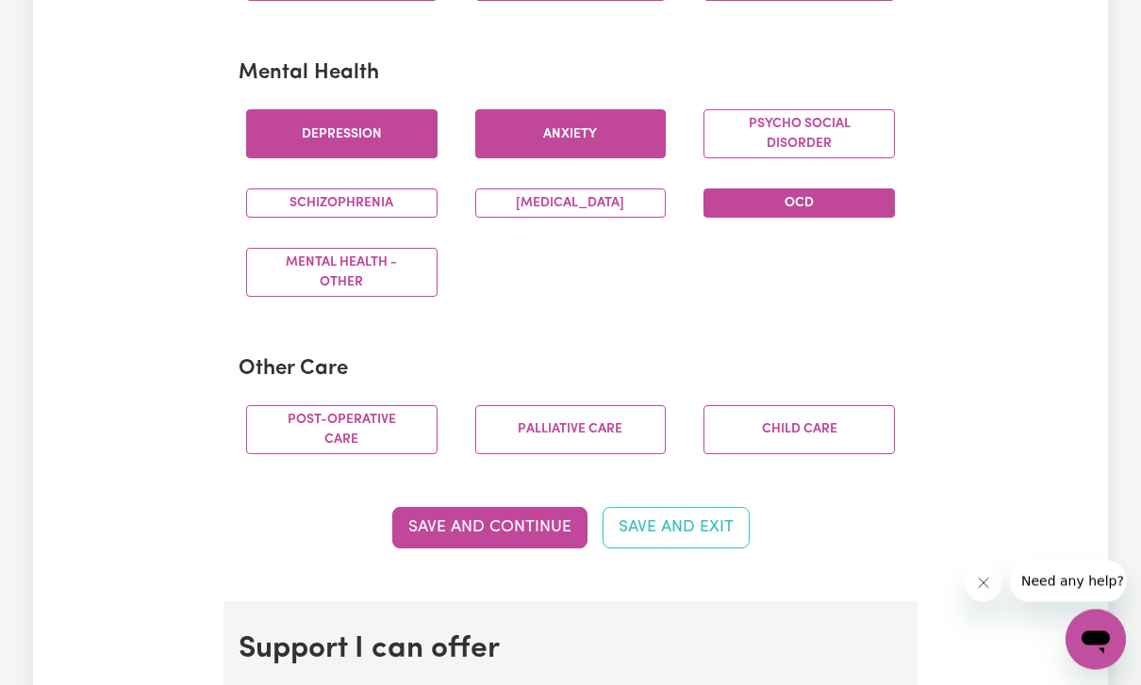
scroll to position [1186, 0]
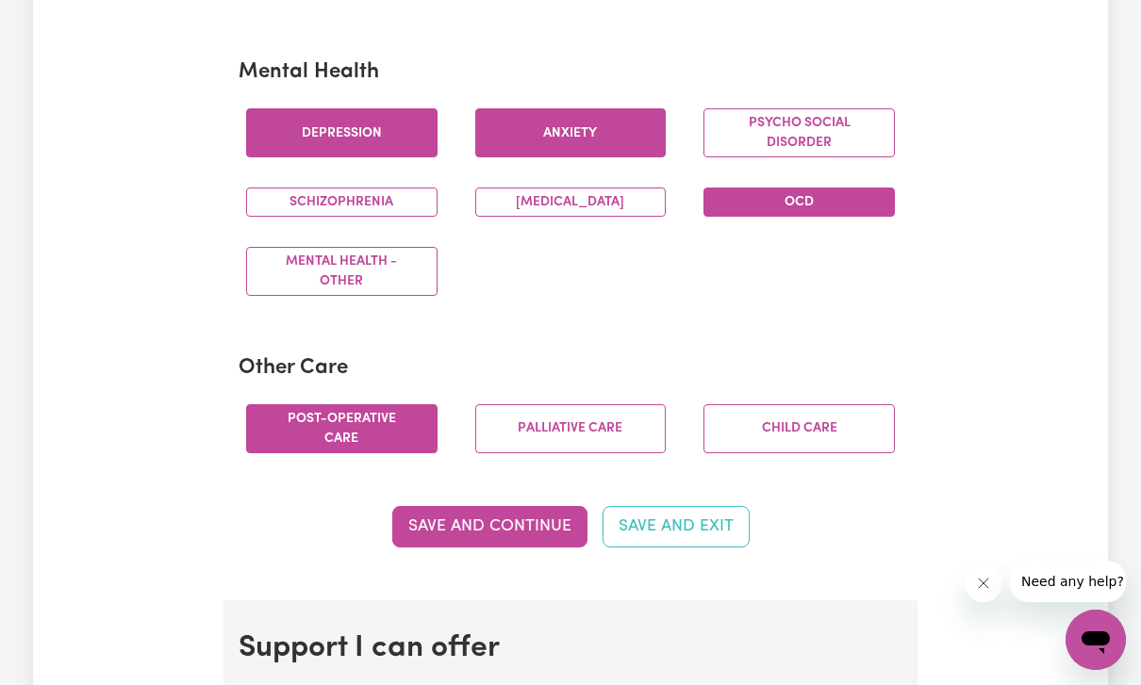
click at [393, 424] on button "Post-operative care" at bounding box center [341, 428] width 191 height 49
click at [553, 457] on div "Palliative care" at bounding box center [570, 428] width 229 height 79
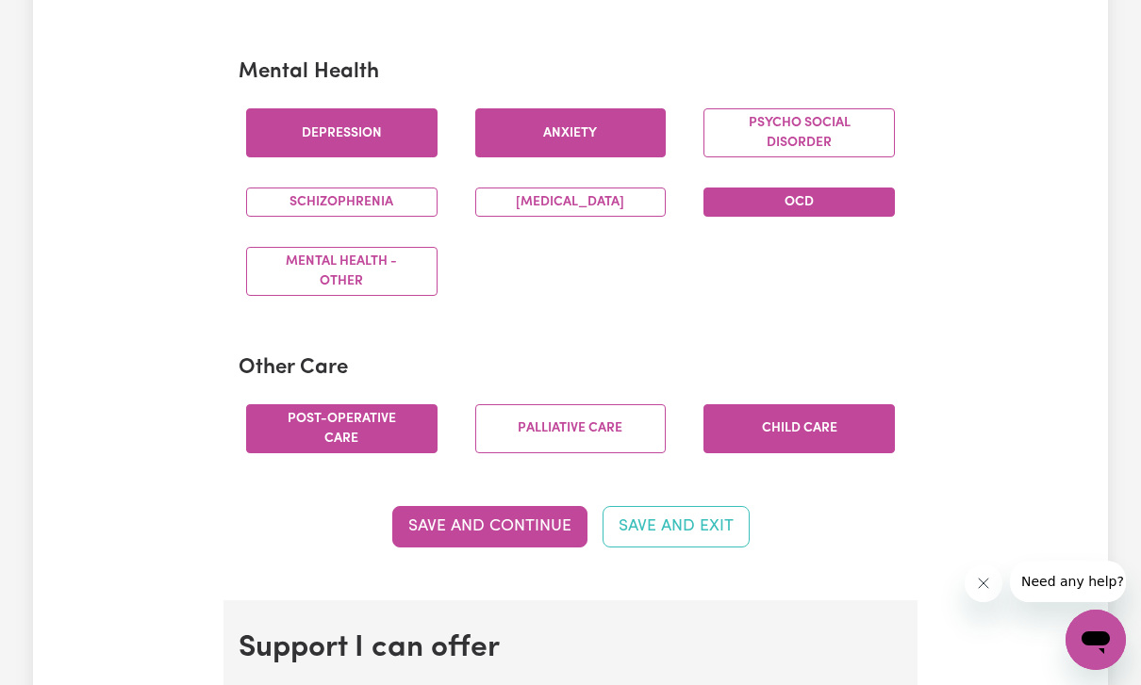
click at [777, 446] on button "Child care" at bounding box center [798, 428] width 191 height 49
click at [600, 438] on button "Palliative care" at bounding box center [570, 428] width 191 height 49
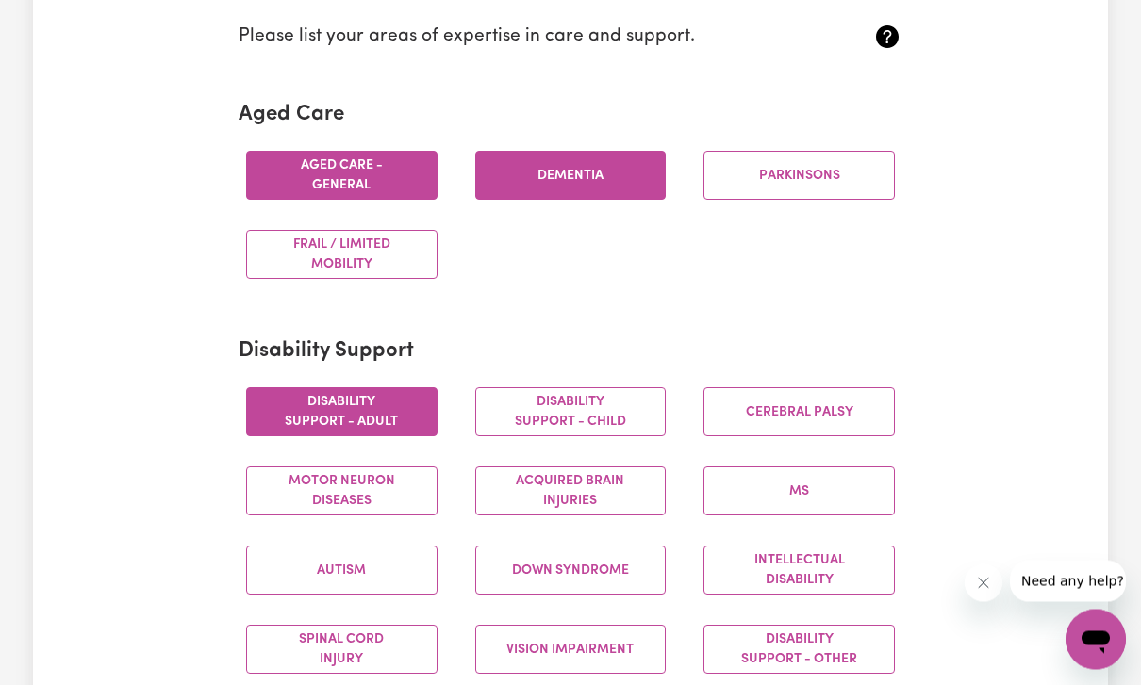
click at [598, 177] on button "Dementia" at bounding box center [570, 176] width 191 height 49
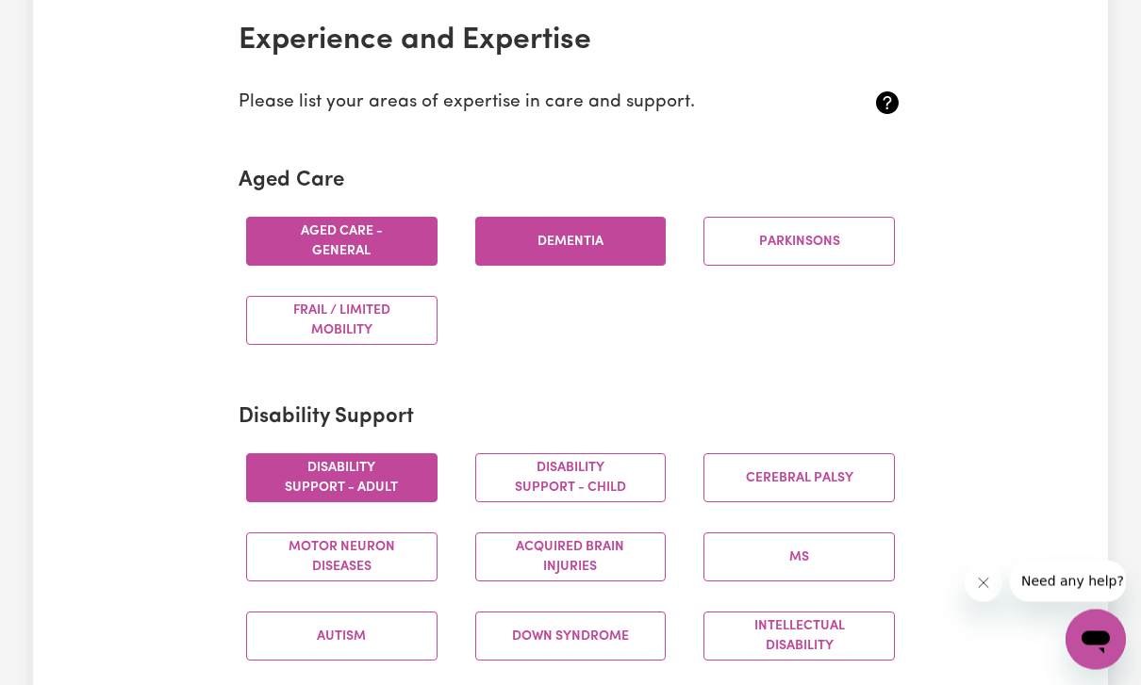
scroll to position [425, 0]
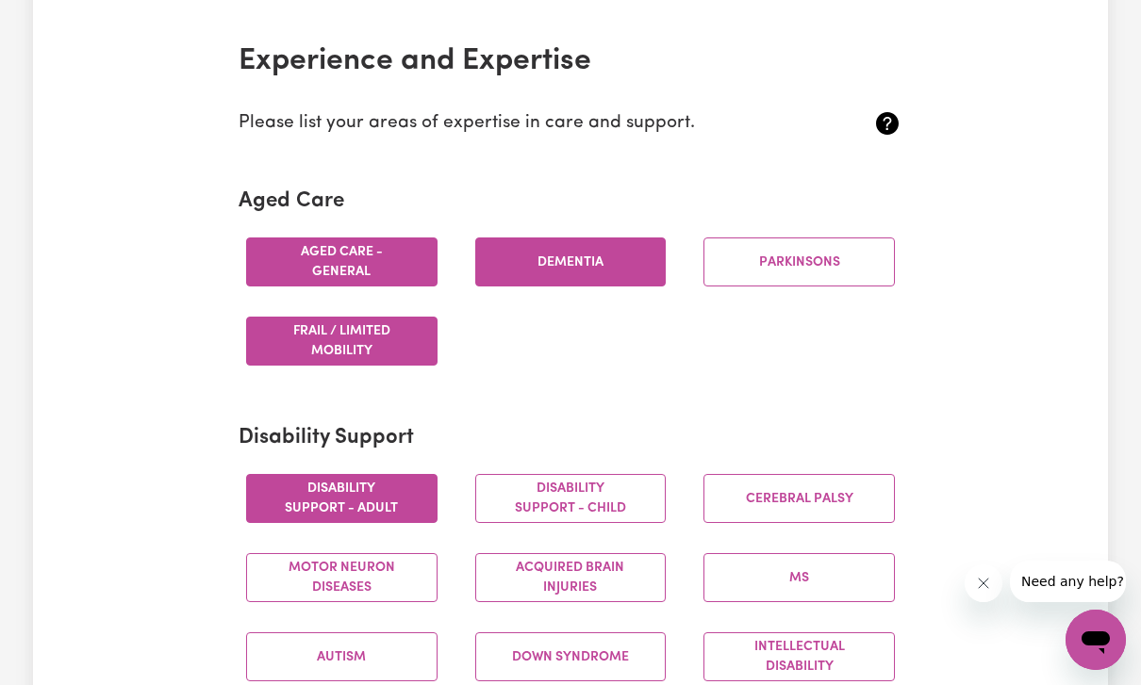
click at [398, 360] on button "Frail / limited mobility" at bounding box center [341, 341] width 191 height 49
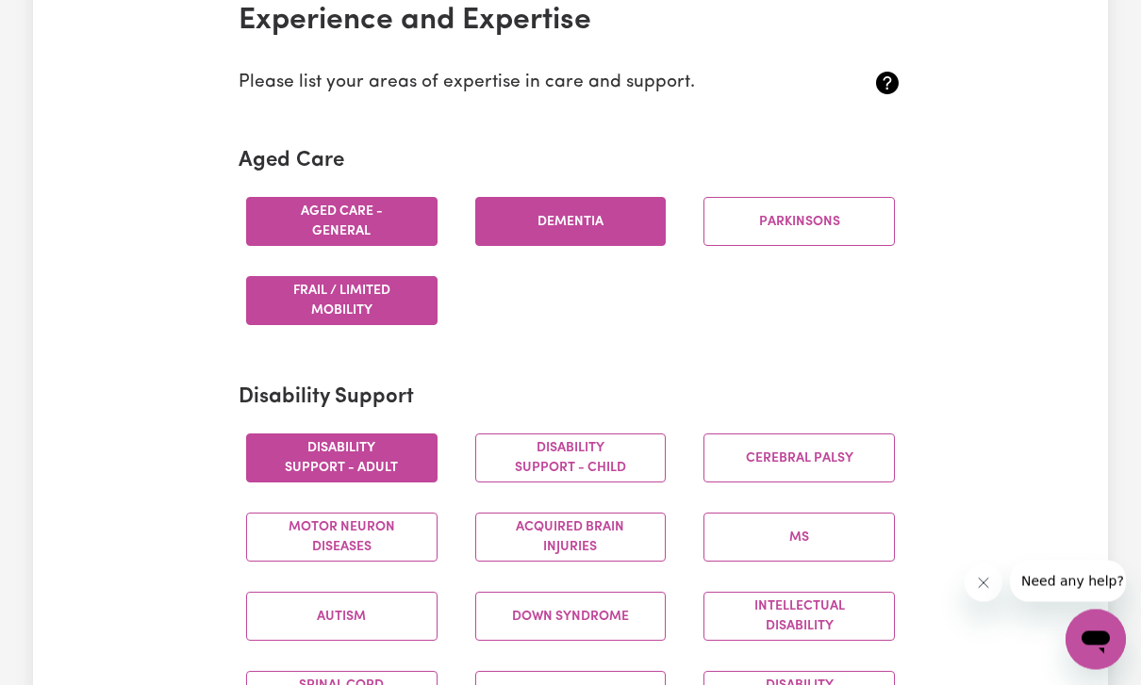
scroll to position [468, 0]
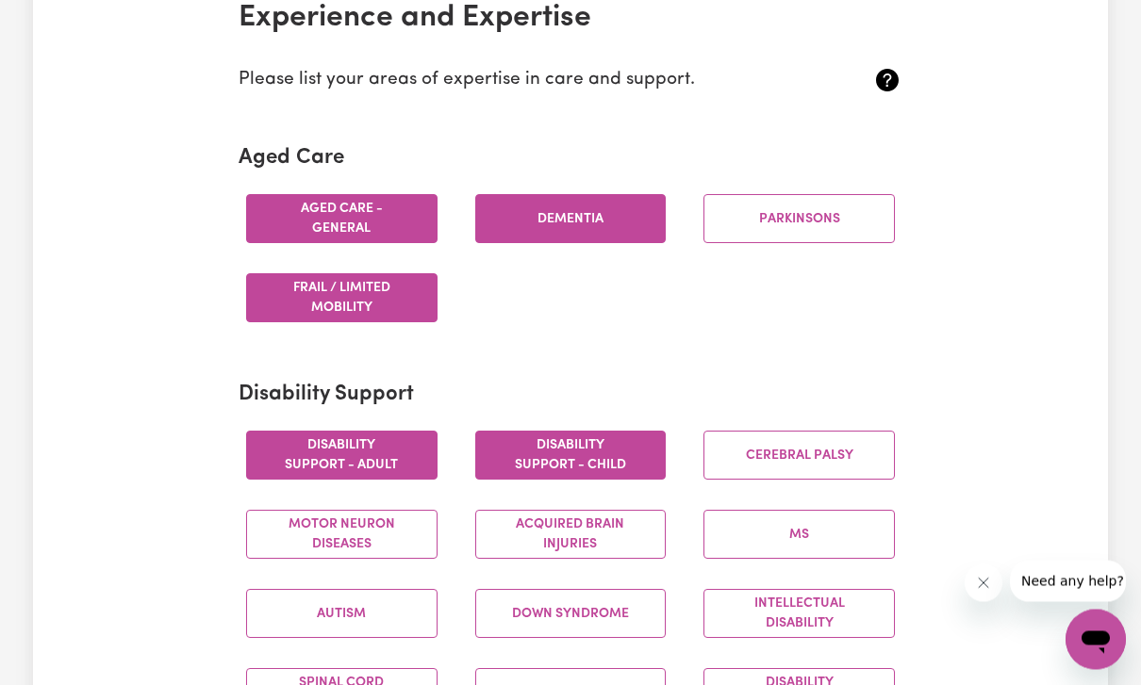
click at [621, 432] on button "Disability support - Child" at bounding box center [570, 456] width 191 height 49
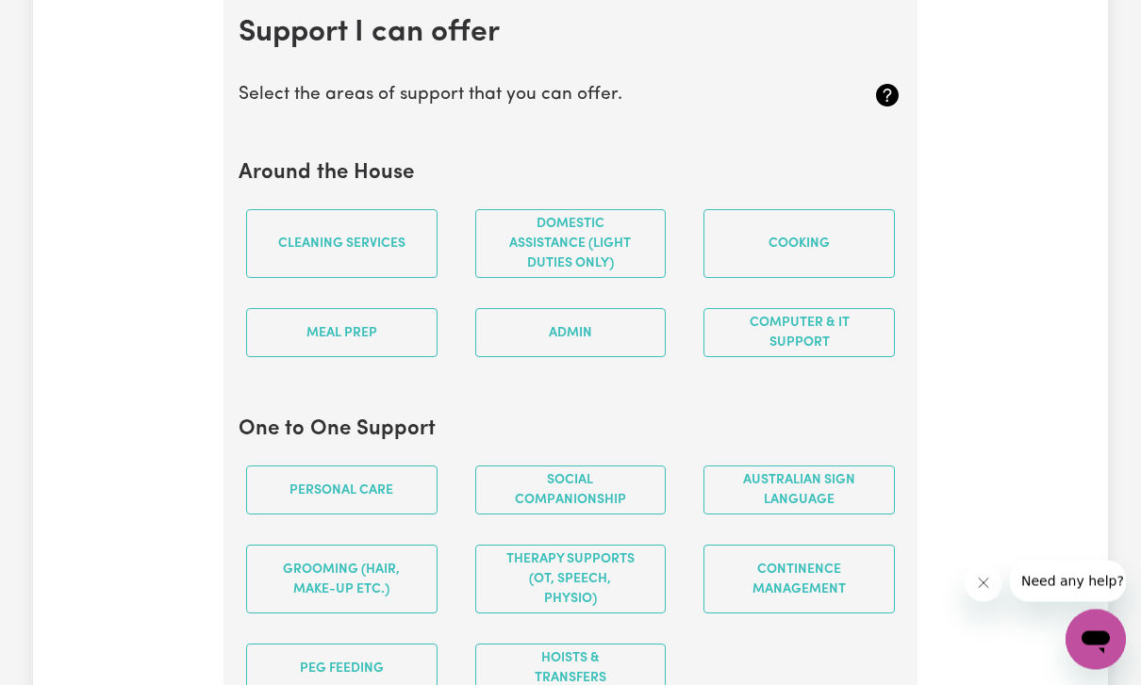
scroll to position [1803, 0]
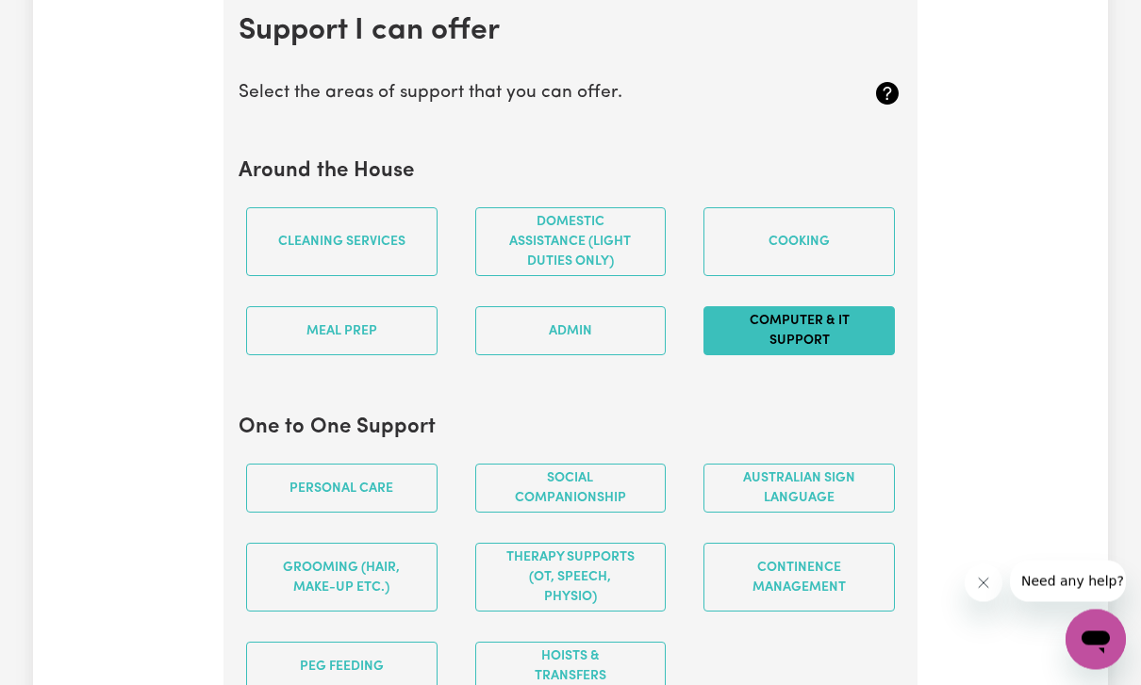
click at [872, 330] on button "Computer & IT Support" at bounding box center [798, 331] width 191 height 49
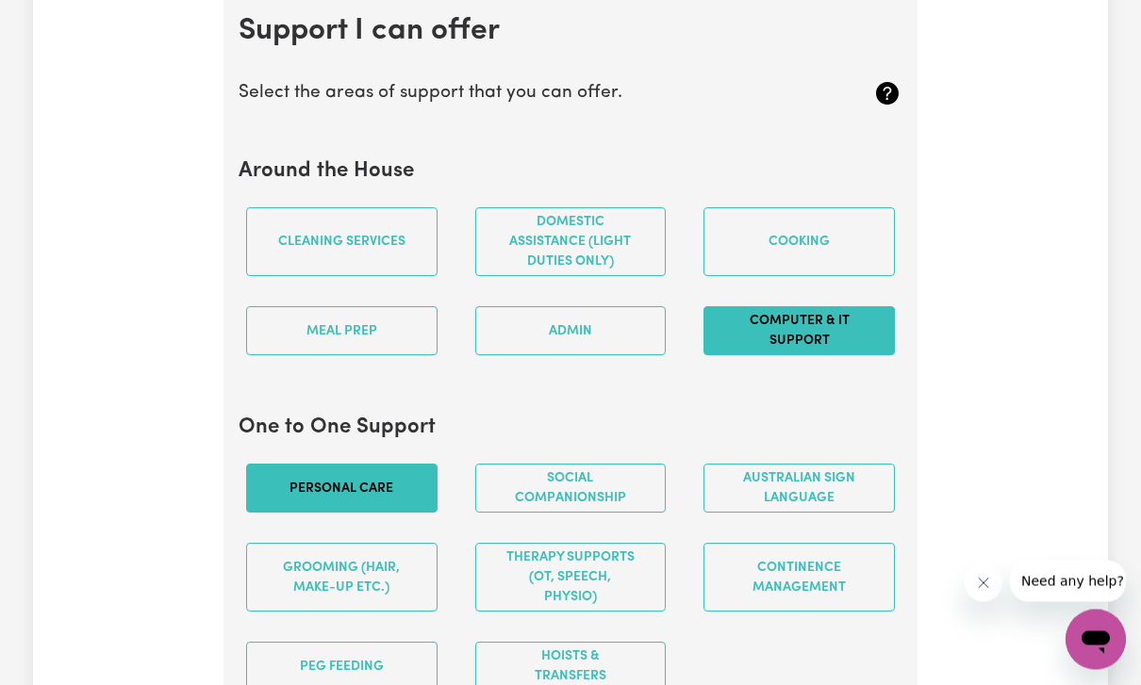
click at [351, 468] on button "Personal care" at bounding box center [341, 489] width 191 height 49
click at [630, 474] on button "Social companionship" at bounding box center [570, 489] width 191 height 49
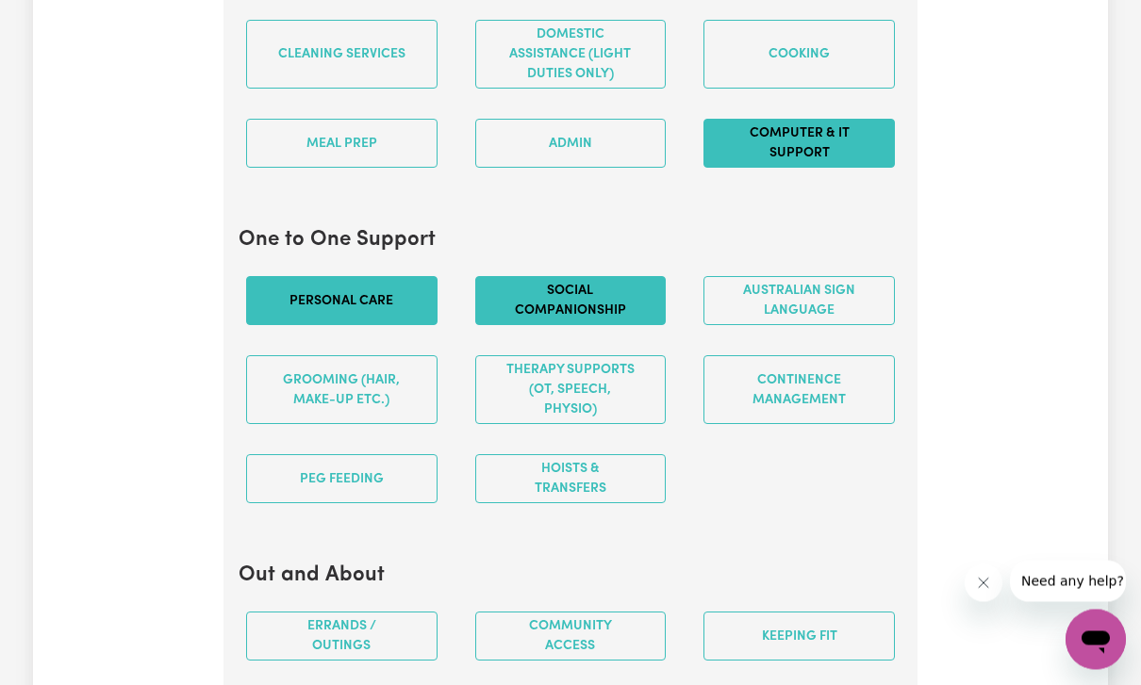
scroll to position [1993, 0]
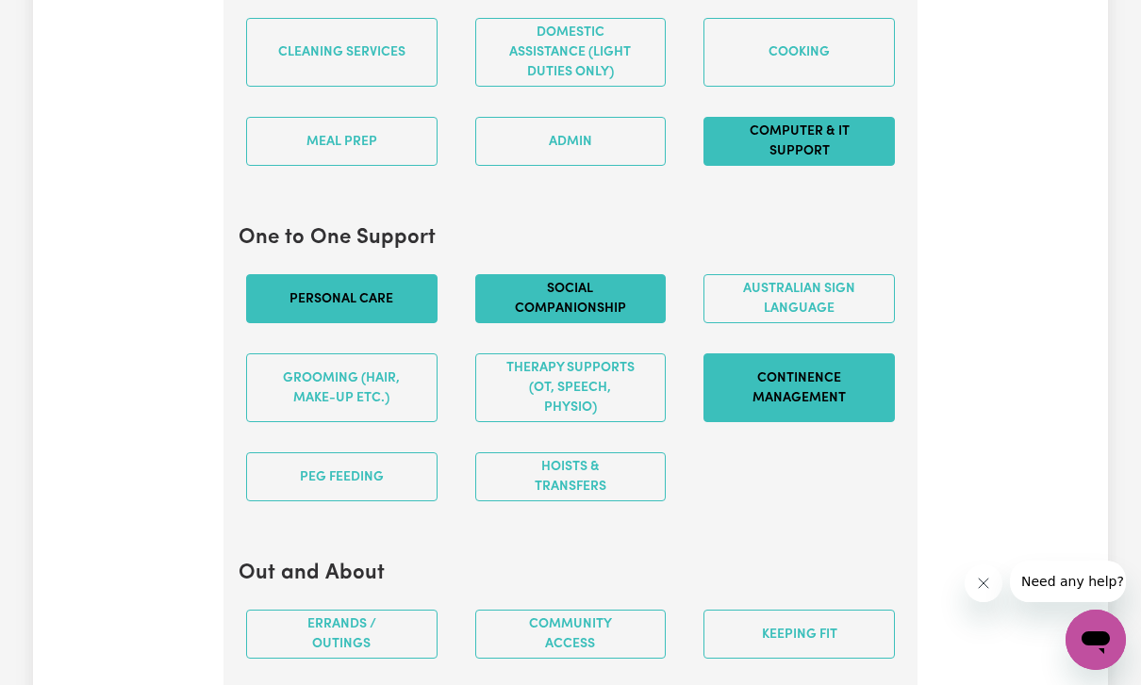
click at [828, 380] on button "Continence management" at bounding box center [798, 388] width 191 height 69
click at [622, 482] on button "Hoists & transfers" at bounding box center [570, 477] width 191 height 49
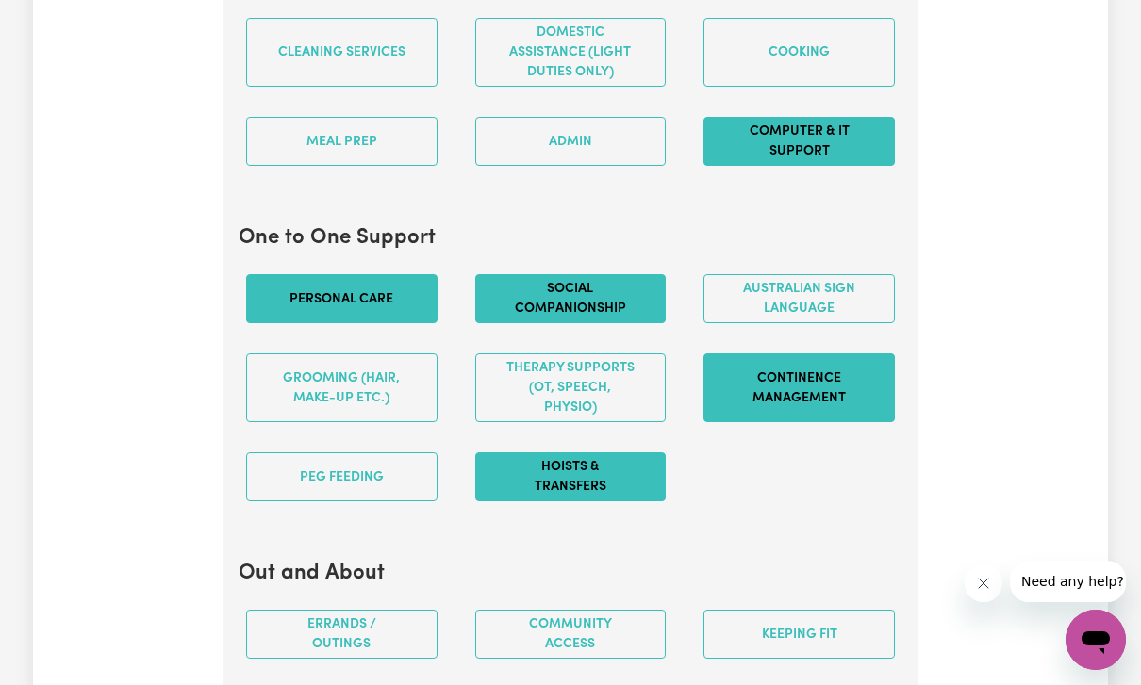
click at [862, 369] on button "Continence management" at bounding box center [798, 388] width 191 height 69
click at [813, 398] on button "Continence management" at bounding box center [798, 388] width 191 height 69
click at [813, 397] on button "Continence management" at bounding box center [798, 388] width 191 height 69
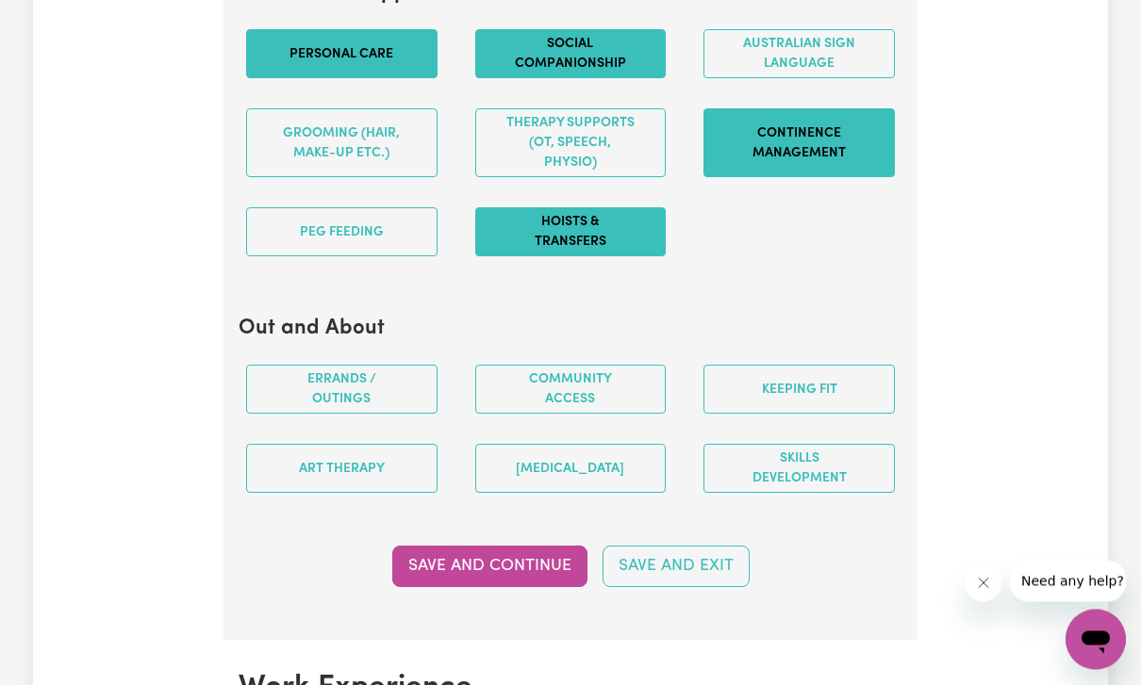
scroll to position [2240, 0]
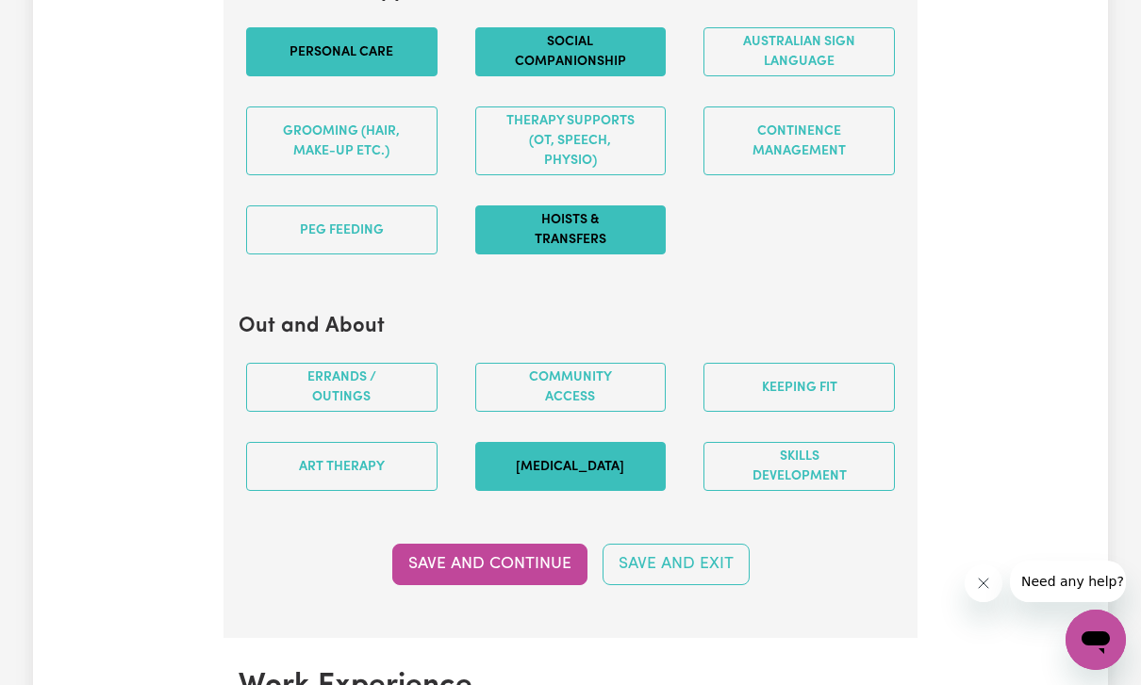
click at [551, 466] on button "[MEDICAL_DATA]" at bounding box center [570, 466] width 191 height 49
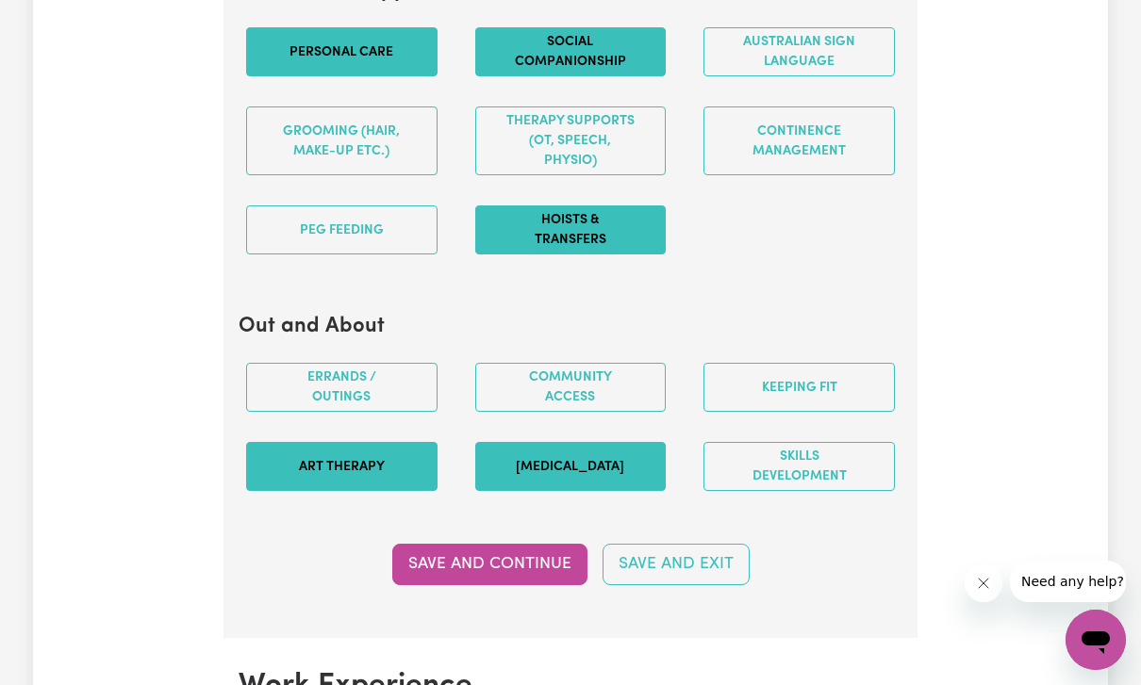
click at [398, 448] on button "Art therapy" at bounding box center [341, 466] width 191 height 49
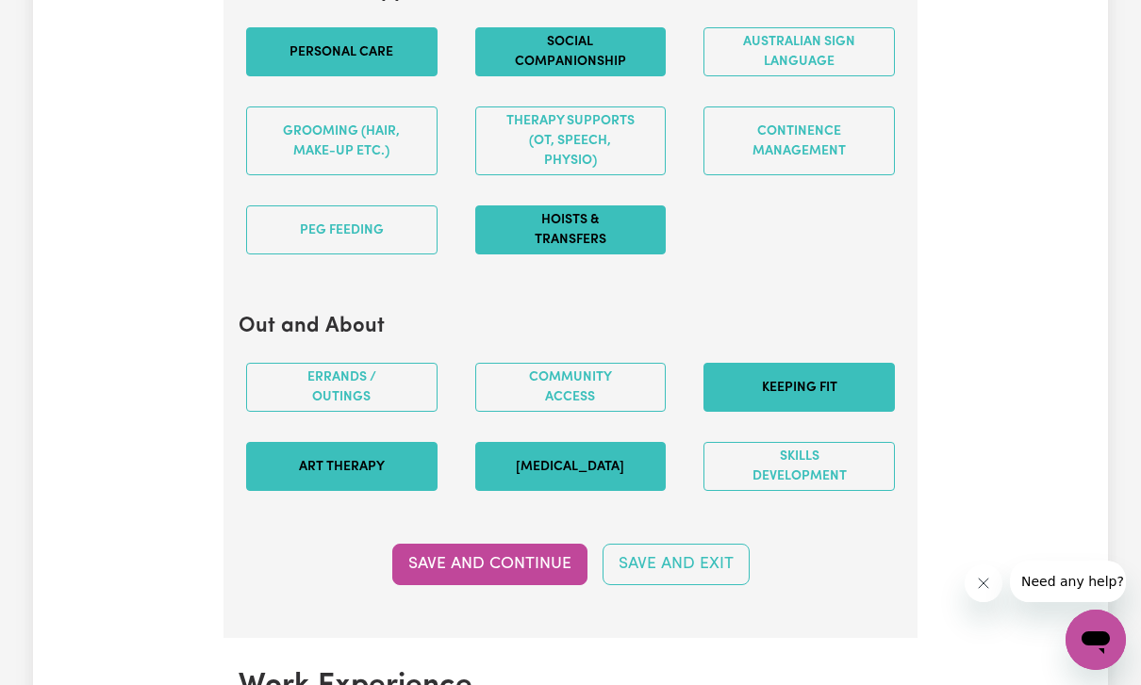
click at [751, 400] on button "Keeping fit" at bounding box center [798, 387] width 191 height 49
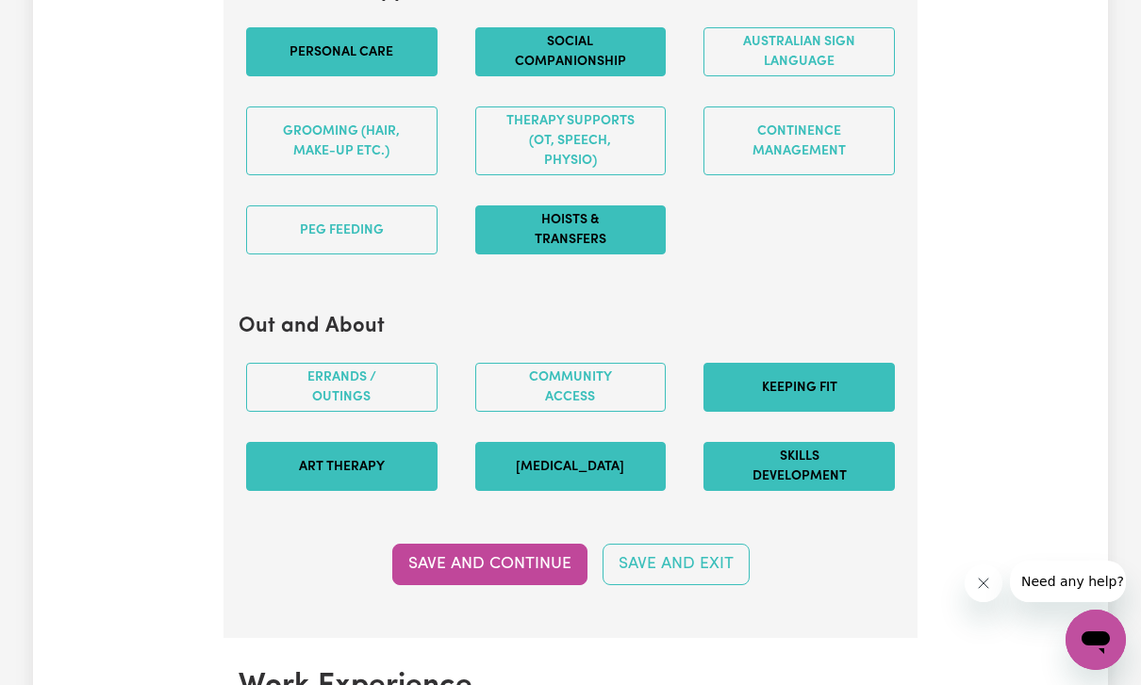
click at [798, 473] on button "Skills Development" at bounding box center [798, 466] width 191 height 49
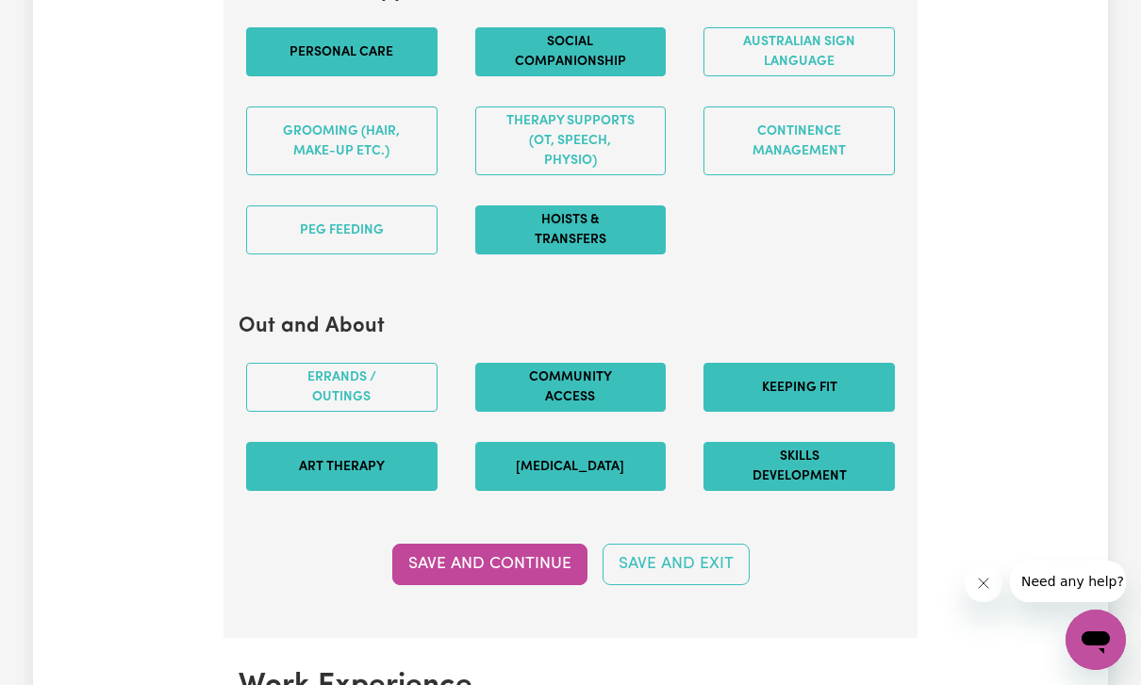
click at [582, 399] on button "Community access" at bounding box center [570, 387] width 191 height 49
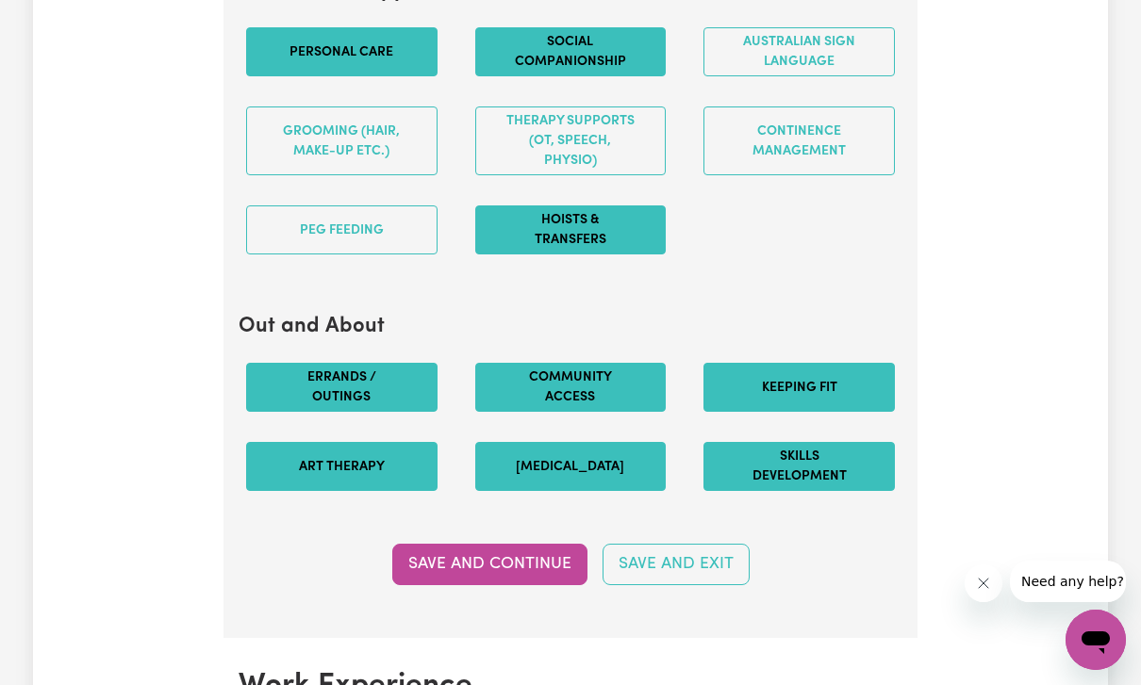
click at [367, 377] on button "Errands / Outings" at bounding box center [341, 387] width 191 height 49
click at [553, 553] on button "Save and Continue" at bounding box center [489, 564] width 195 height 41
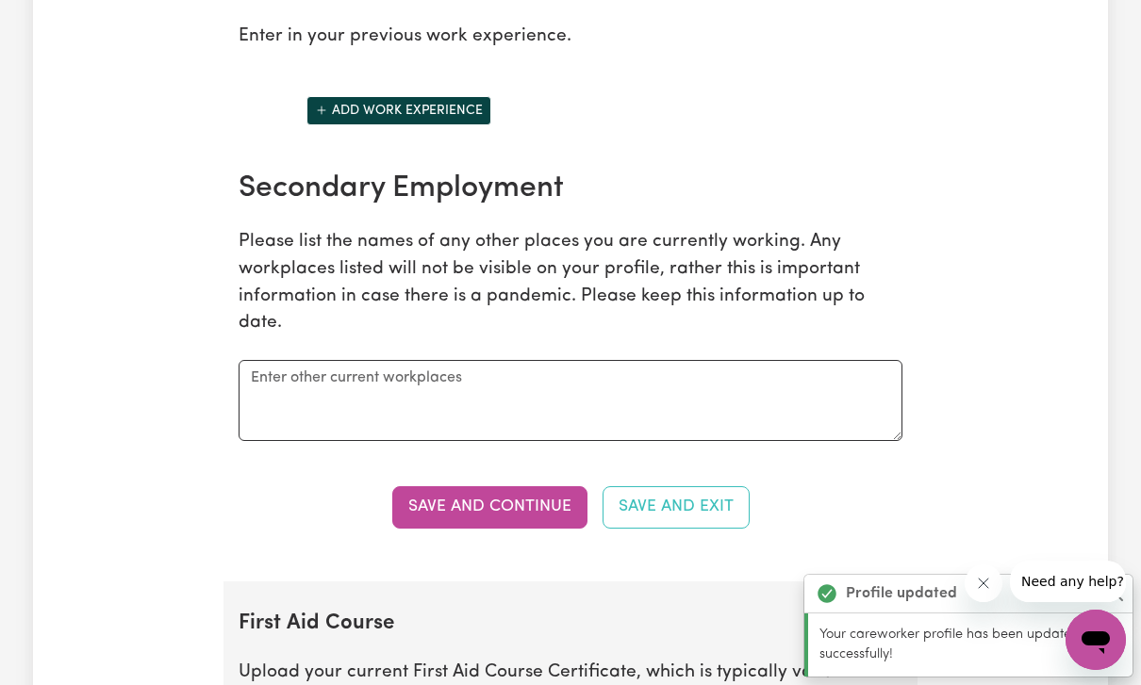
scroll to position [2947, 0]
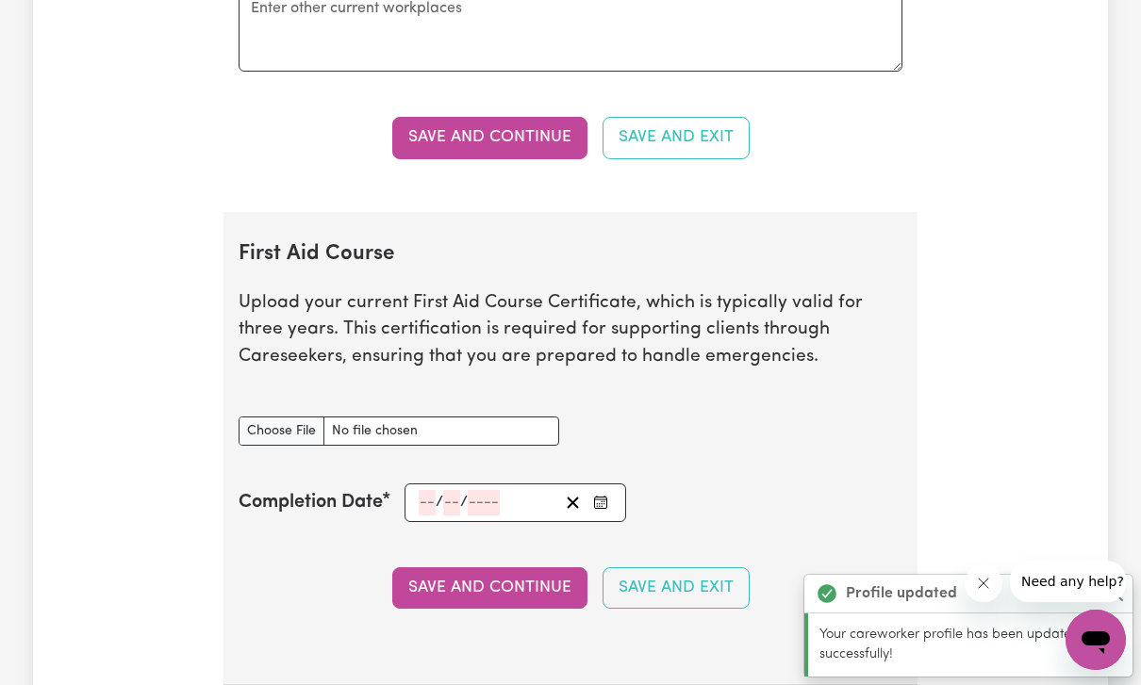
click at [501, 606] on section "First Aid Course Upload your current First Aid Course Certificate, which is typ…" at bounding box center [570, 449] width 694 height 474
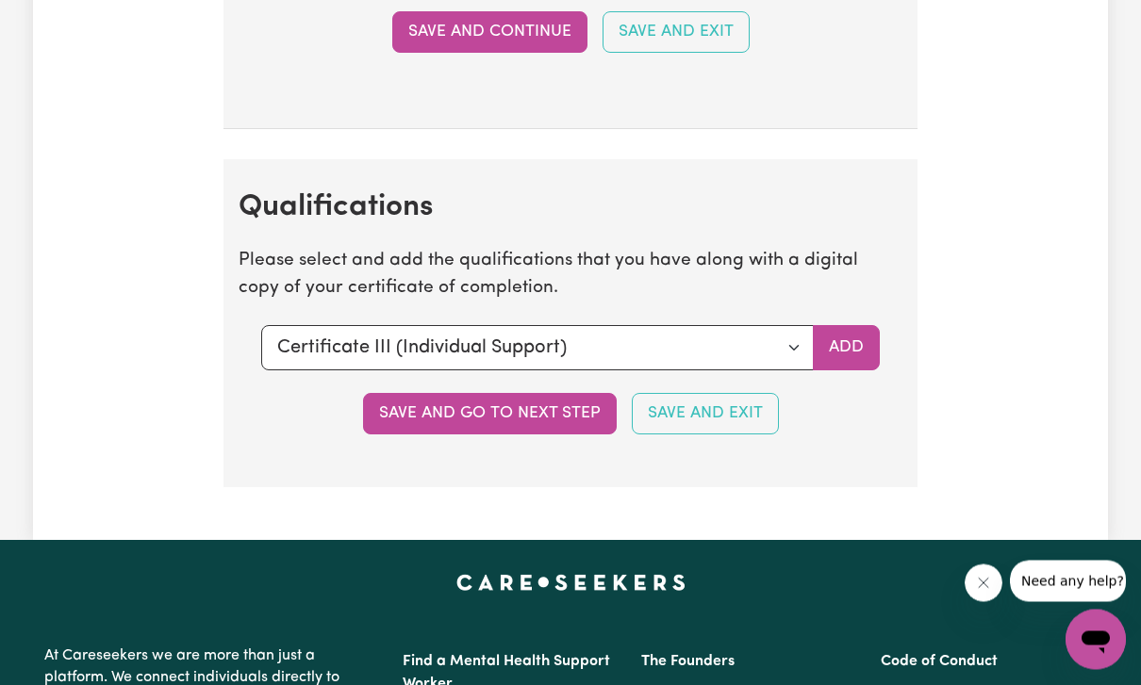
scroll to position [4381, 0]
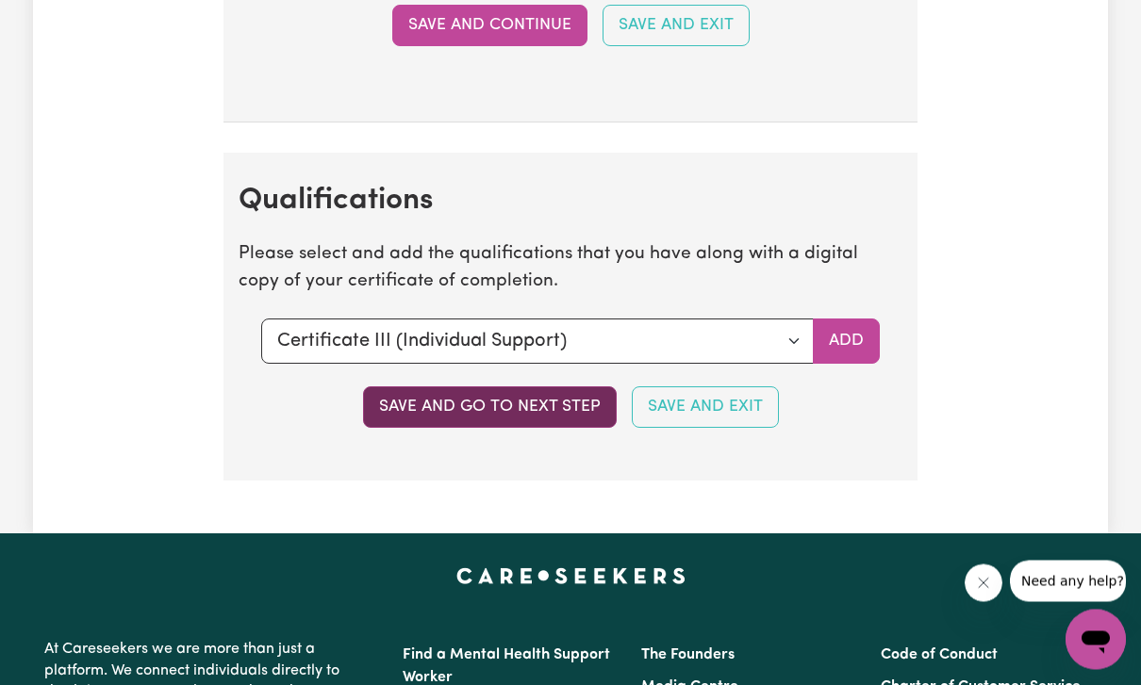
click at [535, 388] on button "Save and go to next step" at bounding box center [490, 408] width 254 height 41
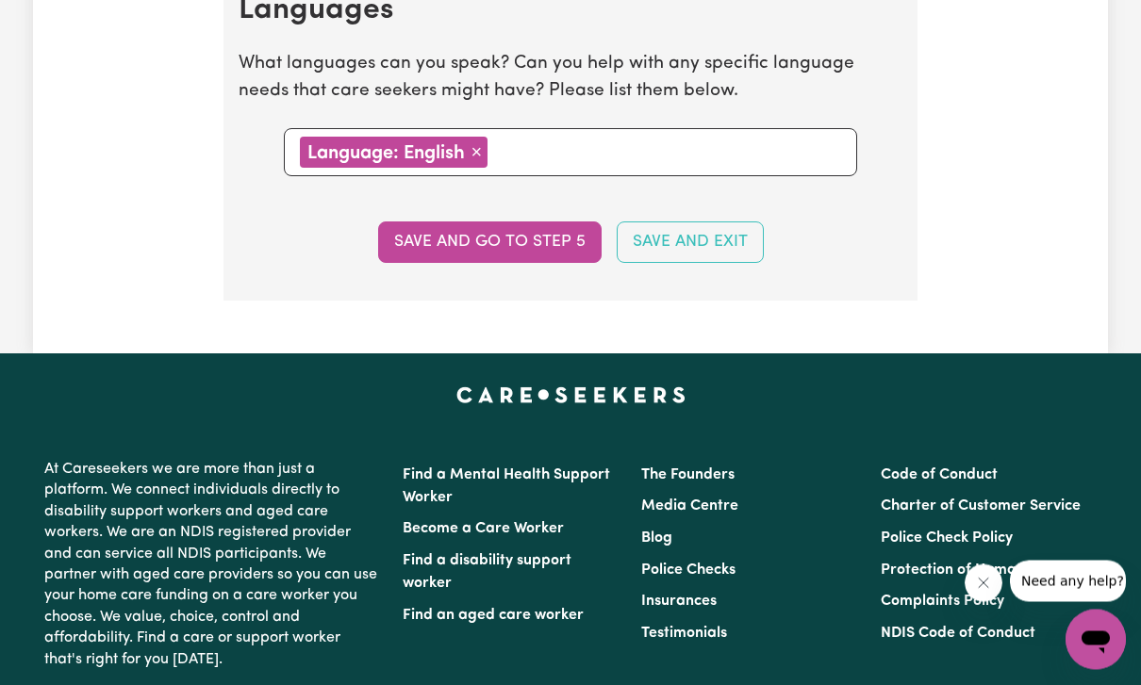
scroll to position [2012, 0]
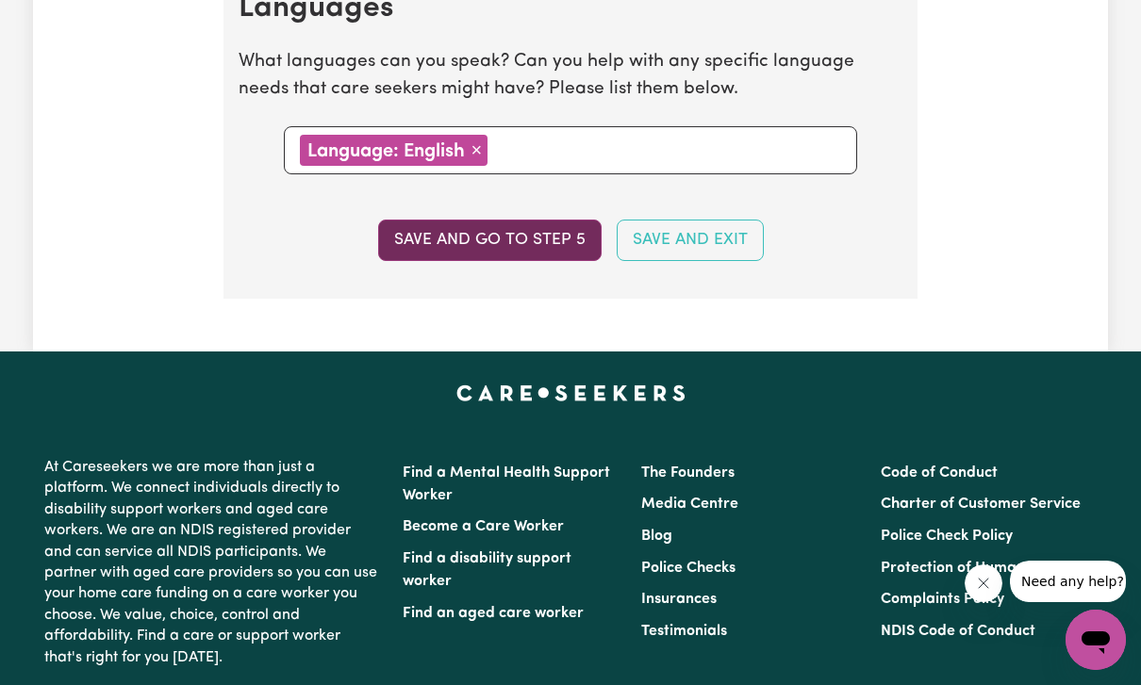
click at [510, 228] on button "Save and go to step 5" at bounding box center [489, 240] width 223 height 41
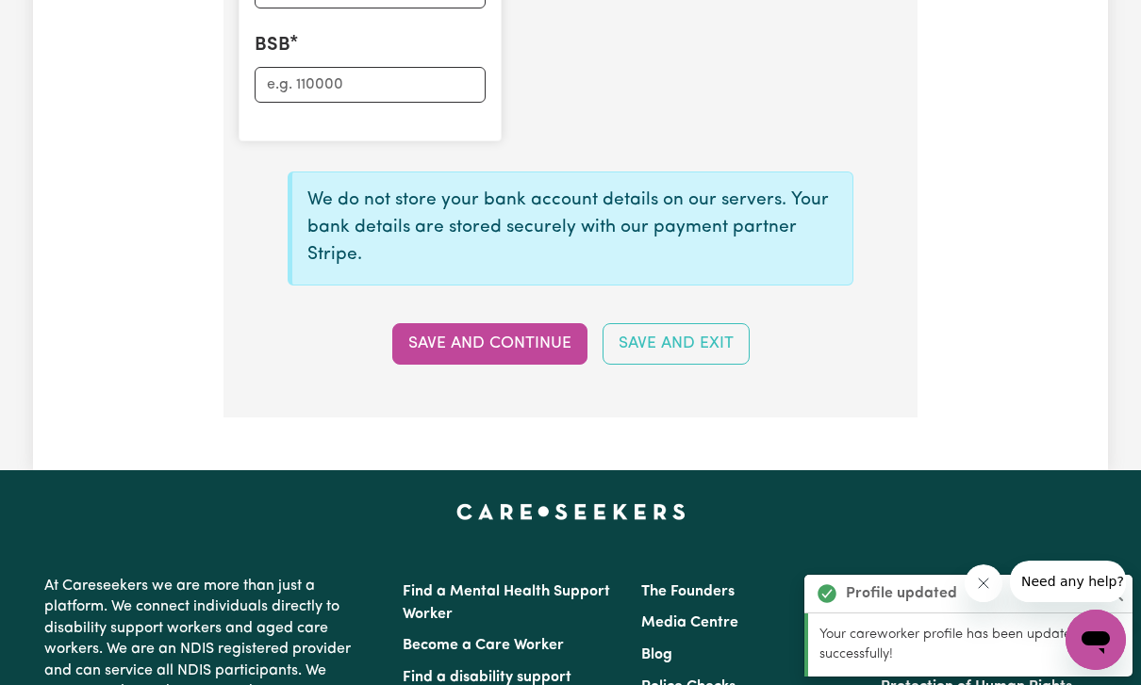
scroll to position [1668, 0]
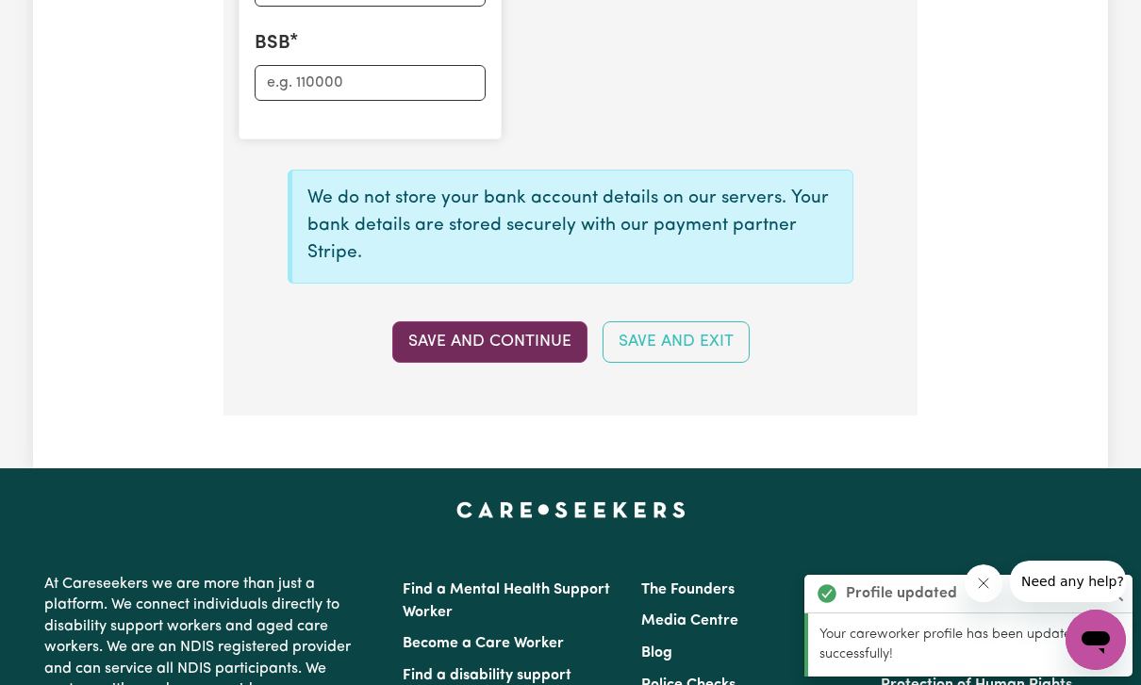
click at [551, 326] on button "Save and Continue" at bounding box center [489, 342] width 195 height 41
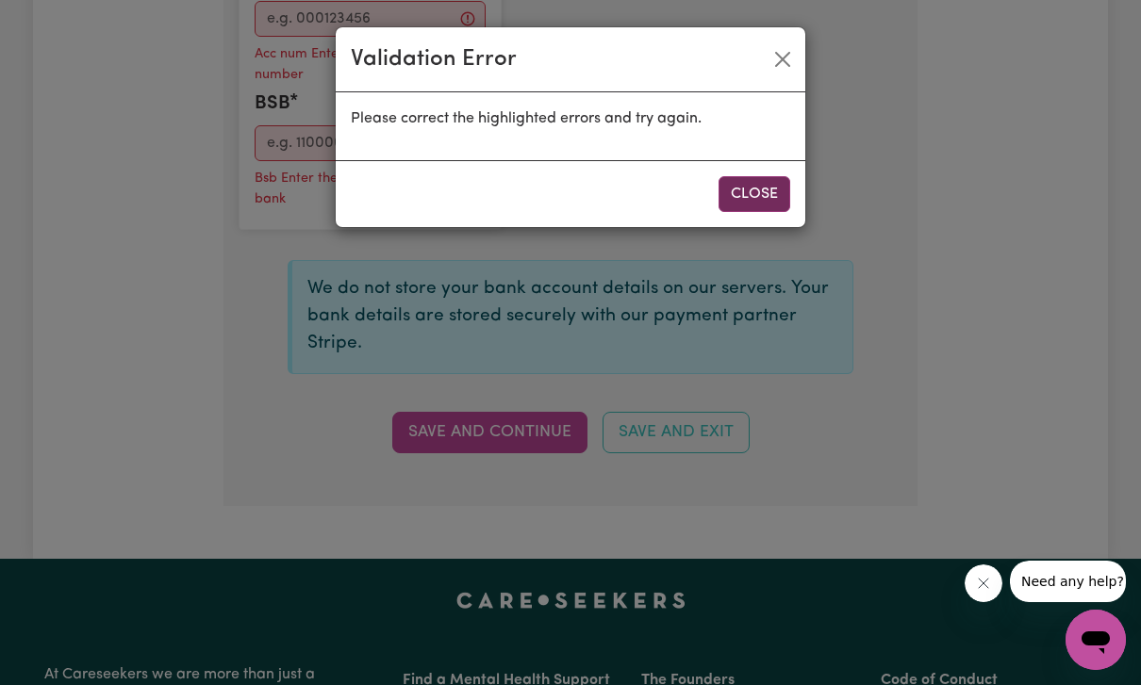
click at [762, 203] on button "Close" at bounding box center [754, 194] width 72 height 36
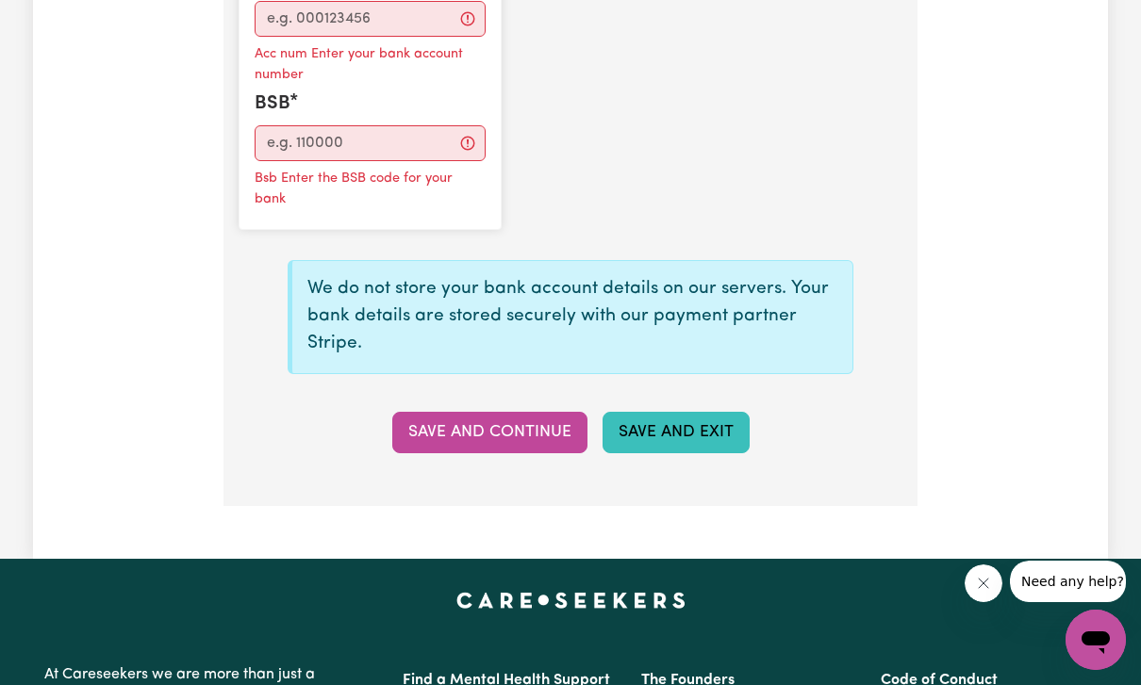
click at [706, 419] on button "Save and Exit" at bounding box center [675, 432] width 147 height 41
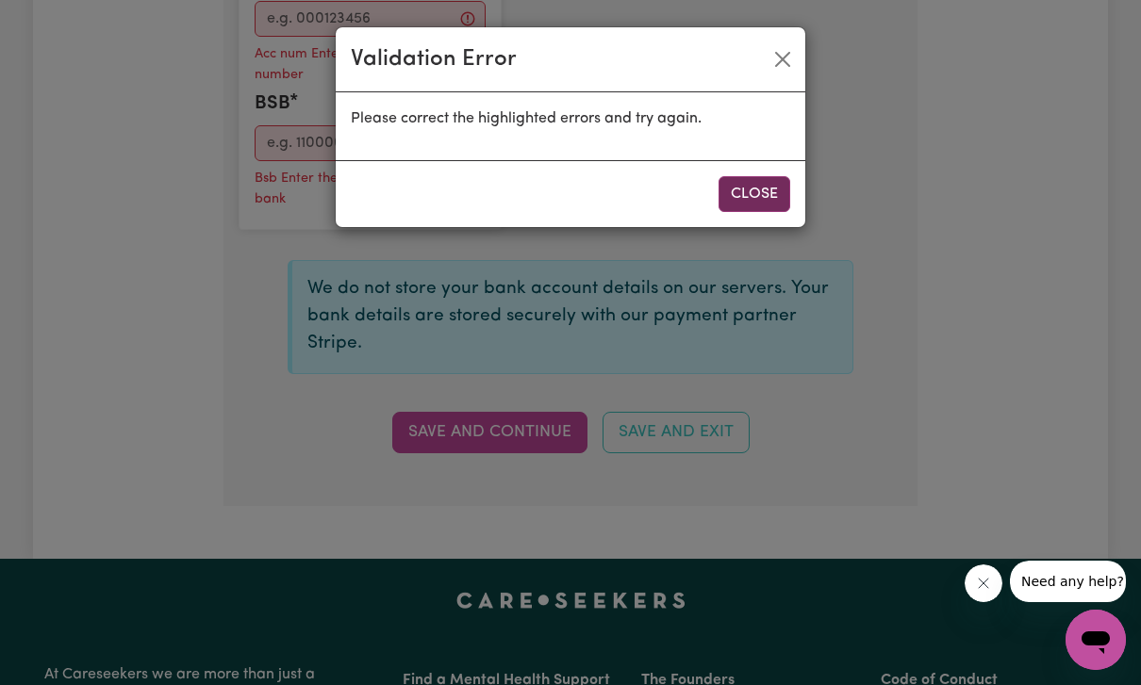
click at [742, 210] on button "Close" at bounding box center [754, 194] width 72 height 36
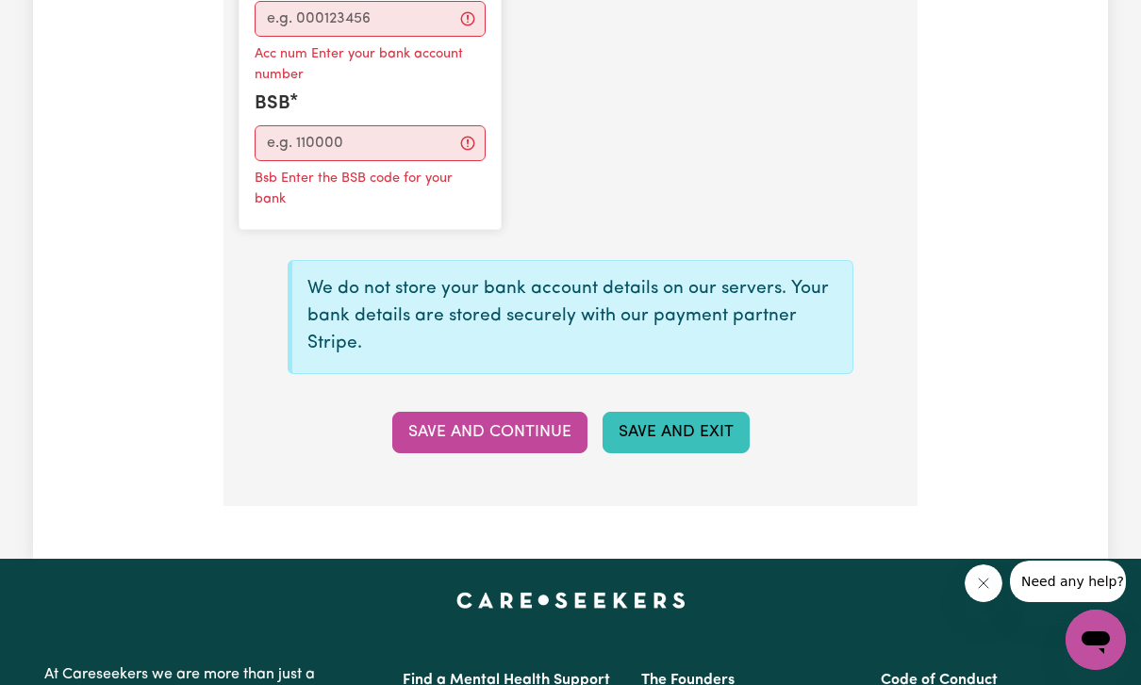
click at [654, 426] on button "Save and Exit" at bounding box center [675, 432] width 147 height 41
